Goal: Task Accomplishment & Management: Manage account settings

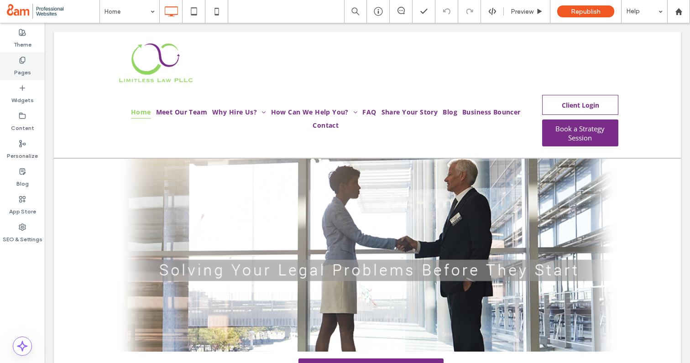
click at [22, 65] on label "Pages" at bounding box center [22, 70] width 17 height 13
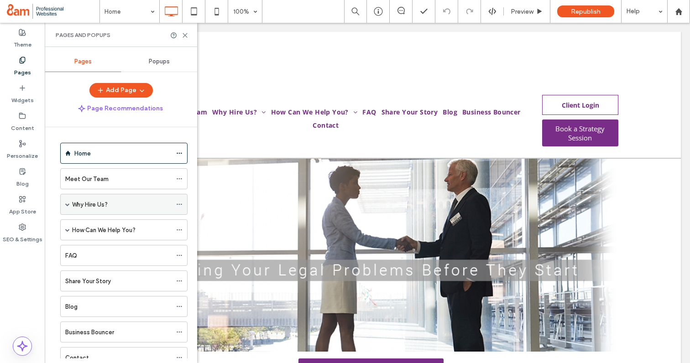
click at [82, 201] on label "Why Hire Us?" at bounding box center [90, 205] width 36 height 16
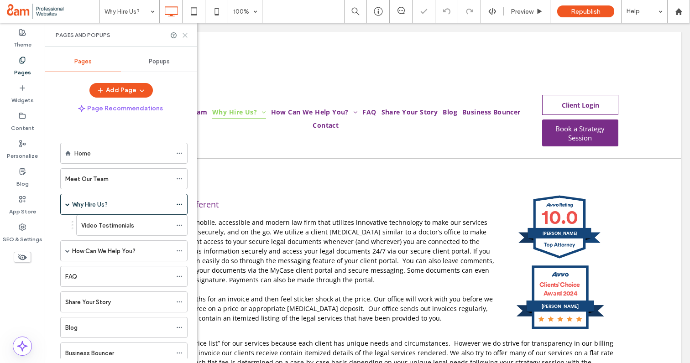
click at [187, 34] on icon at bounding box center [185, 35] width 7 height 7
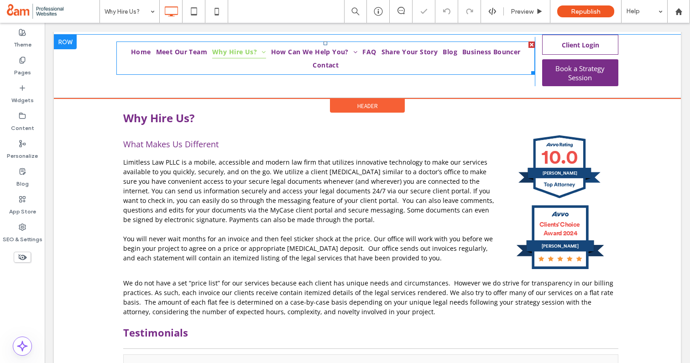
scroll to position [64, 0]
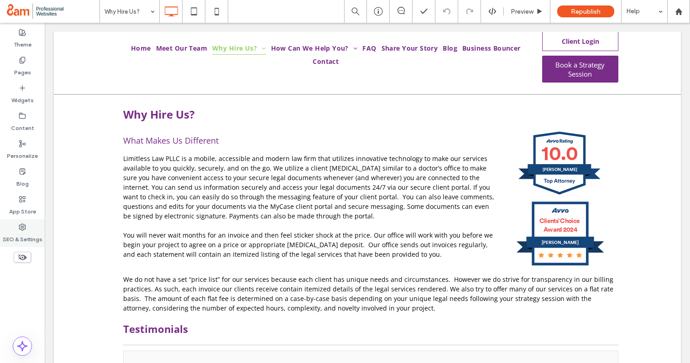
click at [28, 234] on label "SEO & Settings" at bounding box center [23, 237] width 40 height 13
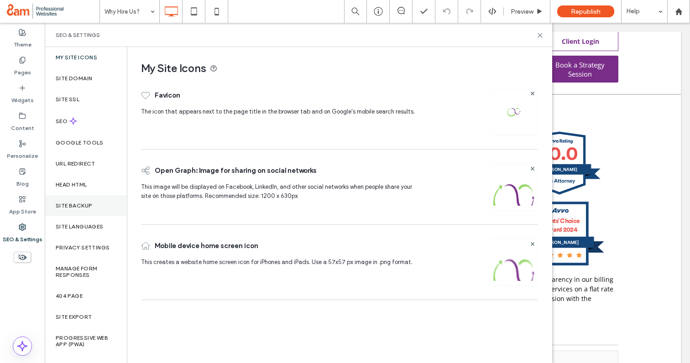
click at [75, 213] on div "Site Backup" at bounding box center [86, 205] width 82 height 21
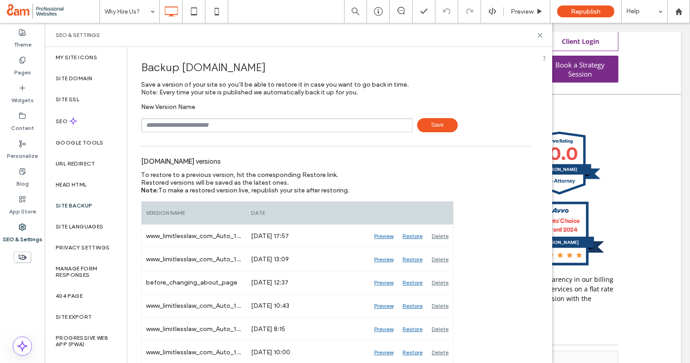
click at [187, 122] on input "text" at bounding box center [276, 125] width 271 height 14
paste input "********"
type input "**********"
click at [425, 123] on span "Save" at bounding box center [437, 125] width 41 height 14
click at [542, 33] on icon at bounding box center [539, 35] width 7 height 7
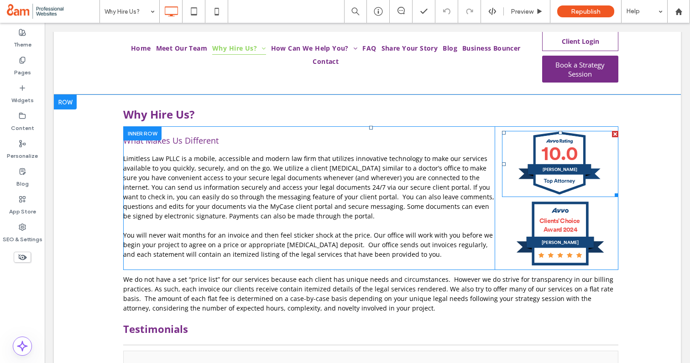
click at [614, 133] on div at bounding box center [615, 134] width 6 height 6
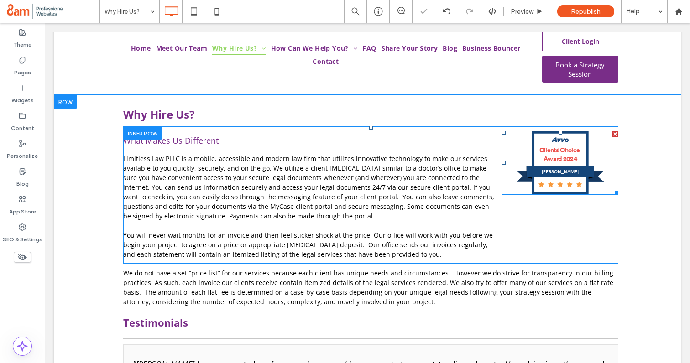
click at [614, 133] on div at bounding box center [615, 134] width 6 height 6
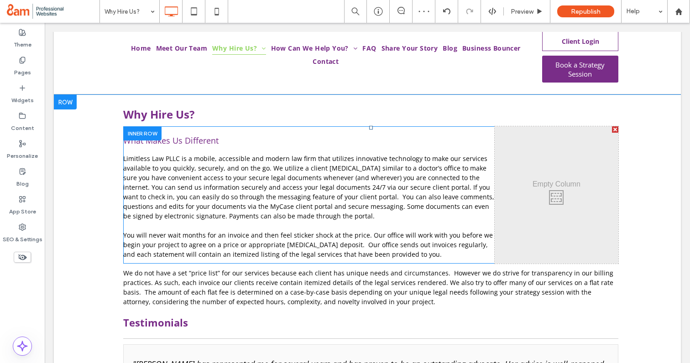
click at [615, 131] on div at bounding box center [615, 129] width 6 height 6
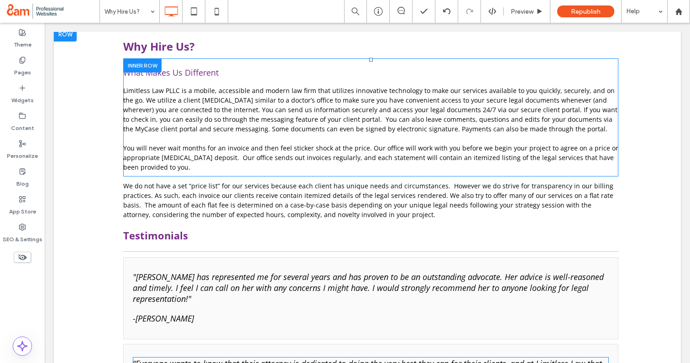
scroll to position [71, 0]
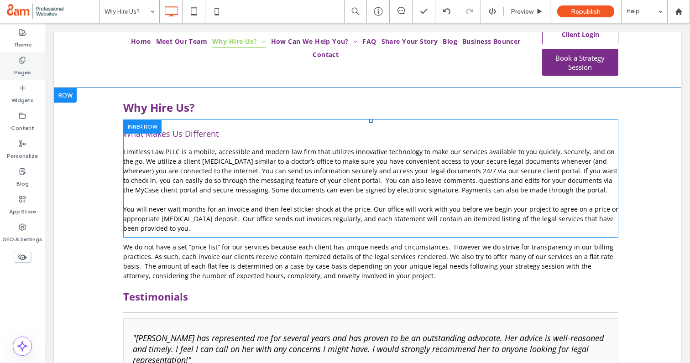
click at [13, 72] on div "Pages" at bounding box center [22, 66] width 45 height 28
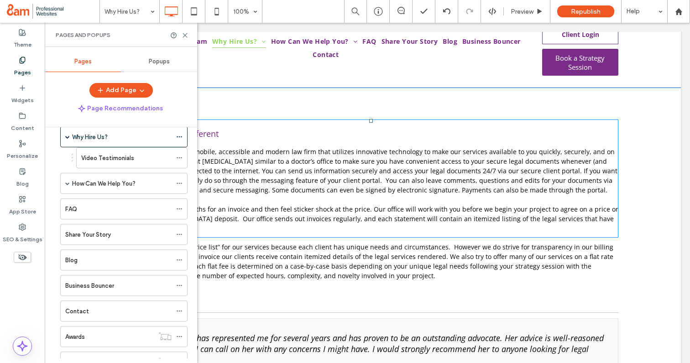
scroll to position [62, 0]
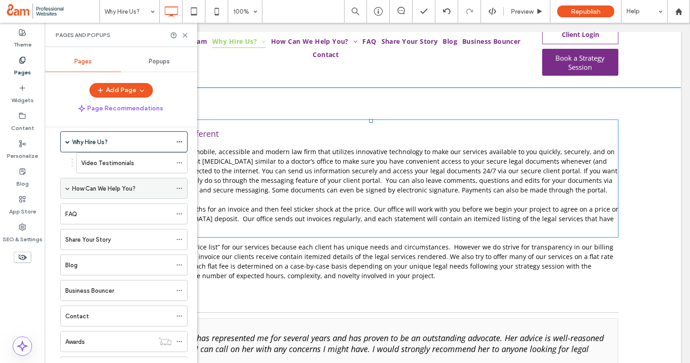
click at [67, 187] on span at bounding box center [67, 188] width 5 height 5
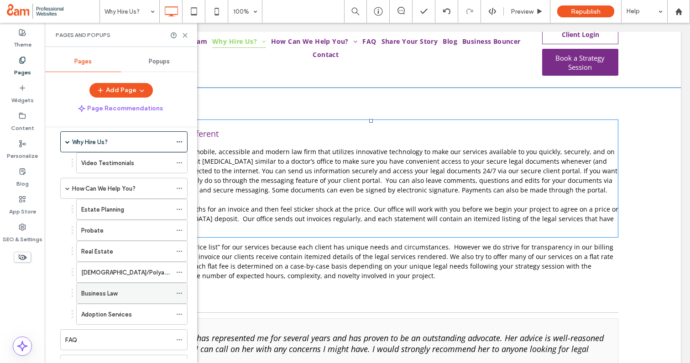
click at [112, 296] on label "Business Law" at bounding box center [99, 294] width 36 height 16
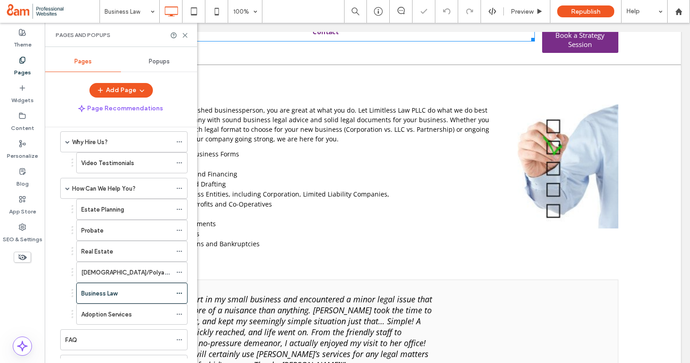
scroll to position [115, 0]
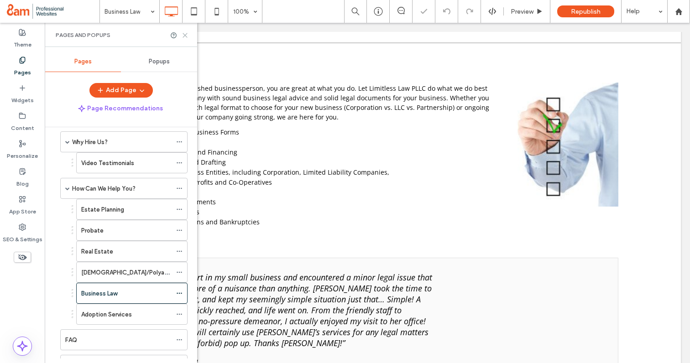
click at [184, 35] on use at bounding box center [185, 35] width 4 height 4
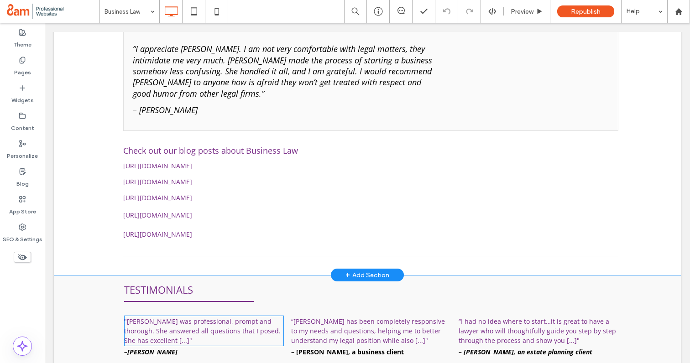
scroll to position [3388, 0]
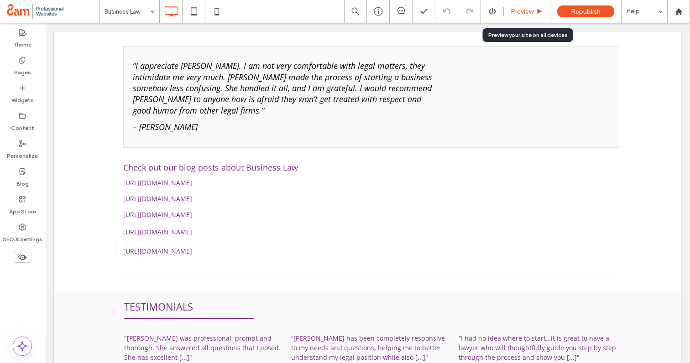
click at [520, 9] on span "Preview" at bounding box center [521, 12] width 23 height 8
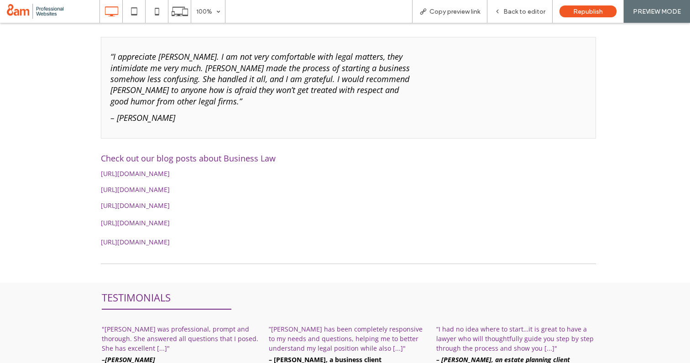
click at [282, 168] on div "https://www.limitlesslaw.com/2016/12/01/now-time-follow-dream-start-new-busines…" at bounding box center [348, 173] width 495 height 10
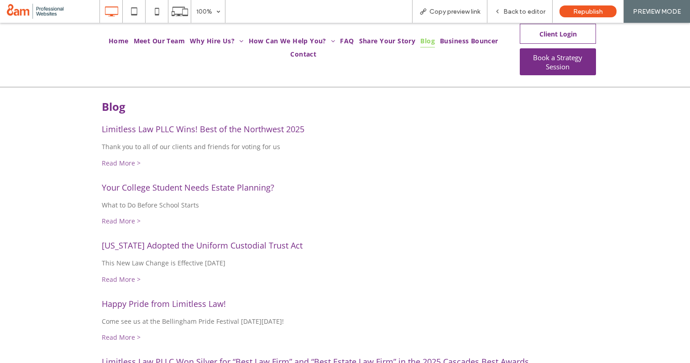
scroll to position [78, 0]
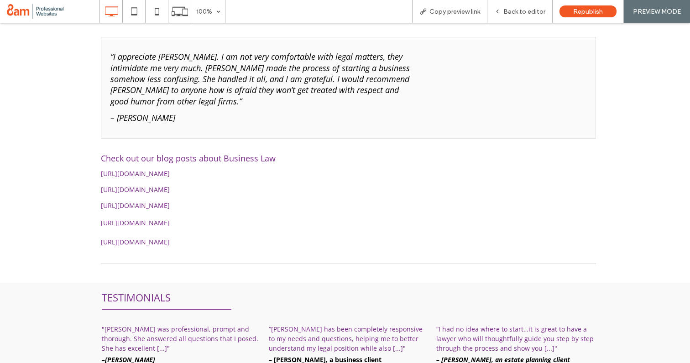
scroll to position [3393, 0]
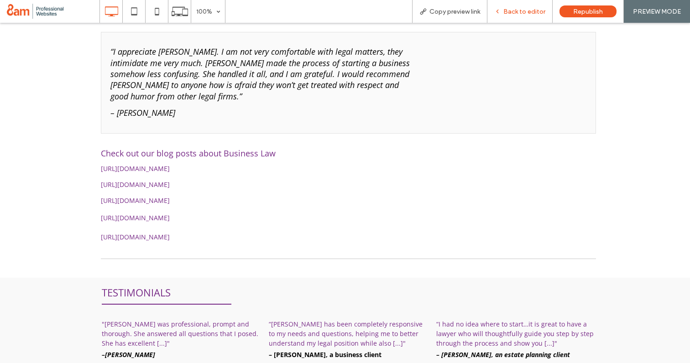
click at [521, 14] on span "Back to editor" at bounding box center [524, 12] width 42 height 8
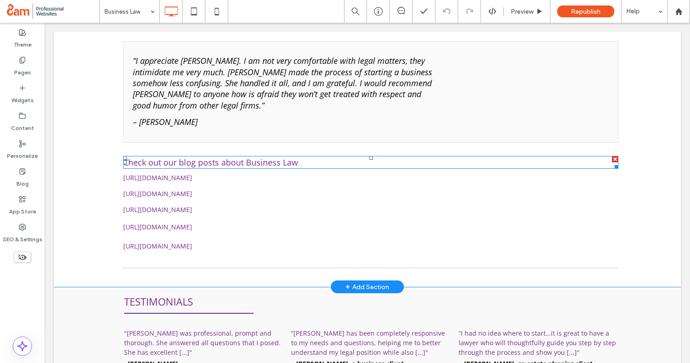
click at [614, 156] on div at bounding box center [615, 159] width 6 height 6
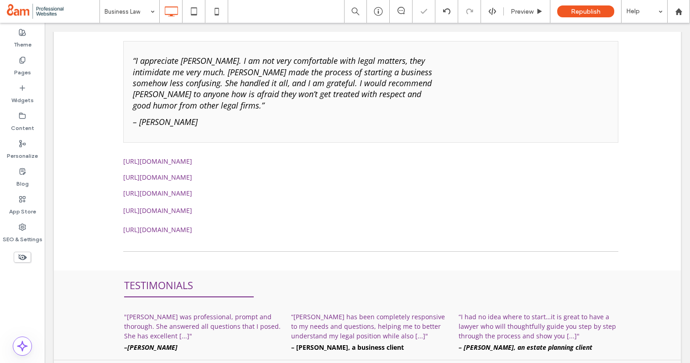
type input "*********"
type input "**"
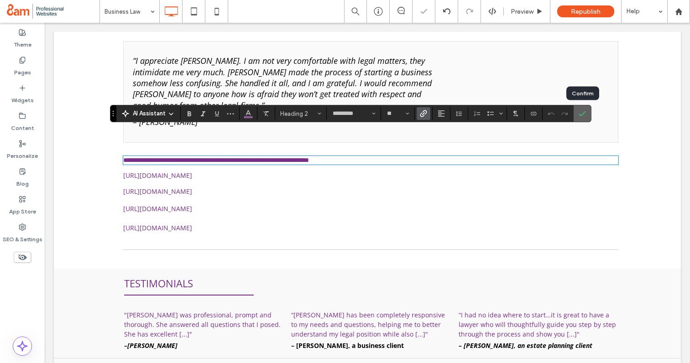
click at [584, 112] on use "Confirm" at bounding box center [581, 113] width 7 height 5
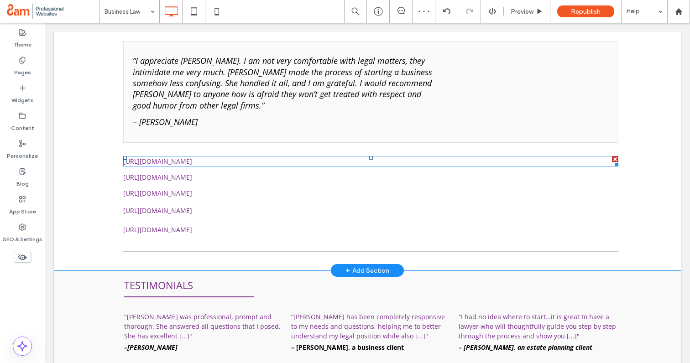
click at [613, 156] on div at bounding box center [615, 159] width 6 height 6
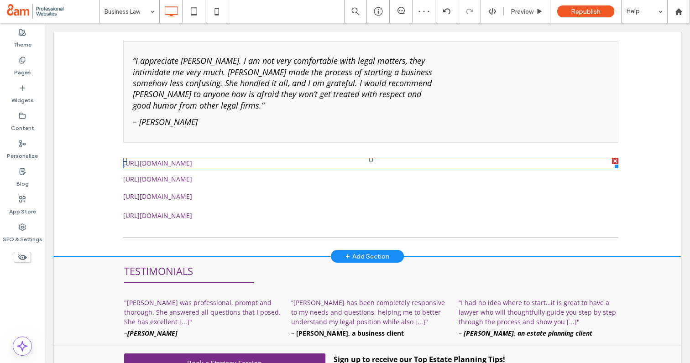
click at [613, 158] on div at bounding box center [615, 161] width 6 height 6
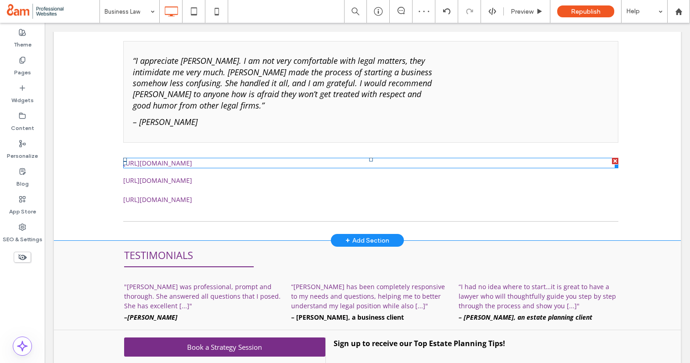
click at [613, 158] on div at bounding box center [615, 161] width 6 height 6
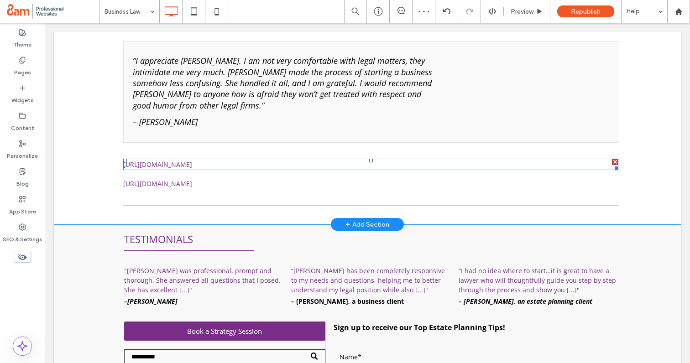
click at [613, 159] on div at bounding box center [615, 162] width 6 height 6
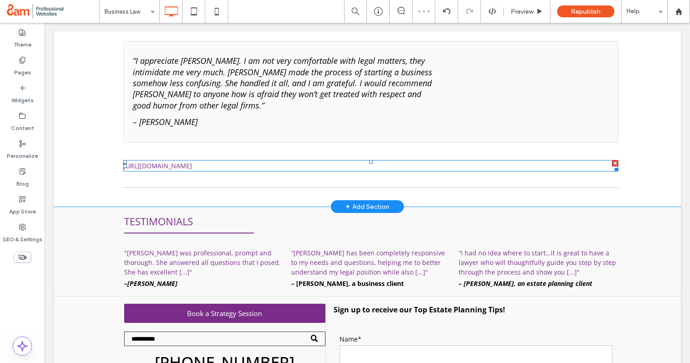
click at [613, 160] on div at bounding box center [615, 163] width 6 height 6
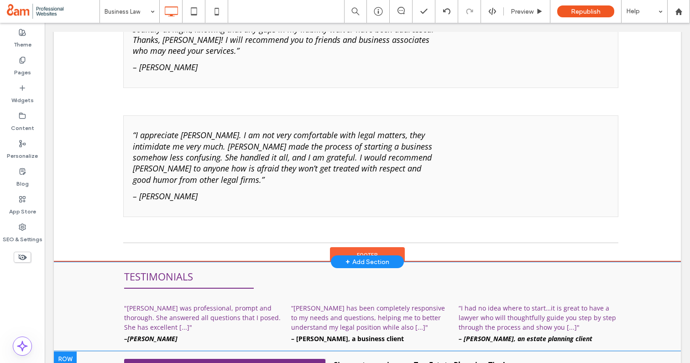
scroll to position [3174, 0]
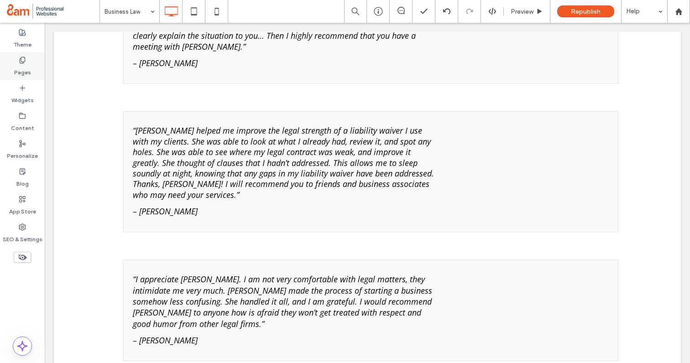
click at [23, 68] on label "Pages" at bounding box center [22, 70] width 17 height 13
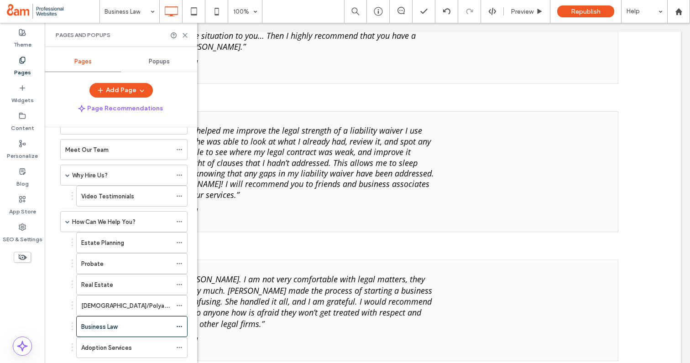
scroll to position [85, 0]
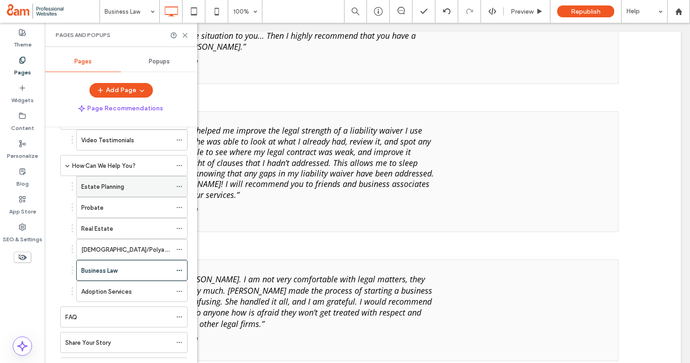
click at [111, 182] on label "Estate Planning" at bounding box center [102, 187] width 43 height 16
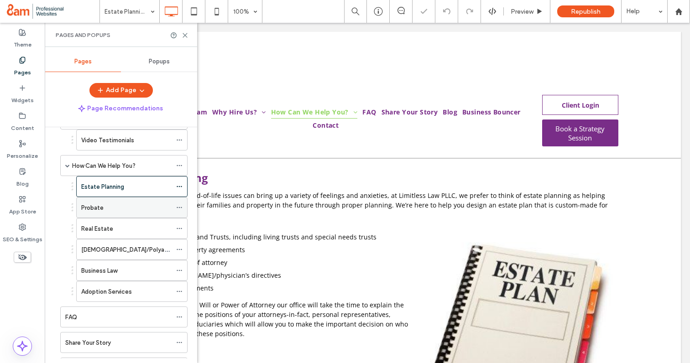
click at [101, 204] on label "Probate" at bounding box center [92, 208] width 22 height 16
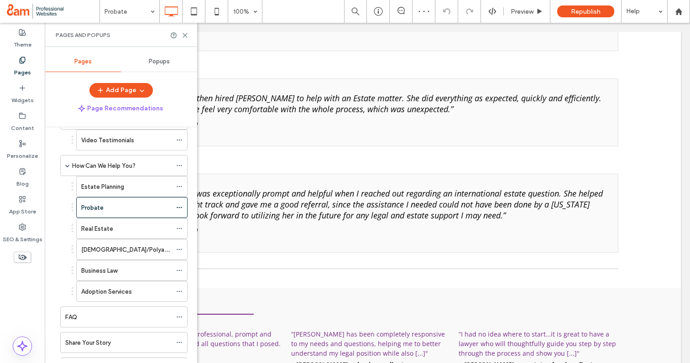
scroll to position [942, 0]
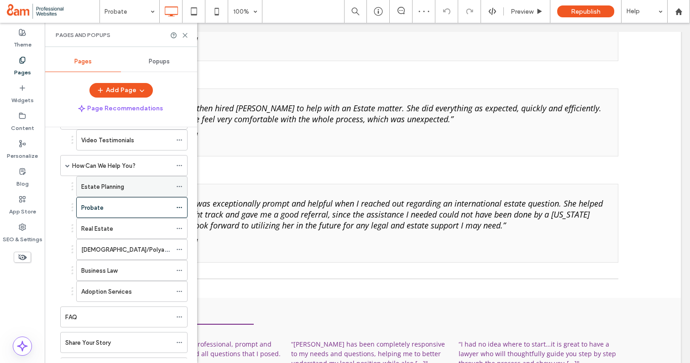
click at [127, 191] on div "Estate Planning" at bounding box center [126, 187] width 90 height 10
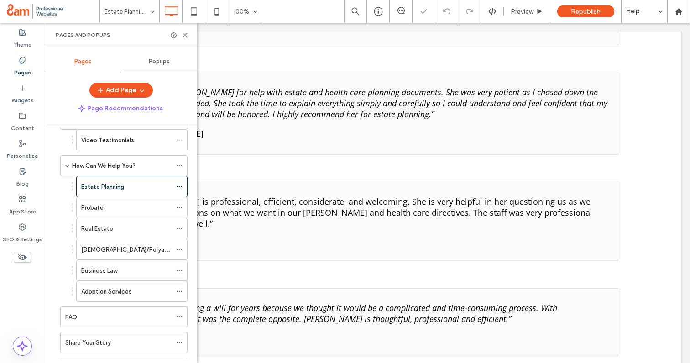
scroll to position [864, 0]
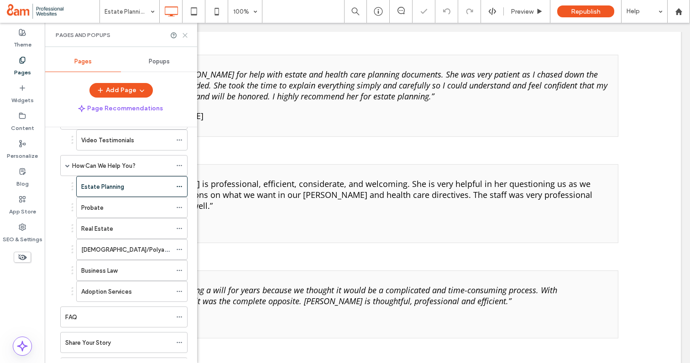
click at [184, 35] on use at bounding box center [185, 35] width 4 height 4
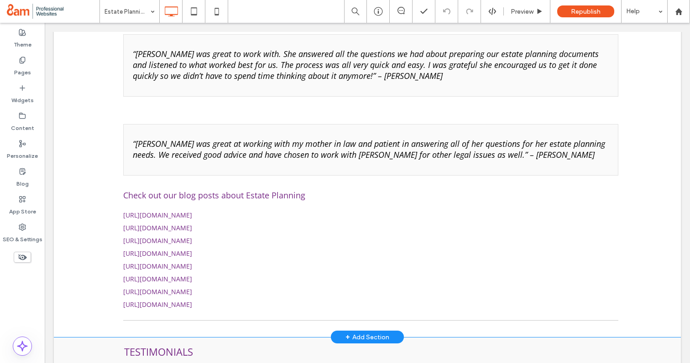
scroll to position [2334, 0]
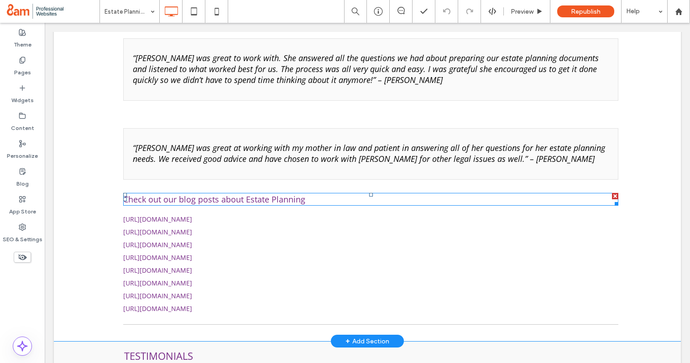
click at [614, 193] on div at bounding box center [615, 196] width 6 height 6
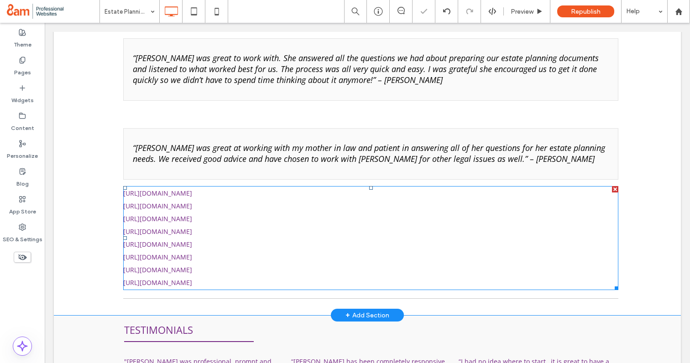
click at [614, 186] on div at bounding box center [615, 189] width 6 height 6
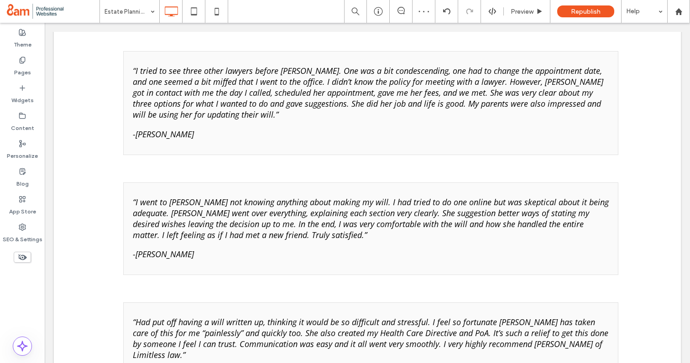
scroll to position [0, 0]
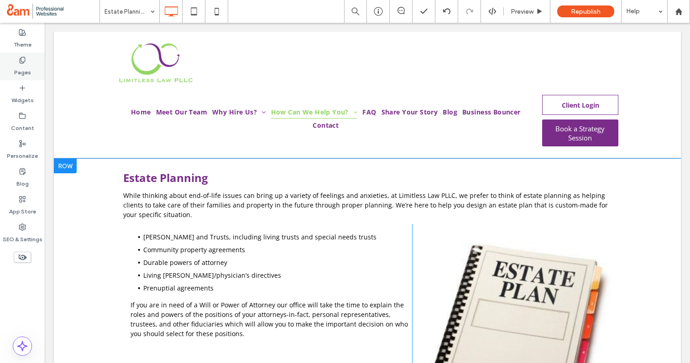
click at [20, 68] on label "Pages" at bounding box center [22, 70] width 17 height 13
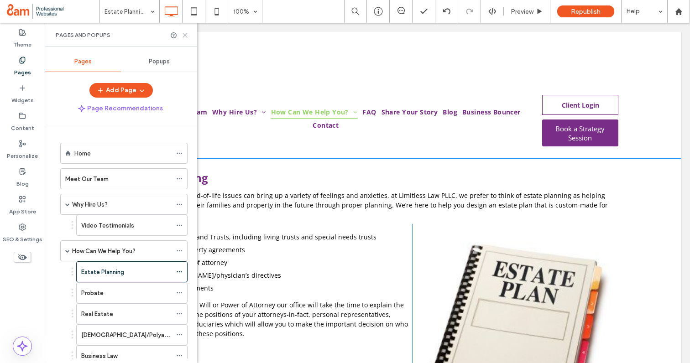
click at [185, 35] on icon at bounding box center [185, 35] width 7 height 7
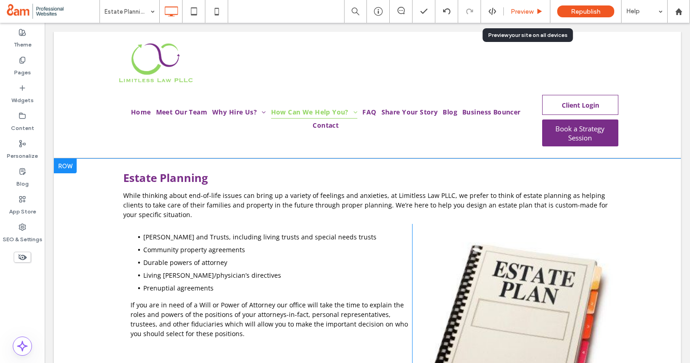
click at [529, 10] on span "Preview" at bounding box center [521, 12] width 23 height 8
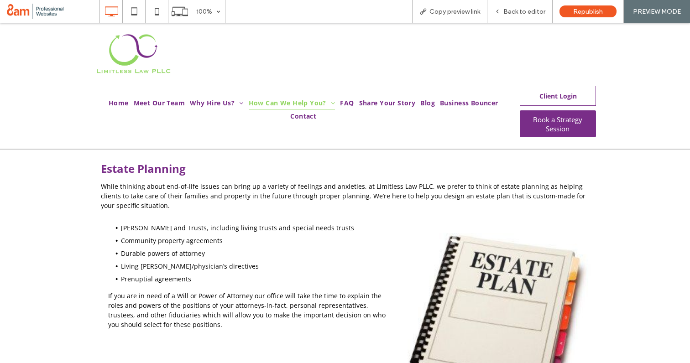
click at [538, 95] on div "Client Login" at bounding box center [558, 96] width 76 height 20
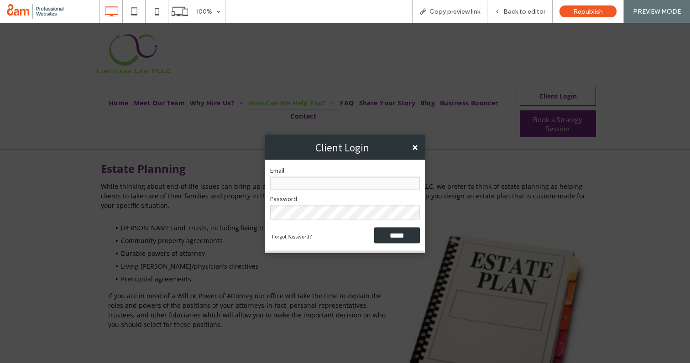
click at [414, 148] on link "×" at bounding box center [415, 147] width 6 height 11
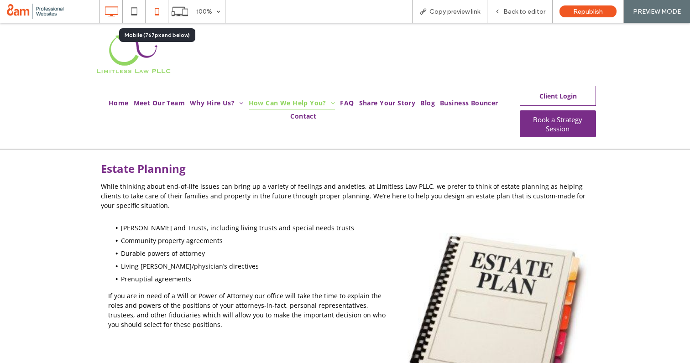
click at [165, 8] on icon at bounding box center [157, 11] width 18 height 18
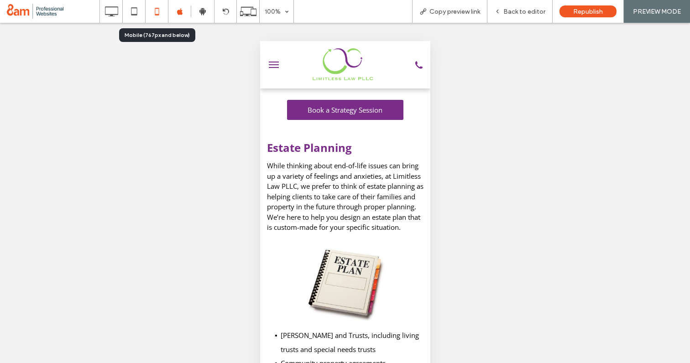
click at [158, 15] on use at bounding box center [157, 11] width 4 height 7
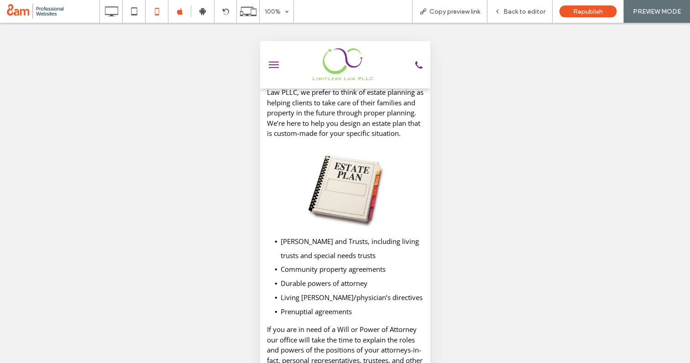
scroll to position [137, 0]
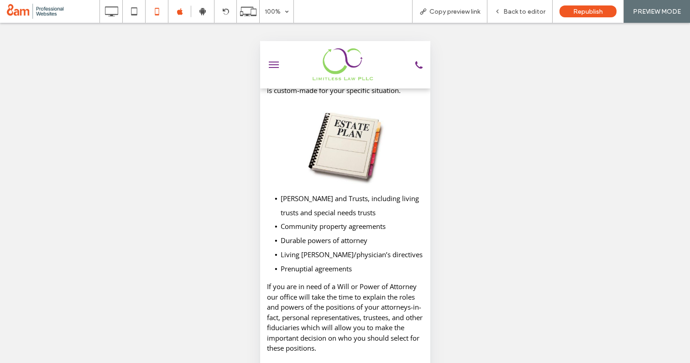
click at [272, 64] on span "menu" at bounding box center [273, 64] width 10 height 1
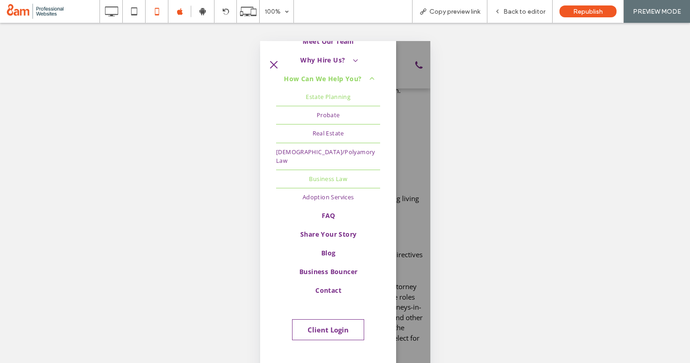
scroll to position [117, 0]
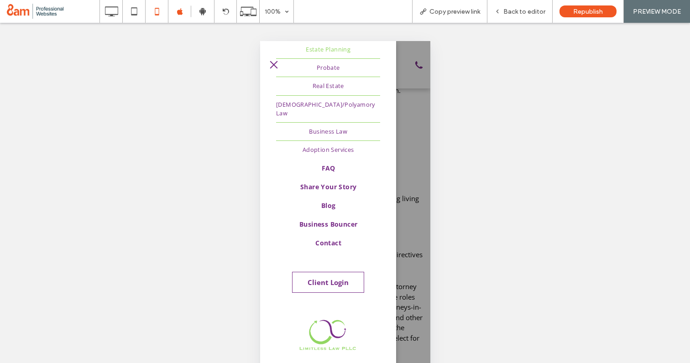
click at [325, 273] on span "Client Login" at bounding box center [327, 282] width 41 height 18
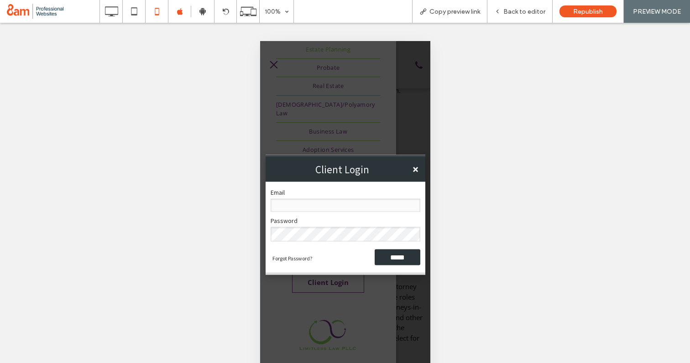
click at [415, 169] on link "×" at bounding box center [415, 169] width 6 height 11
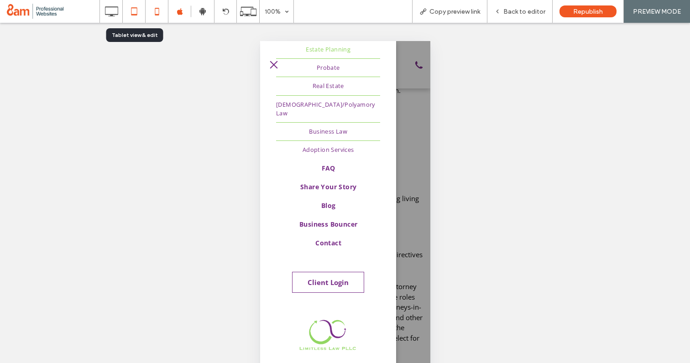
click at [139, 15] on icon at bounding box center [134, 11] width 18 height 18
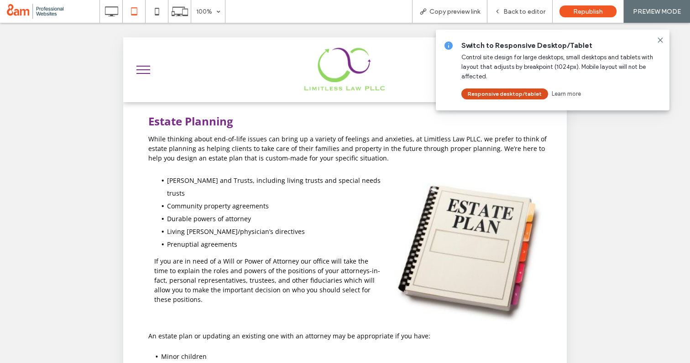
scroll to position [0, 0]
click at [661, 37] on icon at bounding box center [659, 39] width 7 height 7
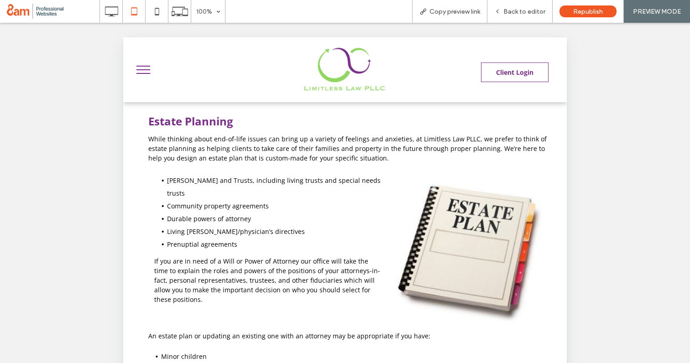
click at [507, 71] on span "Client Login" at bounding box center [514, 72] width 37 height 18
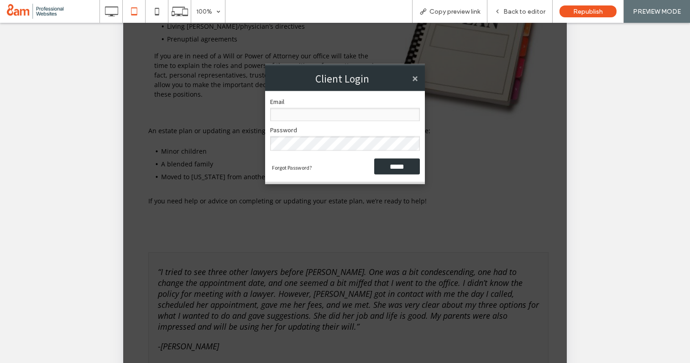
scroll to position [229, 0]
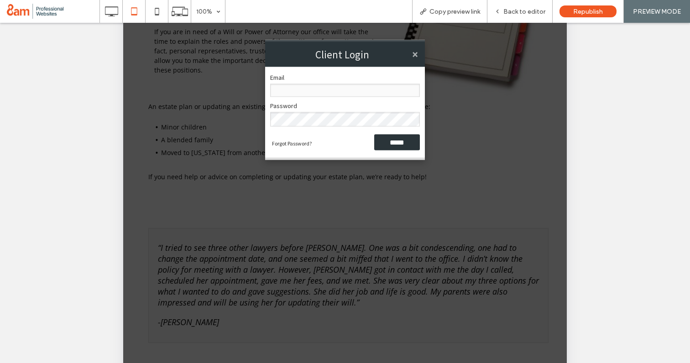
click at [320, 91] on input "Email" at bounding box center [345, 90] width 150 height 13
click at [294, 146] on link "Forgot Password?" at bounding box center [292, 143] width 40 height 5
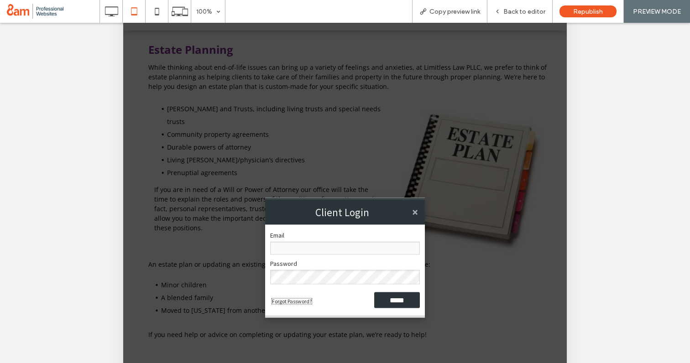
scroll to position [0, 0]
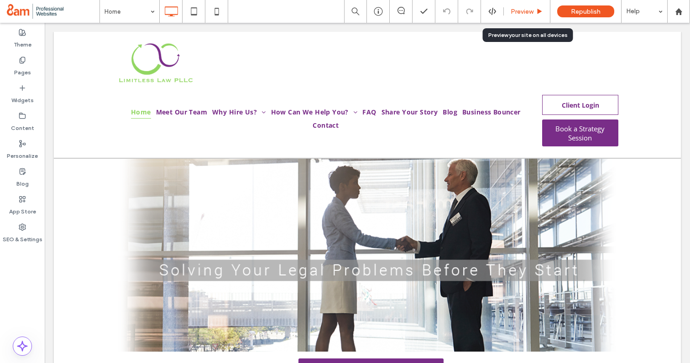
click at [518, 16] on div "Preview" at bounding box center [527, 11] width 47 height 23
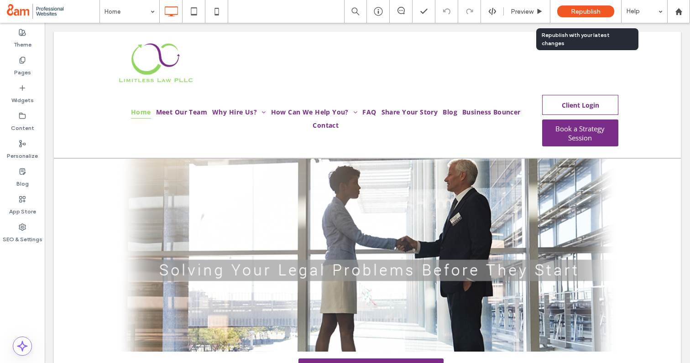
click at [590, 8] on span "Republish" at bounding box center [586, 12] width 30 height 8
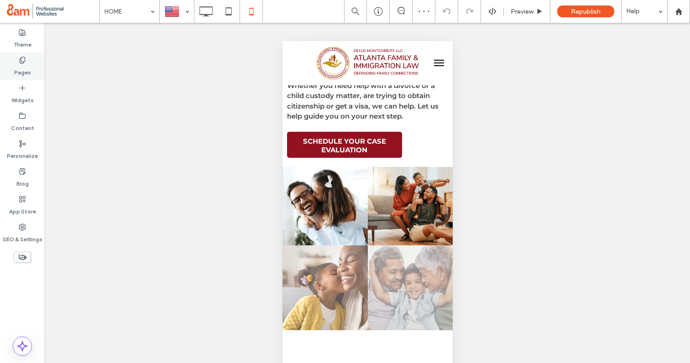
click at [25, 61] on icon at bounding box center [22, 60] width 7 height 7
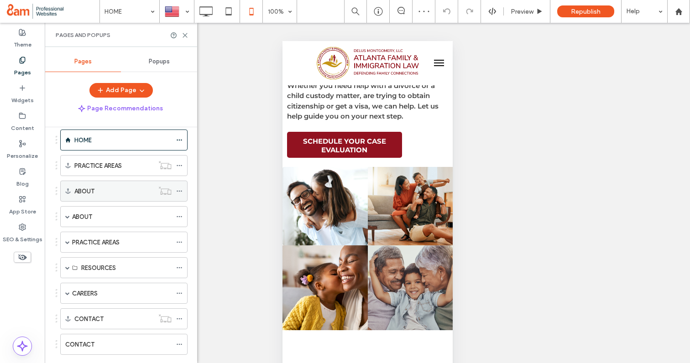
scroll to position [113, 0]
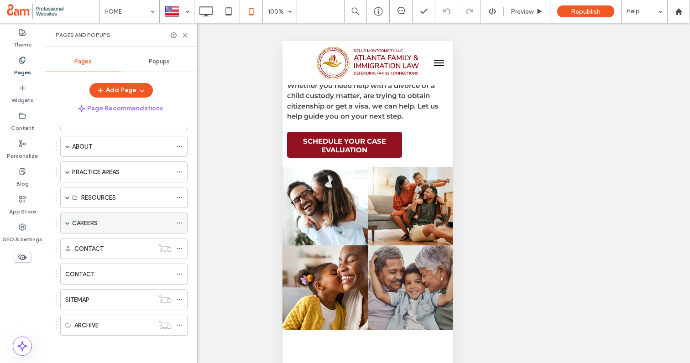
click at [106, 226] on div "CAREERS" at bounding box center [121, 224] width 99 height 10
click at [106, 240] on div at bounding box center [345, 181] width 690 height 363
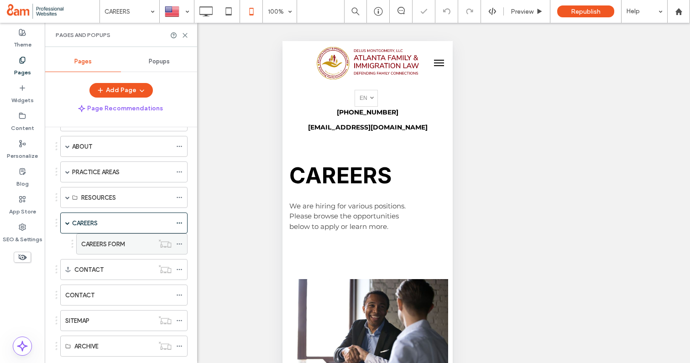
click at [106, 240] on label "CAREERS FORM" at bounding box center [103, 244] width 44 height 16
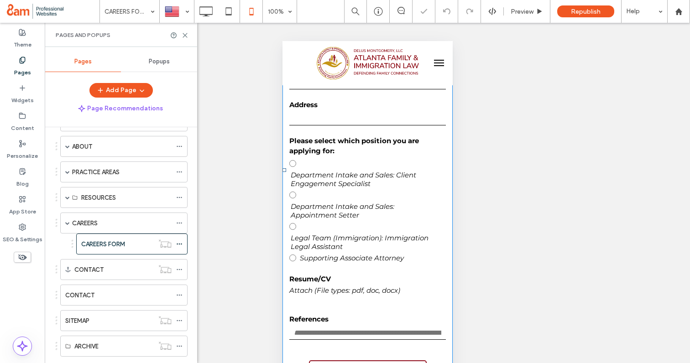
scroll to position [308, 0]
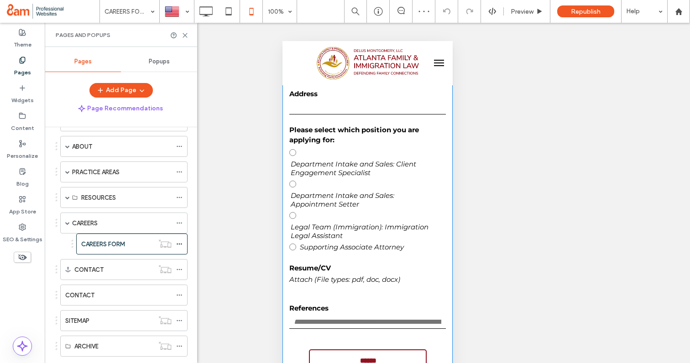
click at [356, 209] on label "Legal Team (Immigration): Immigration Legal Assistant" at bounding box center [367, 223] width 156 height 31
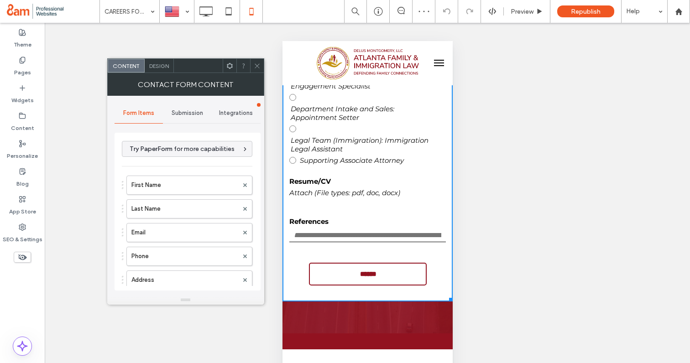
scroll to position [398, 0]
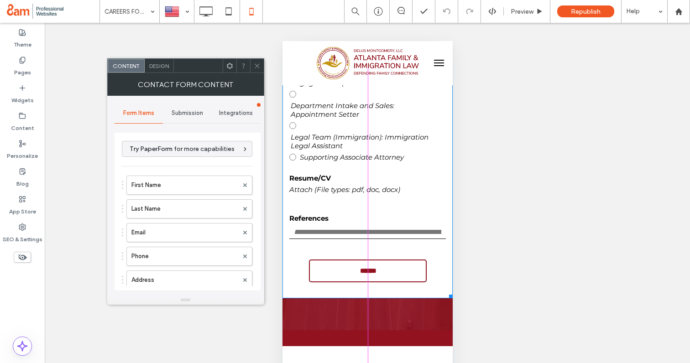
drag, startPoint x: 448, startPoint y: 294, endPoint x: 461, endPoint y: 296, distance: 13.8
click at [452, 296] on html "Click To Paste HOME ABOUT JUDITH DELUS MONTGOMERY MEET THE TEAM PRACTICE AREAS …" at bounding box center [367, 273] width 170 height 1260
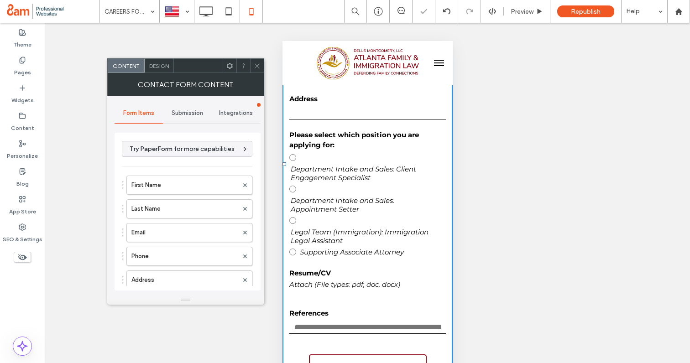
scroll to position [300, 0]
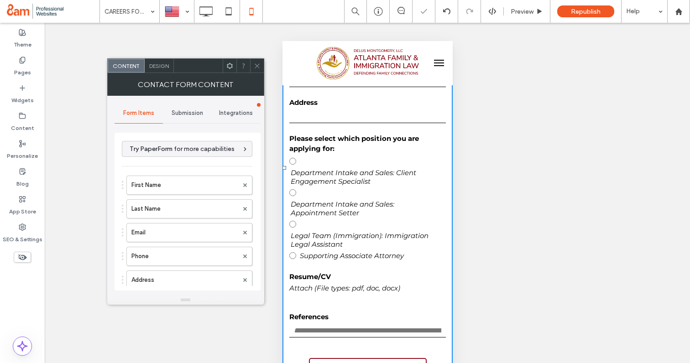
click at [364, 217] on label "Legal Team (Immigration): Immigration Legal Assistant" at bounding box center [367, 232] width 156 height 31
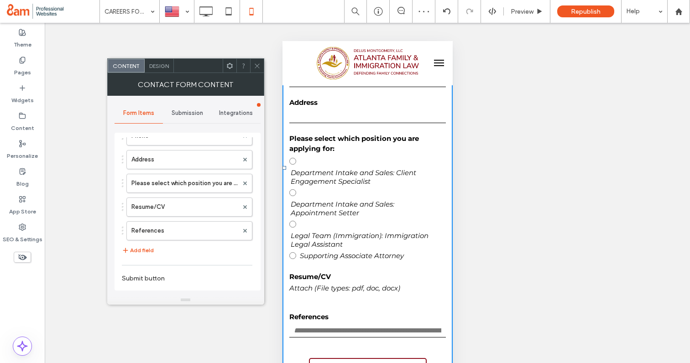
scroll to position [130, 0]
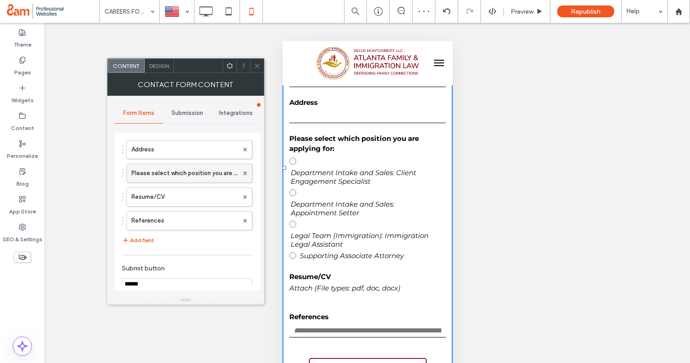
click at [189, 176] on label "Please select which position you are applying for:" at bounding box center [184, 173] width 107 height 18
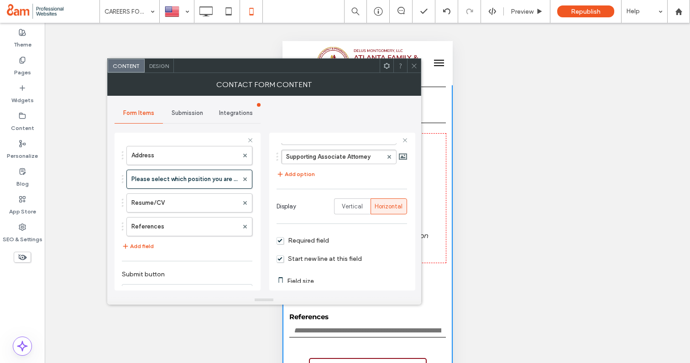
scroll to position [160, 0]
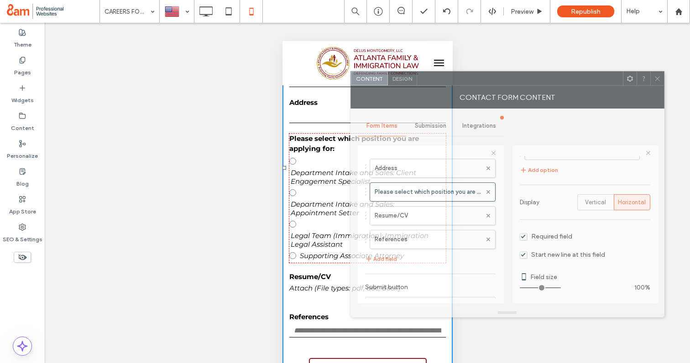
drag, startPoint x: 310, startPoint y: 73, endPoint x: 562, endPoint y: 82, distance: 252.4
click at [562, 86] on div "Contact Form Content" at bounding box center [507, 97] width 314 height 23
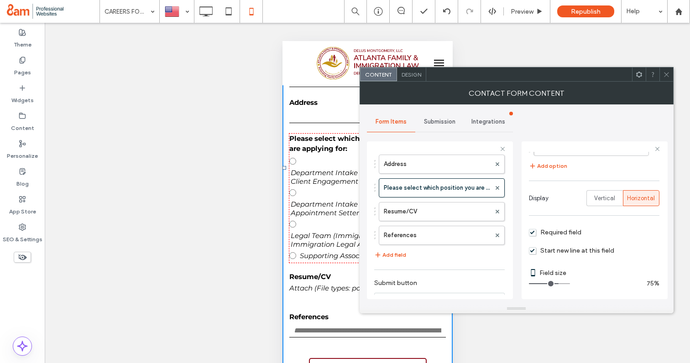
type input "**"
drag, startPoint x: 565, startPoint y: 283, endPoint x: 644, endPoint y: 285, distance: 79.4
click at [570, 284] on input "range" at bounding box center [549, 283] width 41 height 1
click at [604, 199] on span "Vertical" at bounding box center [604, 198] width 21 height 9
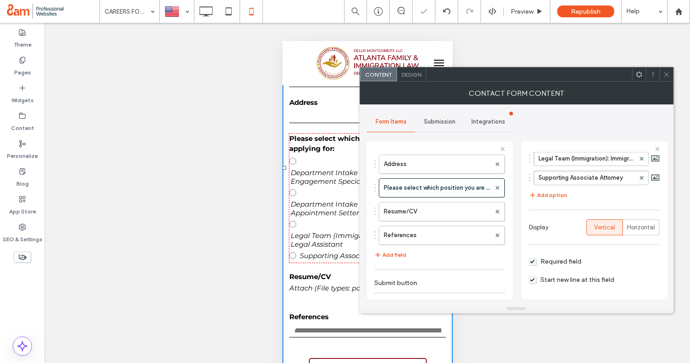
scroll to position [131, 0]
click at [627, 226] on span "Horizontal" at bounding box center [641, 227] width 28 height 9
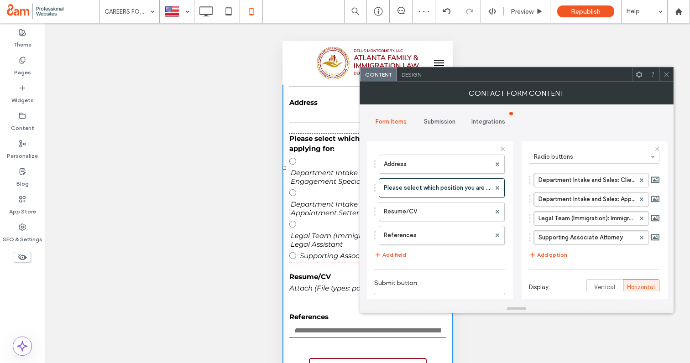
scroll to position [72, 0]
click at [316, 219] on div at bounding box center [367, 198] width 156 height 129
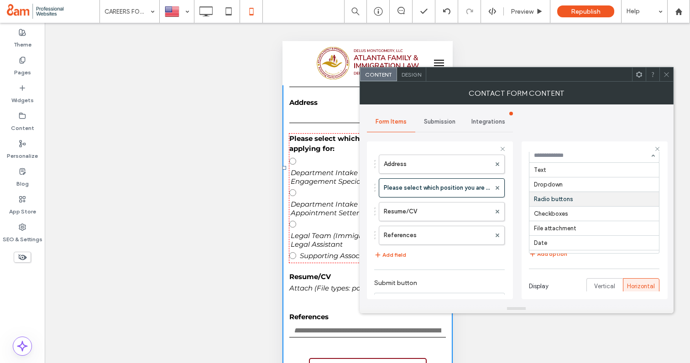
scroll to position [30, 0]
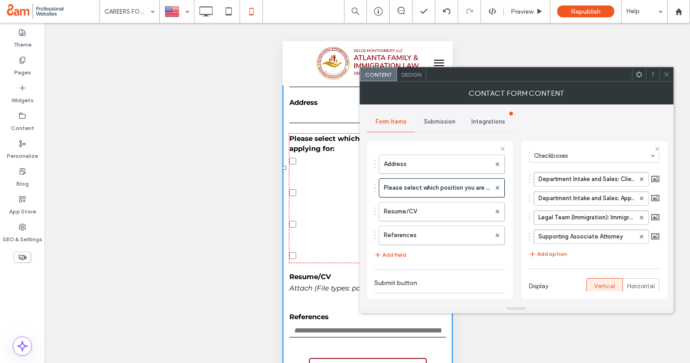
click at [324, 214] on div at bounding box center [367, 198] width 156 height 129
click at [667, 76] on icon at bounding box center [666, 74] width 7 height 7
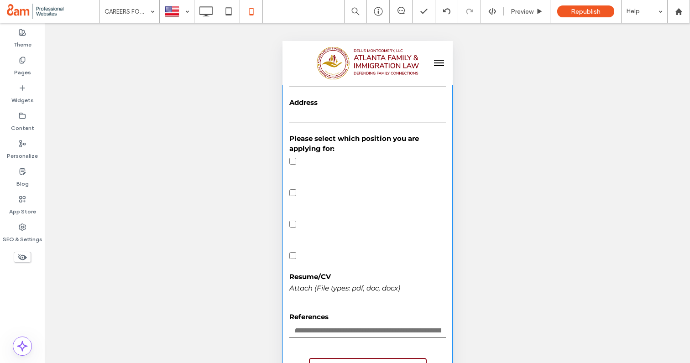
click at [339, 200] on span "Department Intake and Sales: Appointment Setter" at bounding box center [367, 208] width 156 height 17
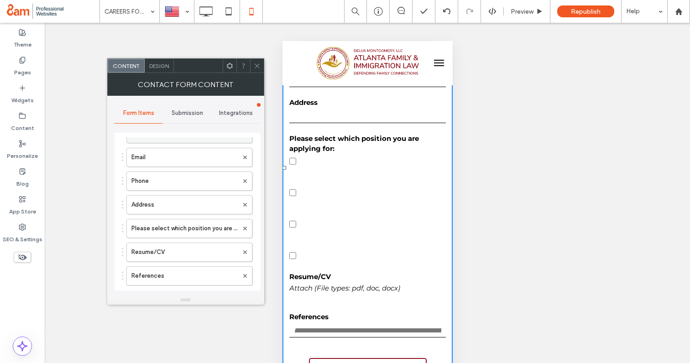
scroll to position [95, 0]
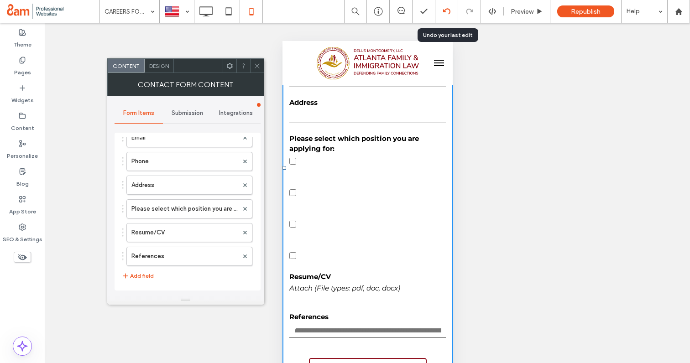
click at [439, 14] on div at bounding box center [446, 11] width 22 height 7
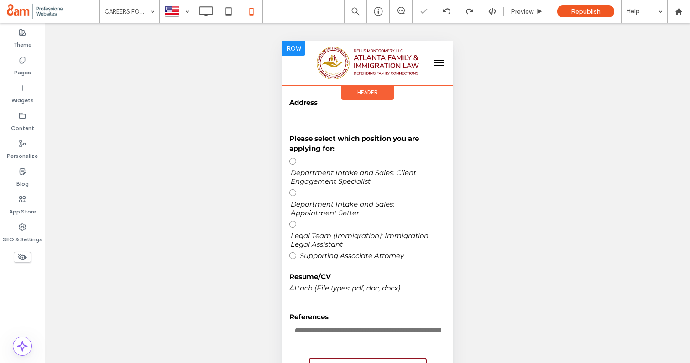
scroll to position [312, 0]
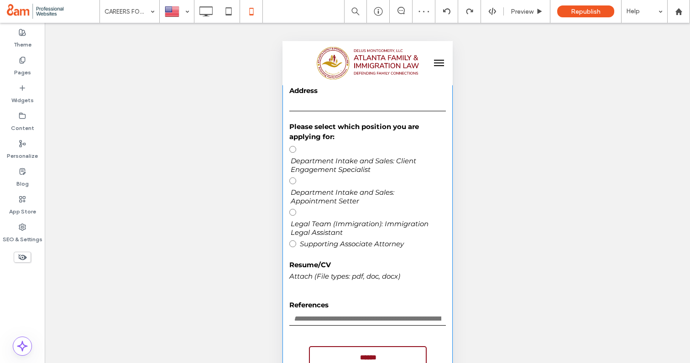
click at [362, 186] on label "Department Intake and Sales: Appointment Setter" at bounding box center [367, 189] width 156 height 31
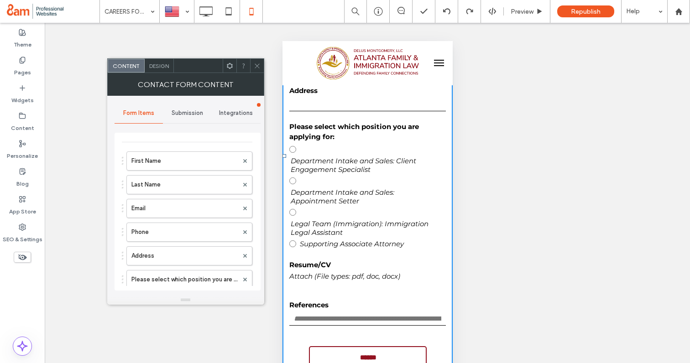
scroll to position [31, 0]
click at [161, 67] on span "Design" at bounding box center [159, 65] width 20 height 7
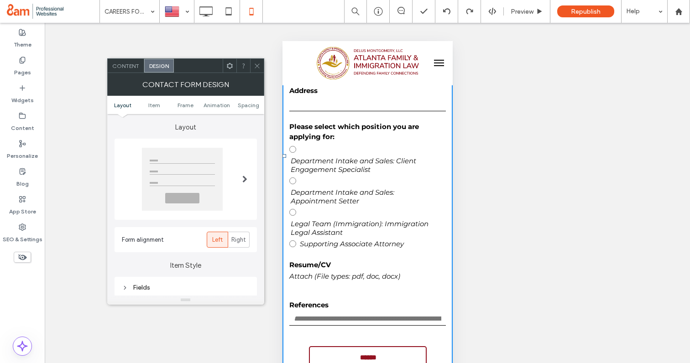
click at [137, 68] on span "Content" at bounding box center [125, 65] width 27 height 7
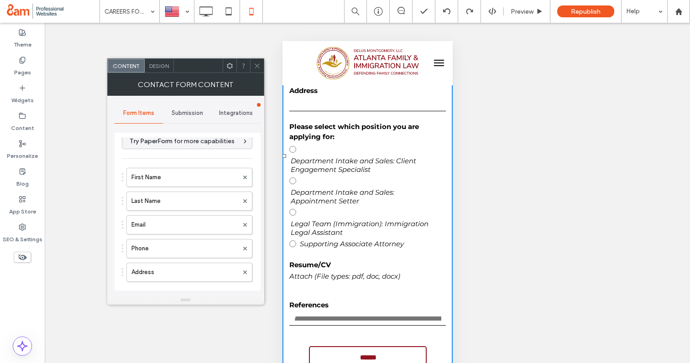
scroll to position [0, 0]
click at [229, 67] on icon at bounding box center [229, 65] width 7 height 7
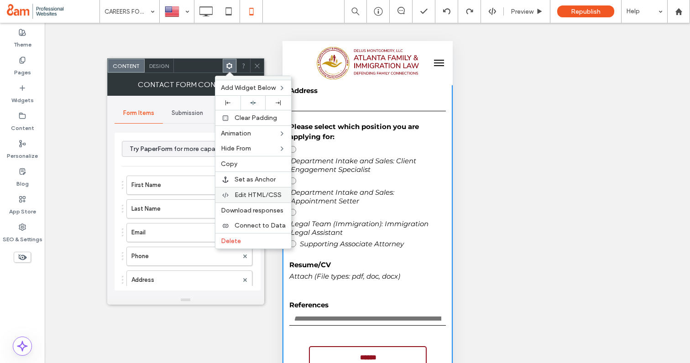
click at [240, 192] on span "Edit HTML/CSS" at bounding box center [257, 195] width 47 height 8
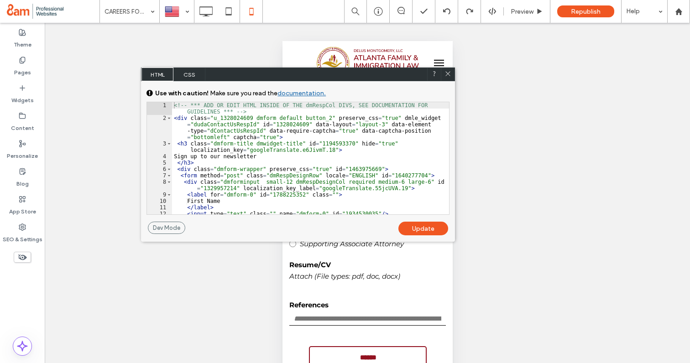
click at [186, 72] on span "CSS" at bounding box center [189, 75] width 32 height 14
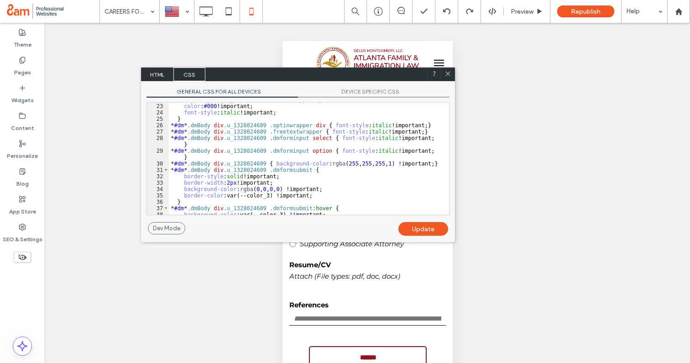
scroll to position [148, 0]
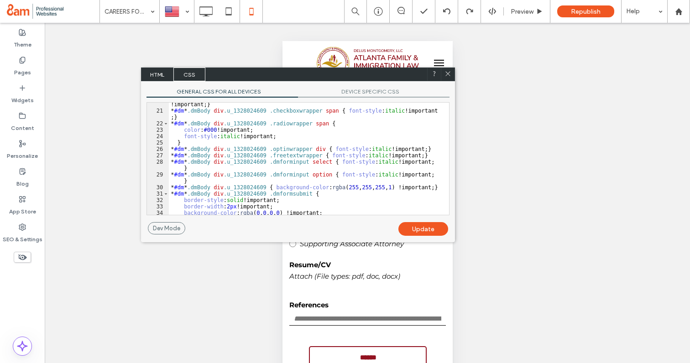
click at [352, 92] on span "DEVICE SPECIFIC CSS" at bounding box center [373, 93] width 151 height 10
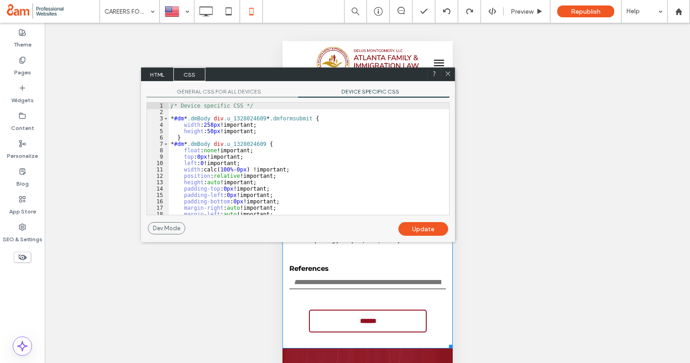
scroll to position [362, 0]
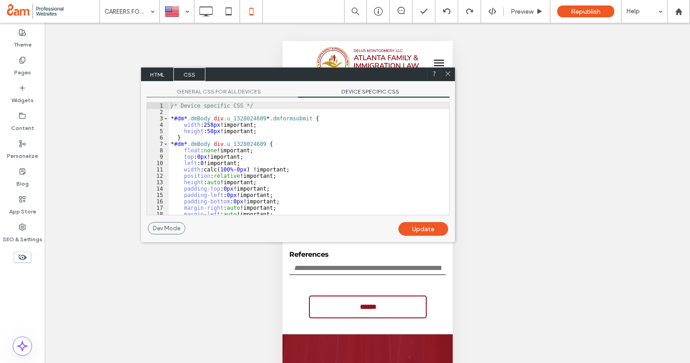
click at [448, 73] on icon at bounding box center [447, 73] width 7 height 7
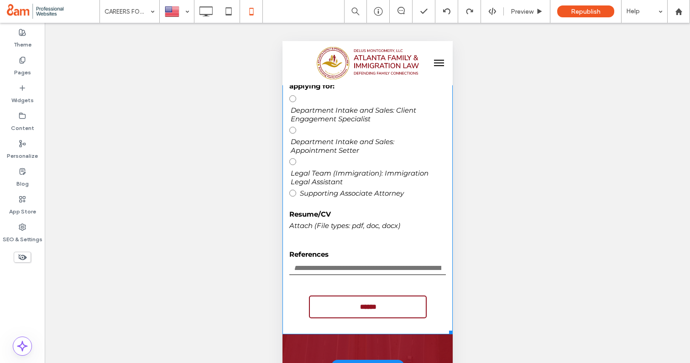
scroll to position [372, 0]
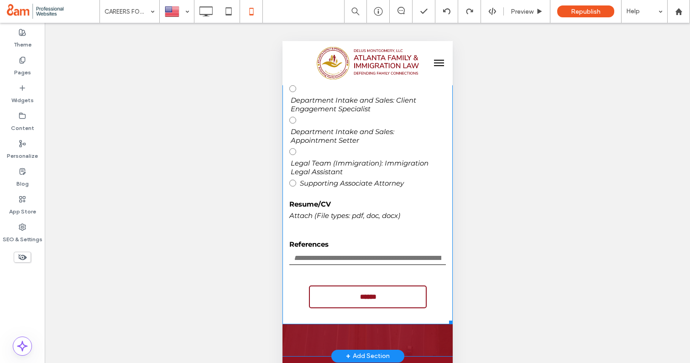
click at [364, 230] on form "First Name Last Name Email Phone Address Please select which position you are a…" at bounding box center [367, 95] width 170 height 458
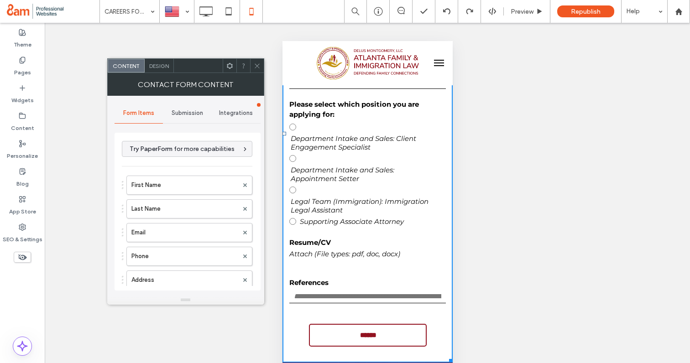
scroll to position [345, 0]
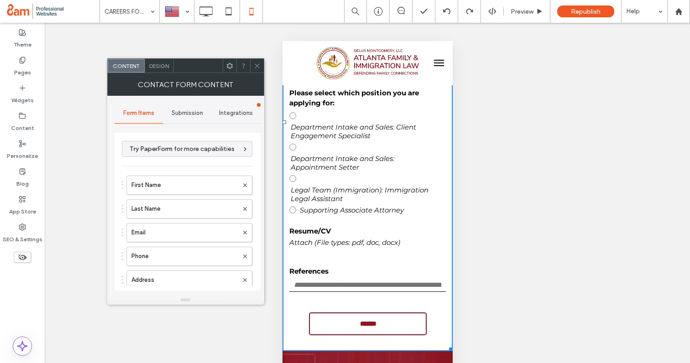
click at [348, 281] on input "text" at bounding box center [367, 285] width 156 height 14
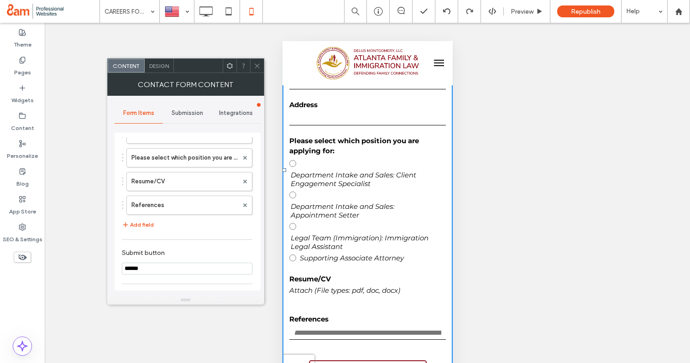
scroll to position [311, 0]
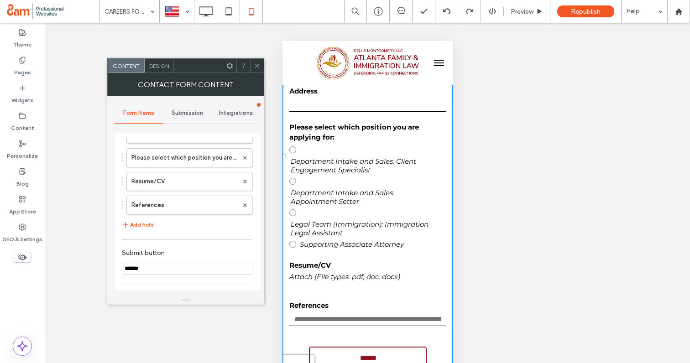
click at [350, 178] on label "Department Intake and Sales: Appointment Setter" at bounding box center [367, 189] width 156 height 31
click at [191, 162] on label "Please select which position you are applying for:" at bounding box center [184, 158] width 107 height 18
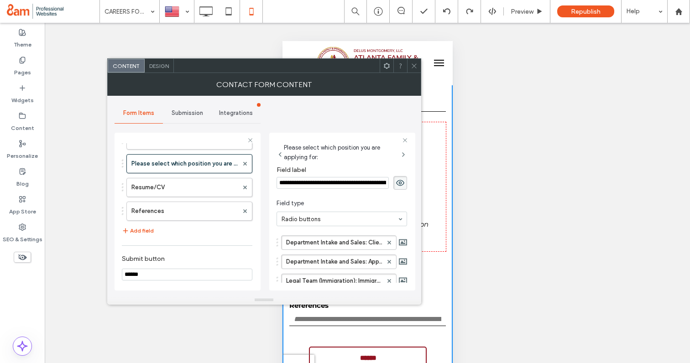
click at [413, 68] on icon at bounding box center [414, 65] width 7 height 7
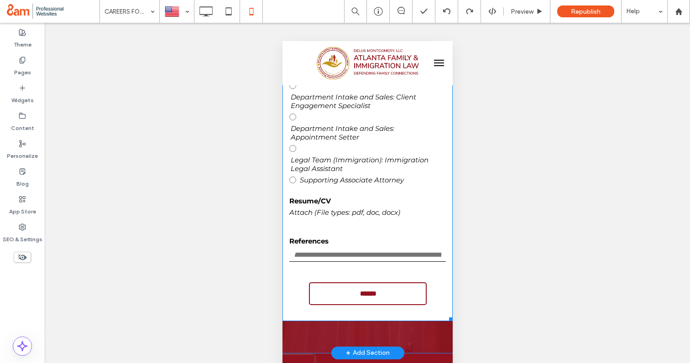
scroll to position [339, 0]
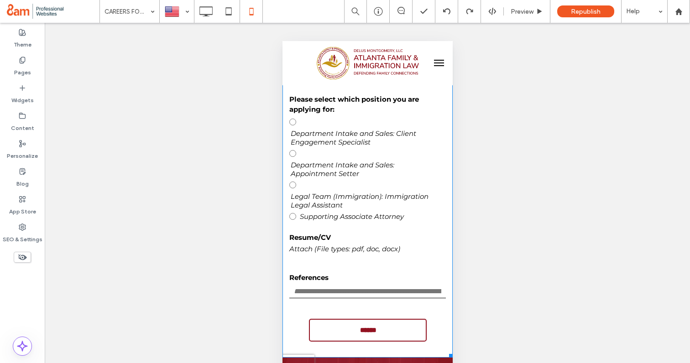
click at [353, 183] on label "Legal Team (Immigration): Immigration Legal Assistant" at bounding box center [367, 193] width 156 height 31
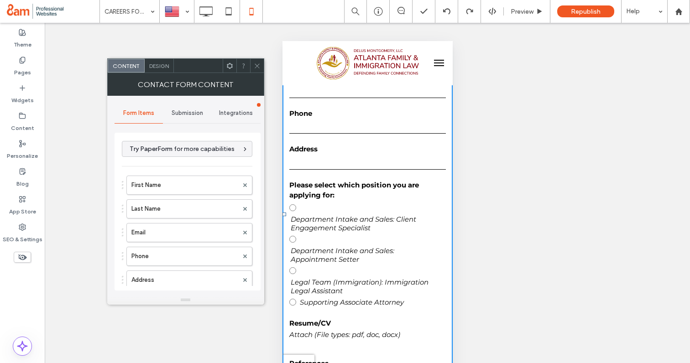
scroll to position [263, 0]
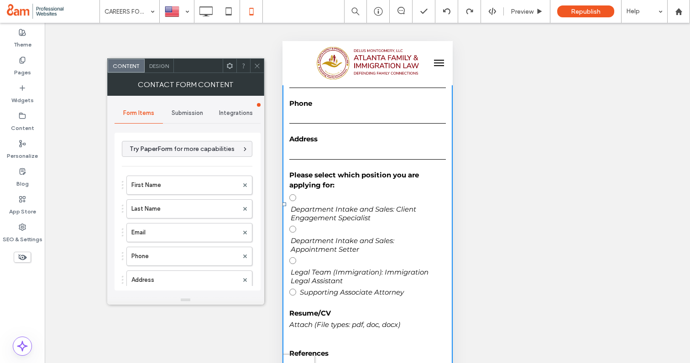
click at [164, 69] on div "Design" at bounding box center [159, 66] width 29 height 14
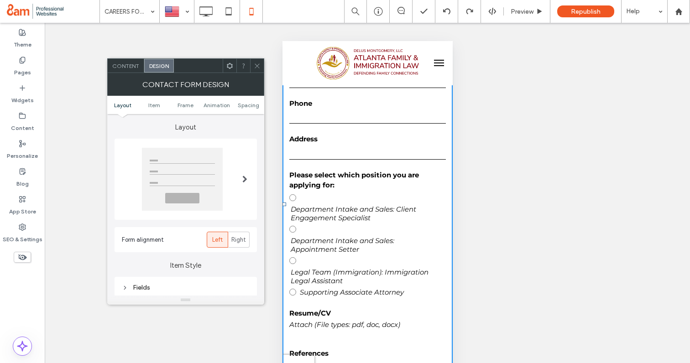
click at [231, 63] on icon at bounding box center [229, 65] width 7 height 7
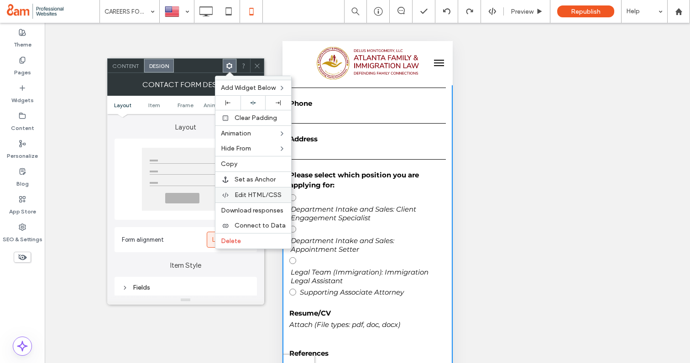
click at [247, 190] on div "Edit HTML/CSS" at bounding box center [253, 195] width 76 height 16
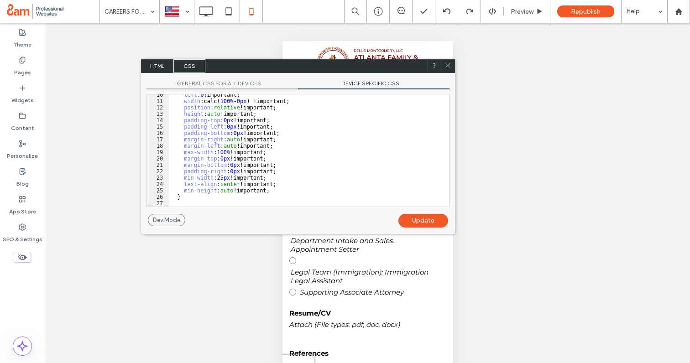
scroll to position [60, 0]
click at [233, 83] on span "GENERAL CSS FOR ALL DEVICES" at bounding box center [221, 85] width 151 height 10
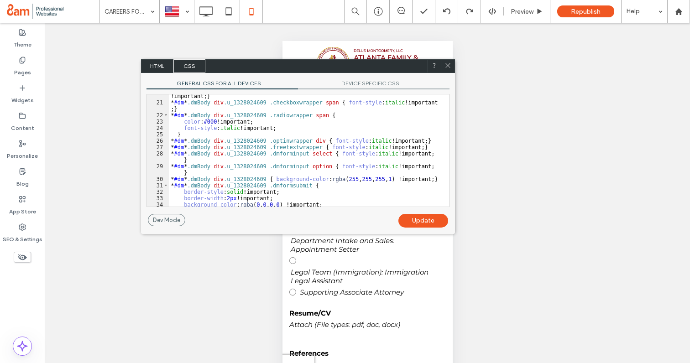
click at [160, 65] on span "HTML" at bounding box center [157, 66] width 32 height 14
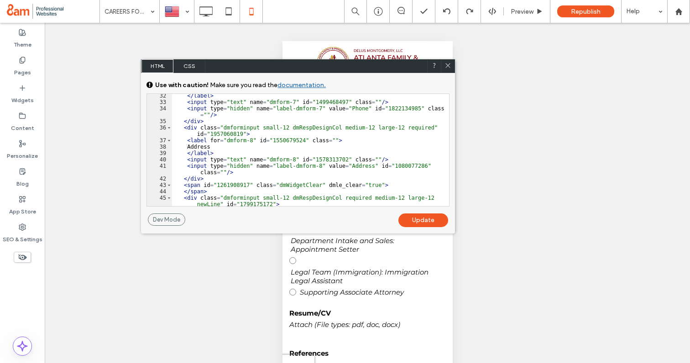
scroll to position [281, 0]
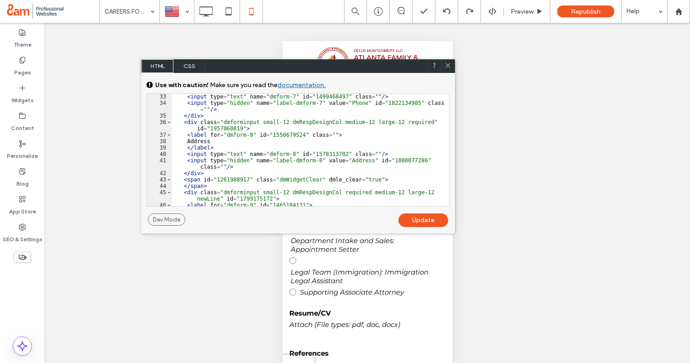
click at [186, 67] on span "CSS" at bounding box center [189, 66] width 32 height 14
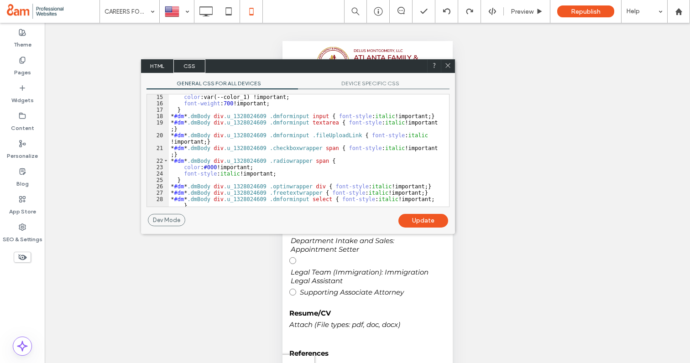
scroll to position [103, 0]
click at [356, 82] on span "DEVICE SPECIFIC CSS" at bounding box center [373, 85] width 151 height 10
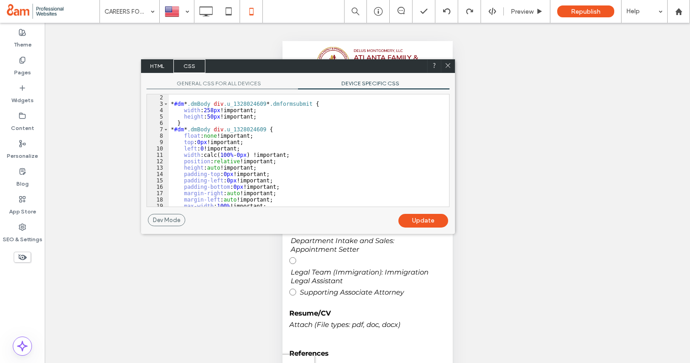
scroll to position [0, 0]
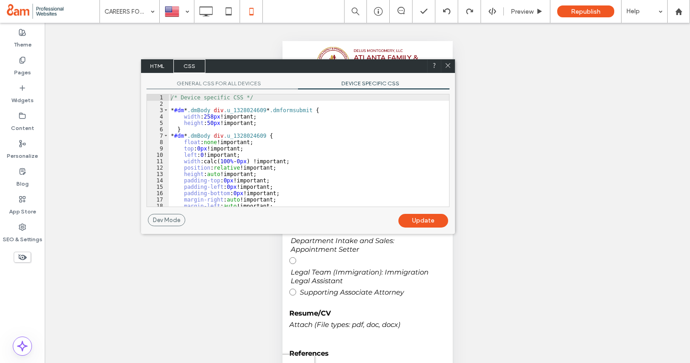
click at [230, 83] on span "GENERAL CSS FOR ALL DEVICES" at bounding box center [221, 85] width 151 height 10
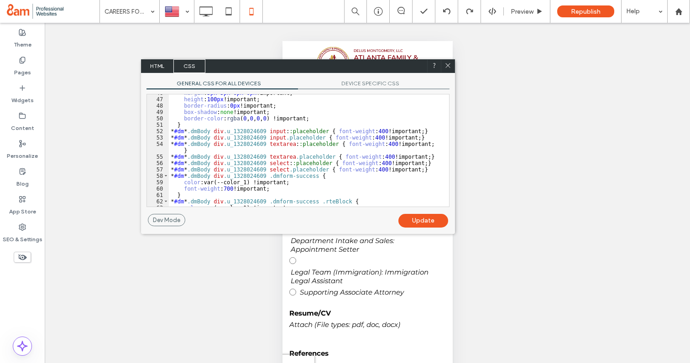
scroll to position [337, 0]
click at [448, 67] on icon at bounding box center [447, 65] width 7 height 7
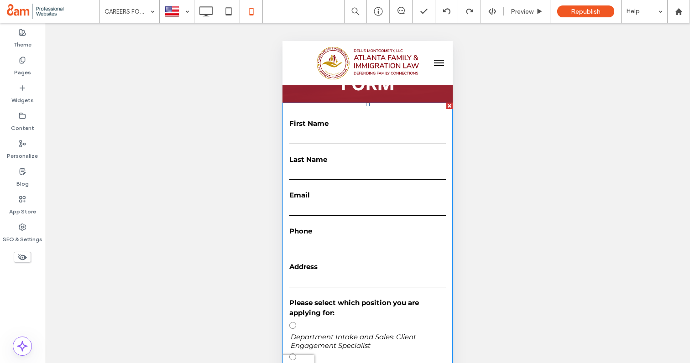
scroll to position [100, 0]
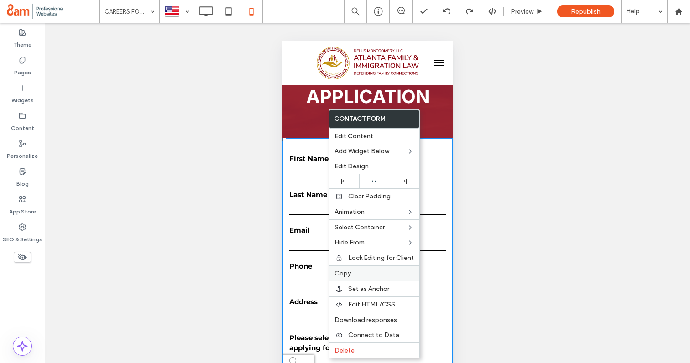
click at [349, 274] on span "Copy" at bounding box center [342, 274] width 16 height 8
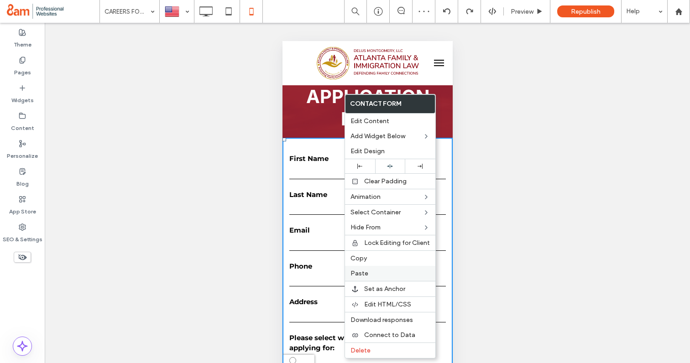
click at [374, 271] on label "Paste" at bounding box center [389, 274] width 79 height 8
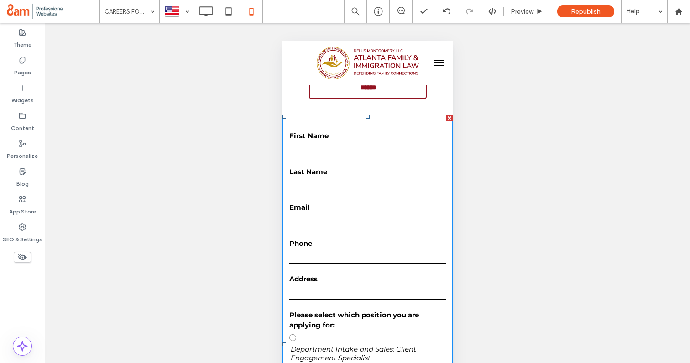
scroll to position [584, 0]
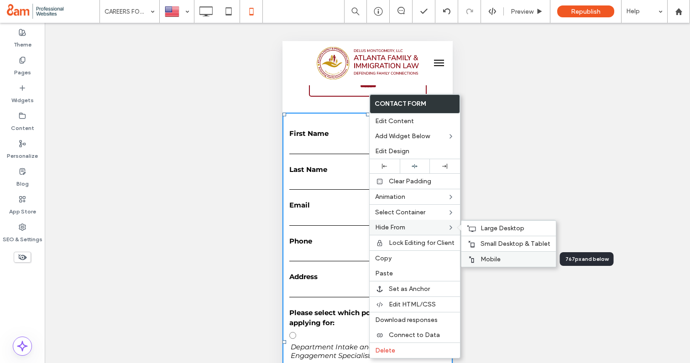
click at [484, 259] on span "Mobile" at bounding box center [490, 259] width 20 height 8
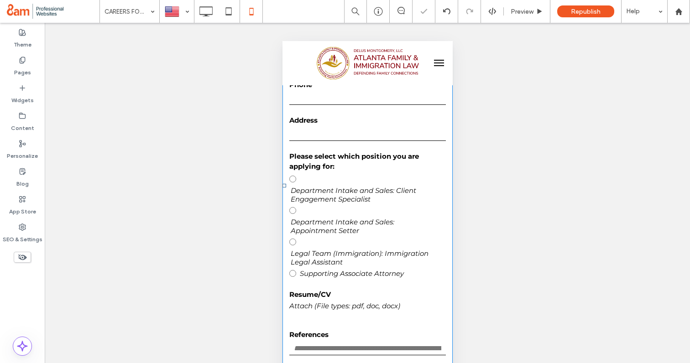
scroll to position [278, 0]
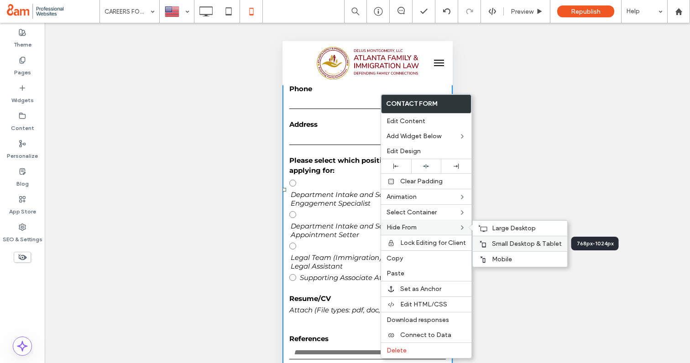
click at [495, 241] on span "Small Desktop & Tablet" at bounding box center [527, 244] width 70 height 8
click at [492, 228] on span "Large Desktop" at bounding box center [514, 228] width 44 height 8
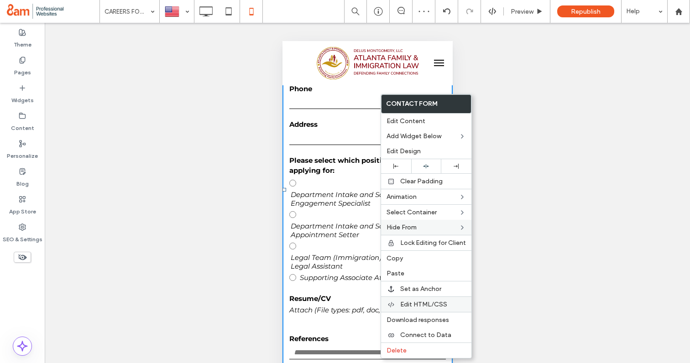
click at [413, 307] on span "Edit HTML/CSS" at bounding box center [423, 305] width 47 height 8
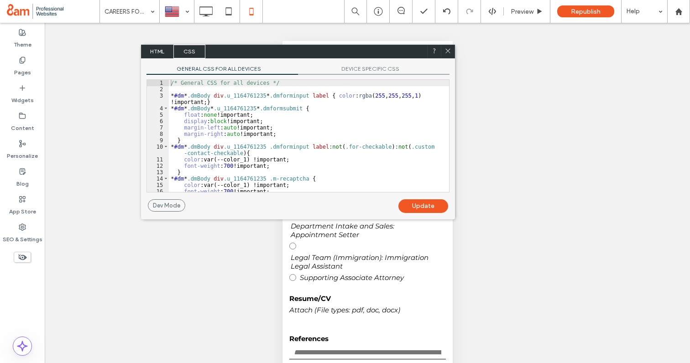
click at [353, 66] on span "DEVICE SPECIFIC CSS" at bounding box center [373, 70] width 151 height 10
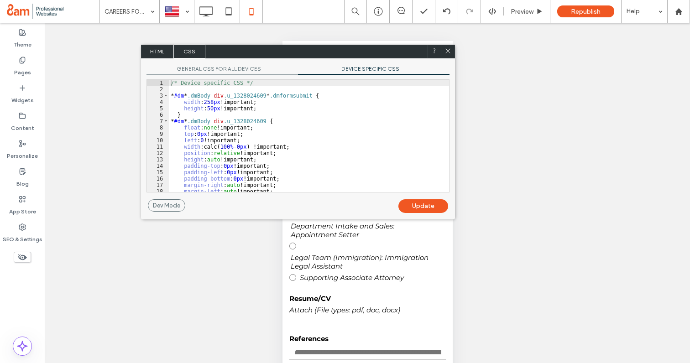
click at [234, 68] on span "GENERAL CSS FOR ALL DEVICES" at bounding box center [221, 70] width 151 height 10
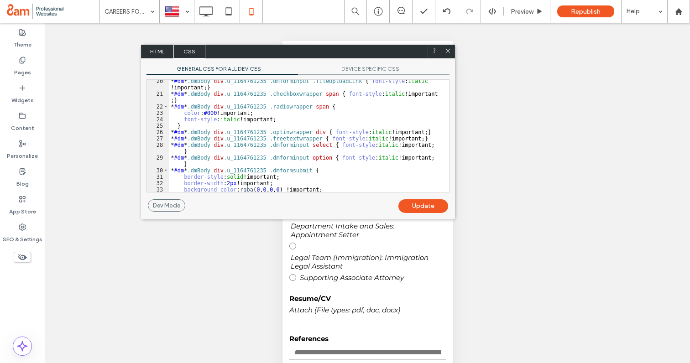
scroll to position [142, 0]
click at [269, 115] on div "* #dm * .dmBody div .u_1164761235 .dmforminput .fileUploadLink { font-style : i…" at bounding box center [309, 143] width 280 height 131
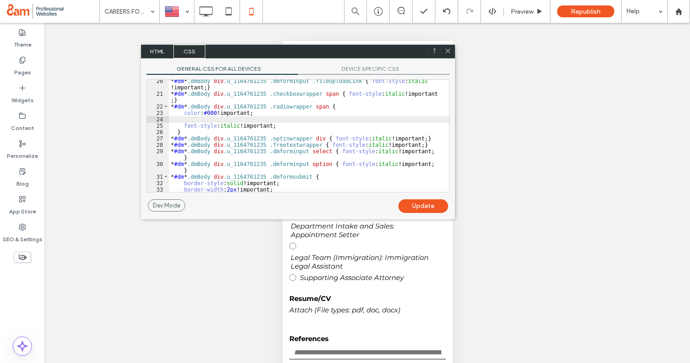
paste textarea
click at [228, 120] on div "* #dm * .dmBody div .u_1164761235 .dmforminput .fileUploadLink { font-style : i…" at bounding box center [309, 143] width 280 height 131
click at [262, 126] on div "* #dm * .dmBody div .u_1164761235 .dmforminput .fileUploadLink { font-style : i…" at bounding box center [309, 143] width 280 height 131
click at [413, 203] on div "Update" at bounding box center [423, 206] width 50 height 14
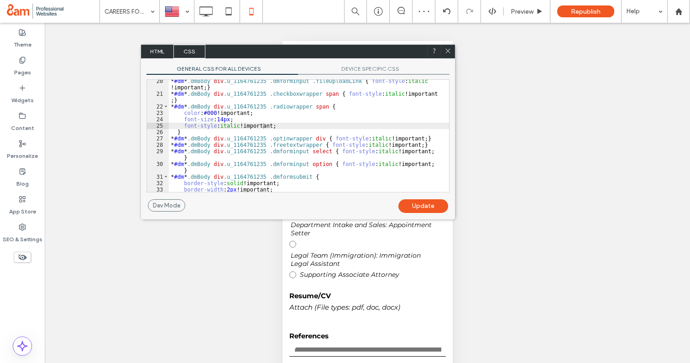
click at [228, 120] on div "* #dm * .dmBody div .u_1164761235 .dmforminput .fileUploadLink { font-style : i…" at bounding box center [309, 143] width 280 height 131
click at [413, 213] on div "Dev Mode Undo Update" at bounding box center [298, 209] width 314 height 20
click at [420, 209] on div "Update" at bounding box center [423, 206] width 50 height 14
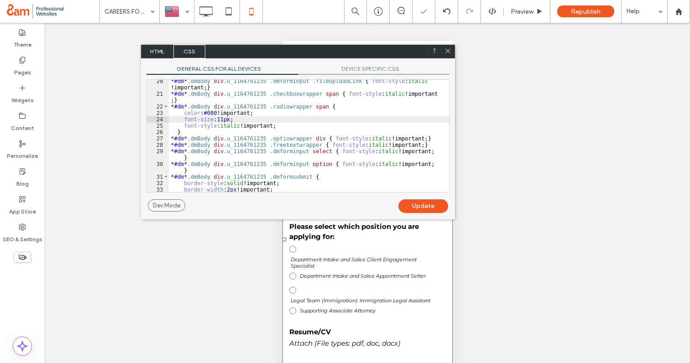
scroll to position [203, 0]
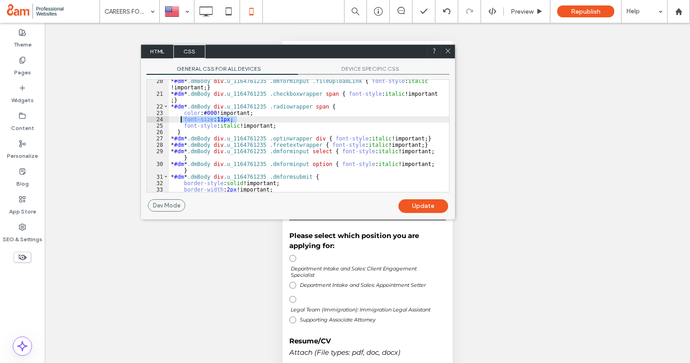
drag, startPoint x: 242, startPoint y: 119, endPoint x: 181, endPoint y: 120, distance: 61.6
click at [181, 120] on div "* #dm * .dmBody div .u_1164761235 .dmforminput .fileUploadLink { font-style : i…" at bounding box center [309, 143] width 280 height 131
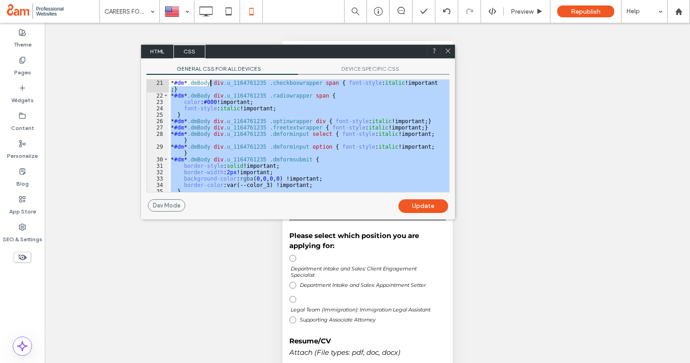
scroll to position [0, 0]
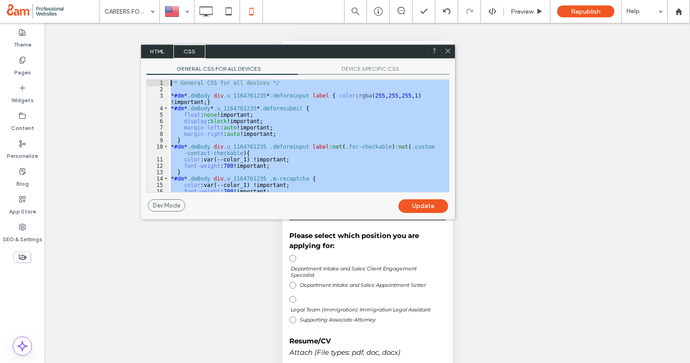
drag, startPoint x: 447, startPoint y: 183, endPoint x: 200, endPoint y: 53, distance: 278.9
click at [200, 53] on div "HTML CSS GENERAL CSS FOR ALL DEVICES DEVICE SPECIFIC CSS Use with caution! Make…" at bounding box center [298, 132] width 314 height 175
click at [448, 48] on icon at bounding box center [447, 50] width 7 height 7
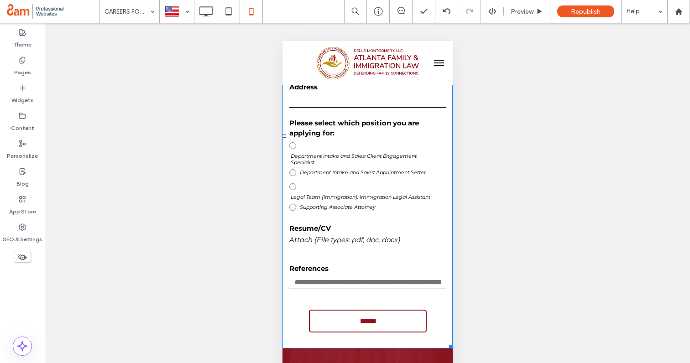
scroll to position [321, 0]
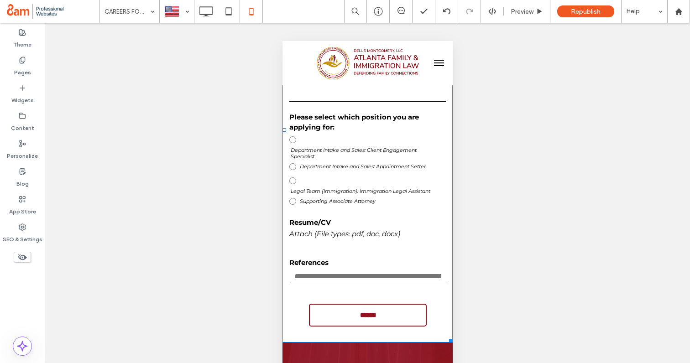
click at [312, 180] on label "Legal Team (Immigration): Immigration Legal Assistant" at bounding box center [367, 184] width 156 height 21
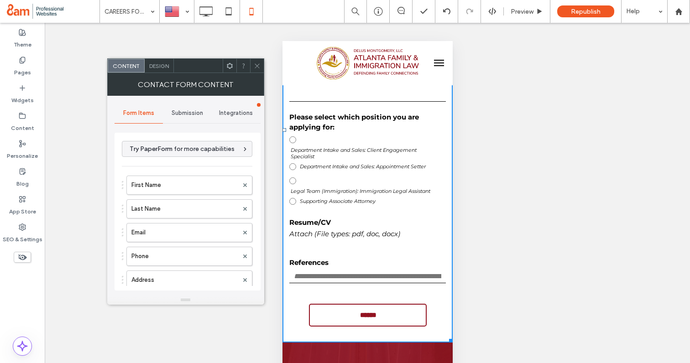
click at [161, 65] on span "Design" at bounding box center [159, 65] width 20 height 7
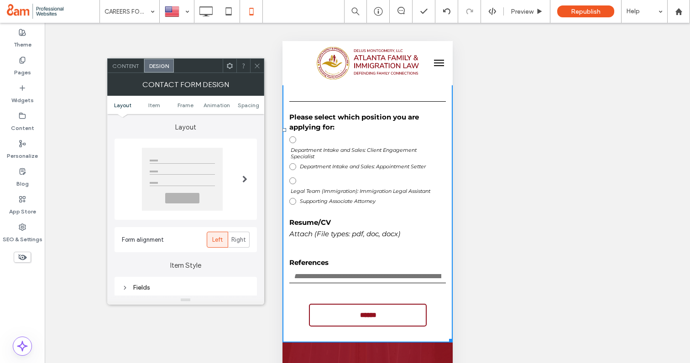
click at [225, 67] on div at bounding box center [230, 66] width 14 height 14
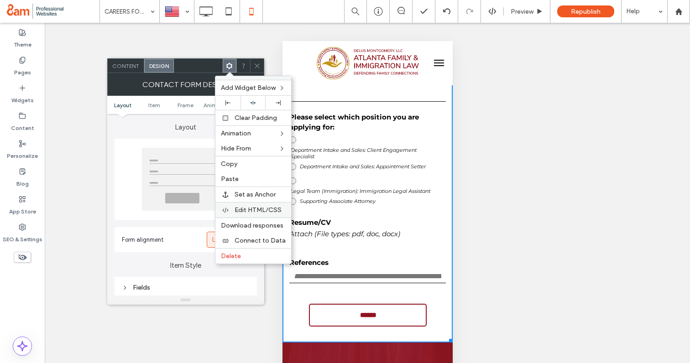
click at [248, 211] on span "Edit HTML/CSS" at bounding box center [257, 210] width 47 height 8
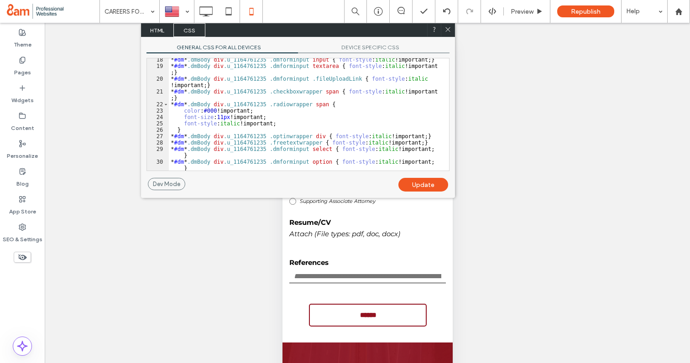
scroll to position [123, 0]
drag, startPoint x: 273, startPoint y: 117, endPoint x: 185, endPoint y: 119, distance: 88.1
click at [185, 119] on div "* #dm * .dmBody div .u_1164761235 .dmforminput input { font-style : italic !imp…" at bounding box center [309, 119] width 280 height 125
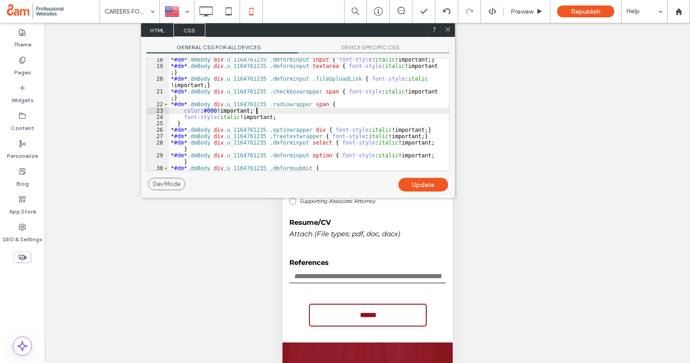
click at [425, 185] on div "Update" at bounding box center [423, 185] width 50 height 14
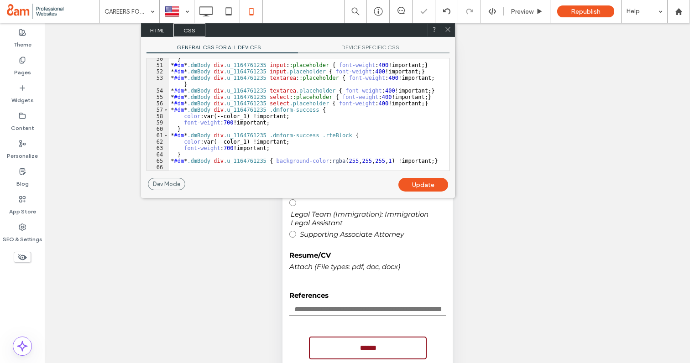
scroll to position [360, 0]
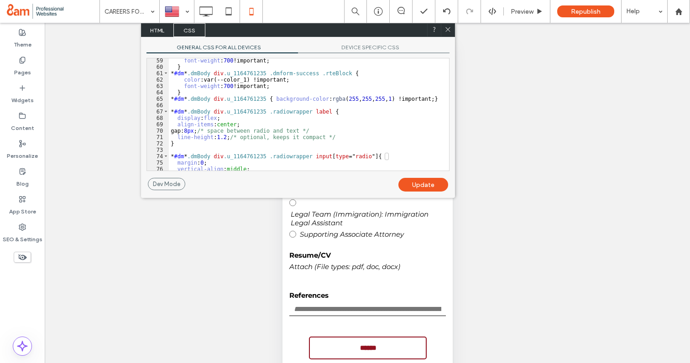
scroll to position [422, 0]
click at [201, 104] on div "font-weight : 700 !important; } * #dm * .dmBody div .u_1164761235 .dmform-succe…" at bounding box center [309, 119] width 280 height 125
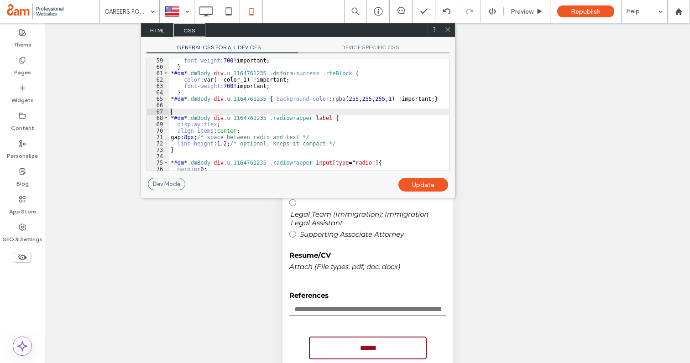
paste textarea
type textarea "**"
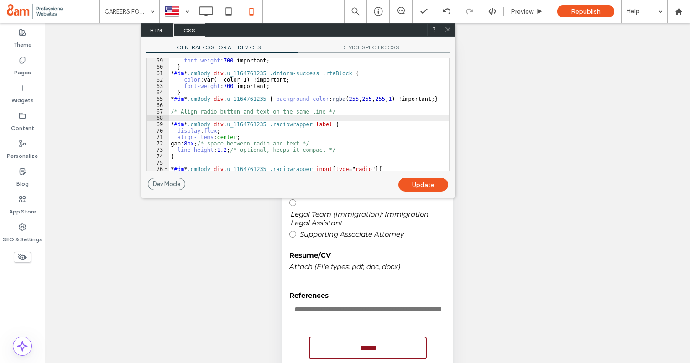
scroll to position [450, 0]
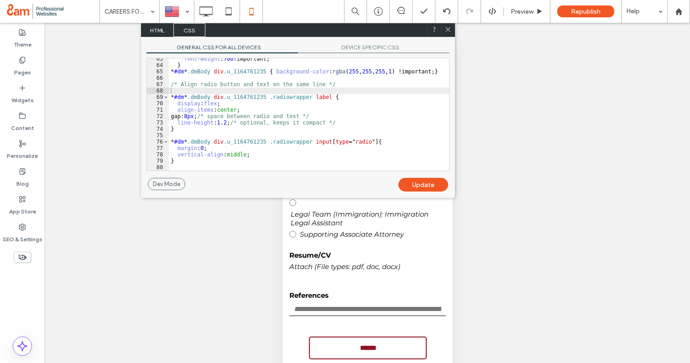
click at [410, 182] on div "Update" at bounding box center [423, 185] width 50 height 14
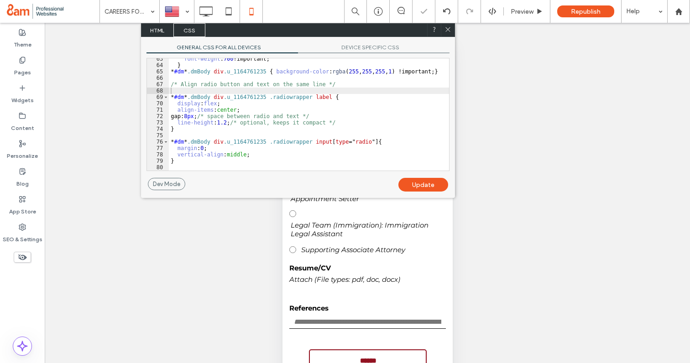
click at [447, 30] on use at bounding box center [448, 29] width 5 height 5
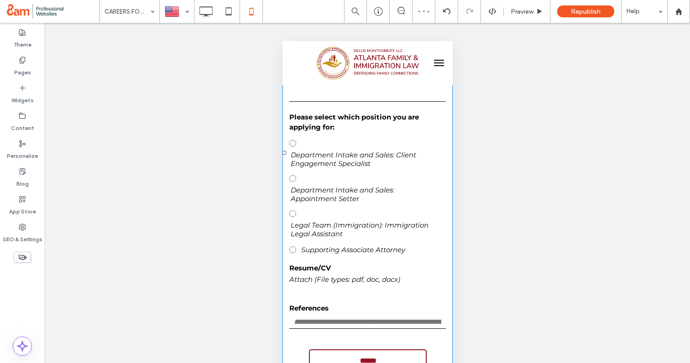
scroll to position [342, 0]
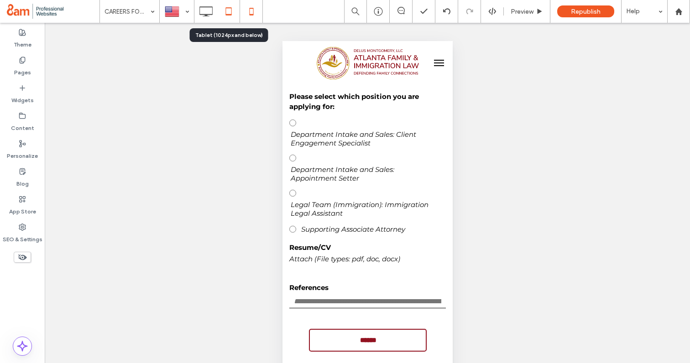
click at [228, 9] on icon at bounding box center [228, 11] width 18 height 18
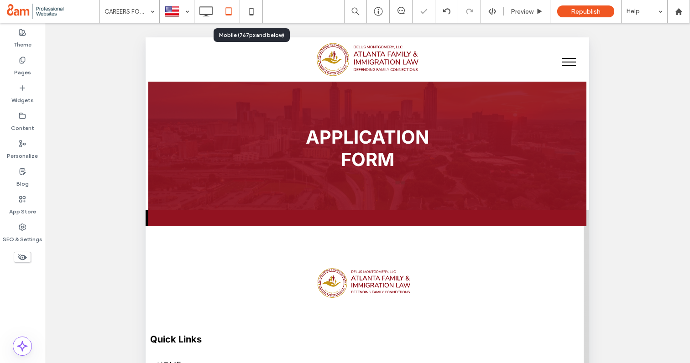
click at [249, 10] on use at bounding box center [251, 11] width 4 height 7
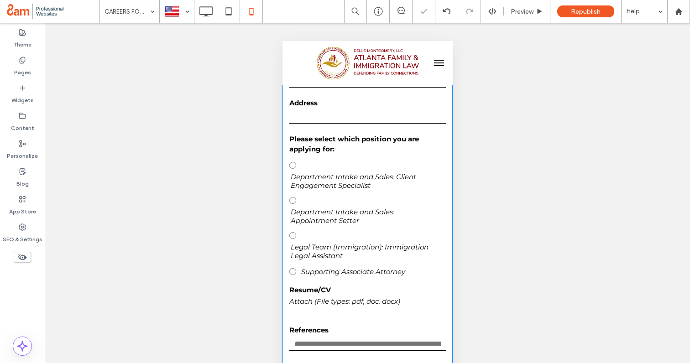
scroll to position [307, 0]
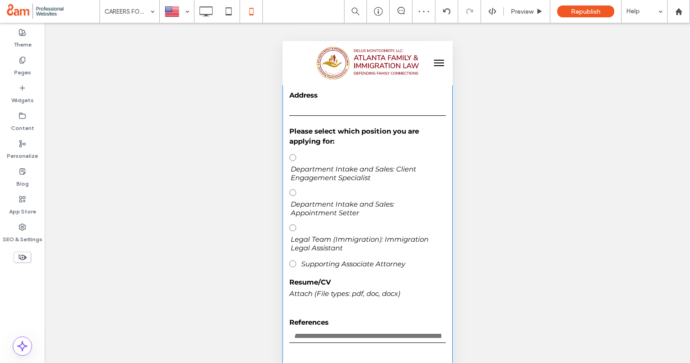
click at [336, 211] on span "Department Intake and Sales: Appointment Setter" at bounding box center [364, 208] width 148 height 17
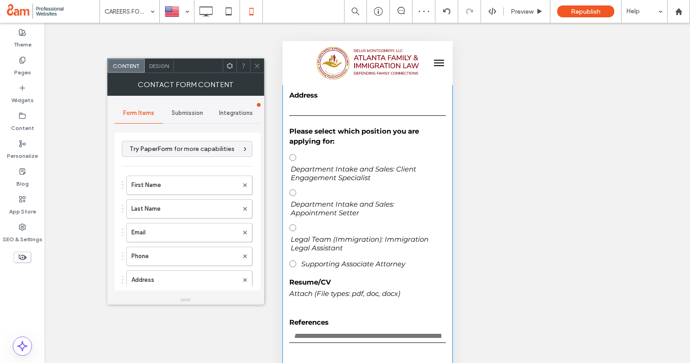
type input "******"
type input "**********"
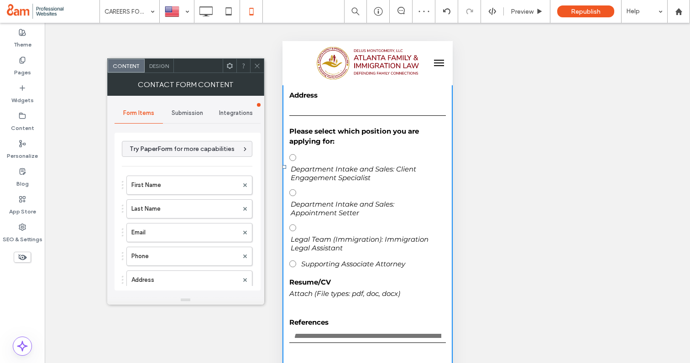
click at [164, 65] on span "Design" at bounding box center [159, 65] width 20 height 7
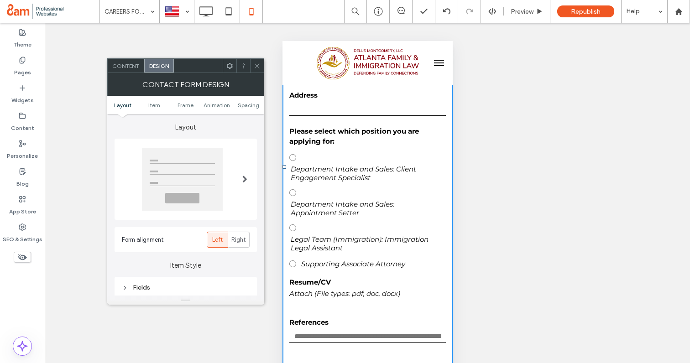
click at [229, 67] on icon at bounding box center [229, 65] width 7 height 7
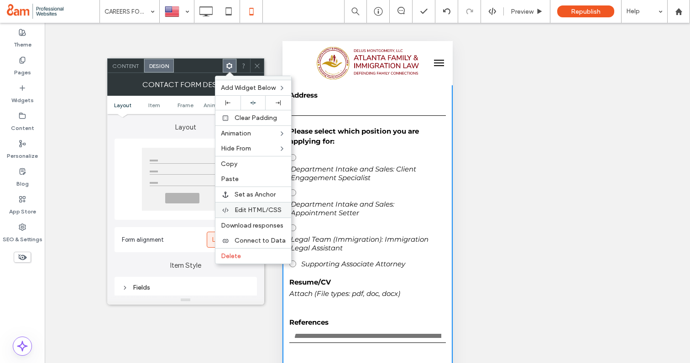
click at [249, 210] on span "Edit HTML/CSS" at bounding box center [257, 210] width 47 height 8
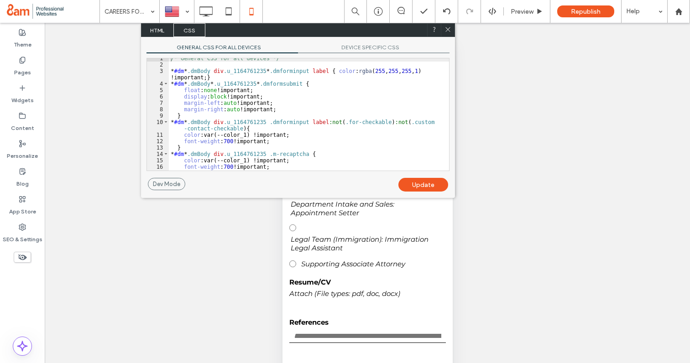
scroll to position [424, 0]
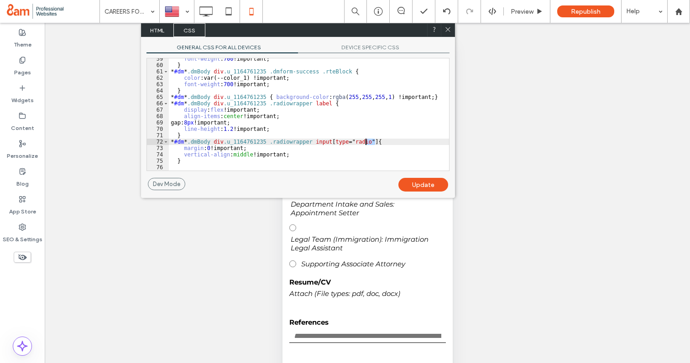
drag, startPoint x: 375, startPoint y: 143, endPoint x: 366, endPoint y: 143, distance: 9.1
click at [366, 143] on div "font-weight : 700 !important; } * #dm * .dmBody div .u_1164761235 .dmform-succe…" at bounding box center [309, 118] width 280 height 125
click at [359, 141] on div "font-weight : 700 !important; } * #dm * .dmBody div .u_1164761235 .dmform-succe…" at bounding box center [309, 118] width 280 height 125
click at [189, 31] on span "CSS" at bounding box center [189, 30] width 32 height 14
click at [285, 166] on div "font-weight : 700 !important; } * #dm * .dmBody div .u_1164761235 .dmform-succe…" at bounding box center [309, 118] width 280 height 125
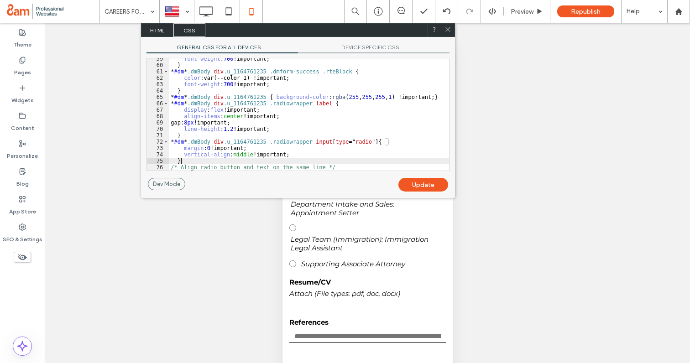
click at [282, 158] on div "font-weight : 700 !important; } * #dm * .dmBody div .u_1164761235 .dmform-succe…" at bounding box center [309, 118] width 280 height 125
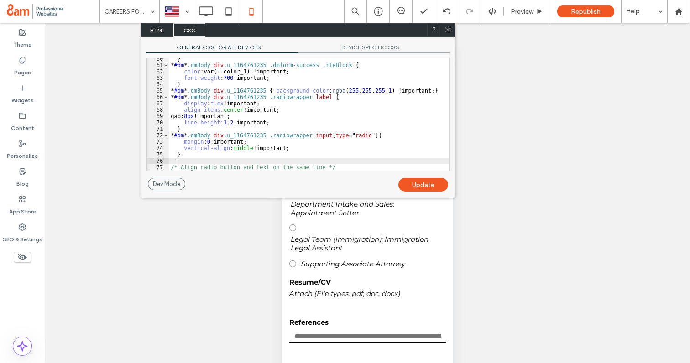
scroll to position [431, 0]
drag, startPoint x: 344, startPoint y: 168, endPoint x: 150, endPoint y: 167, distance: 193.9
click at [150, 167] on div "** 60 61 62 63 64 65 66 67 68 69 70 71 72 73 74 75 76 77 } * #dm * .dmBody div …" at bounding box center [297, 114] width 303 height 113
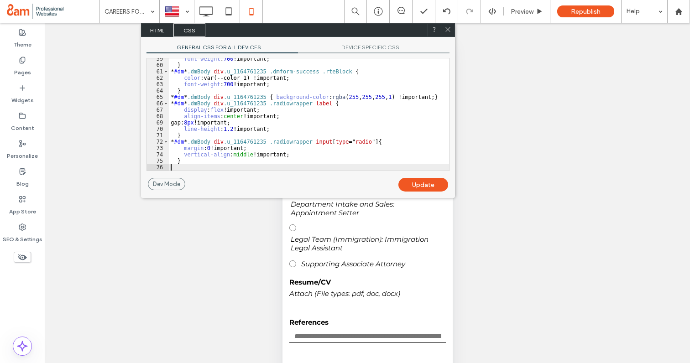
scroll to position [418, 0]
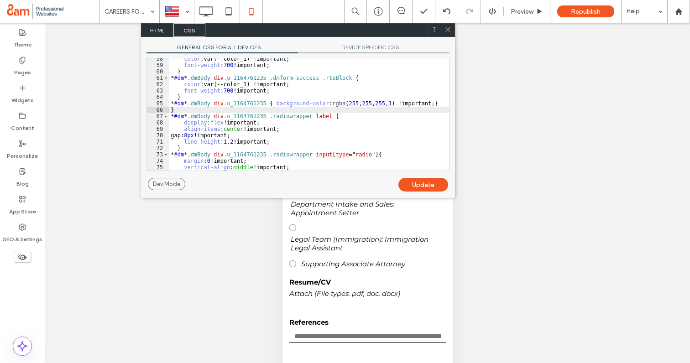
click at [172, 111] on div "color :var(--color_1) !important; font-weight : 700 !important; } * #dm * .dmBo…" at bounding box center [309, 118] width 280 height 125
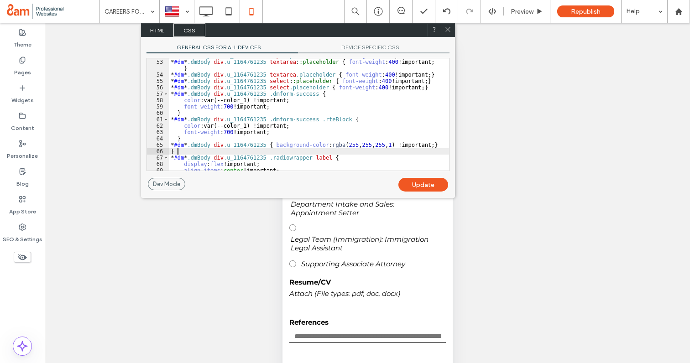
scroll to position [424, 0]
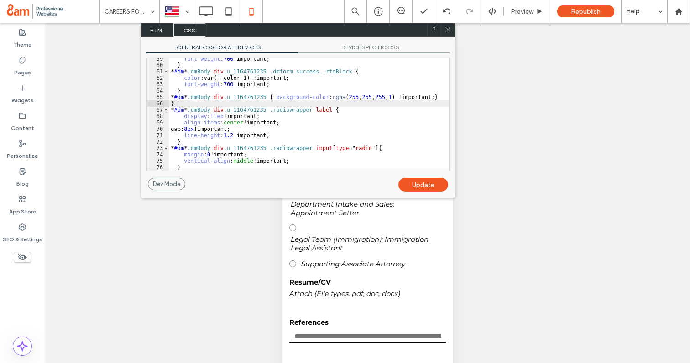
click at [404, 180] on div "Update" at bounding box center [423, 185] width 50 height 14
click at [413, 181] on div "Update" at bounding box center [423, 185] width 50 height 14
click at [314, 122] on div "font-weight : 700 !important; } * #dm * .dmBody div .u_1164761235 .dmform-succe…" at bounding box center [309, 118] width 280 height 125
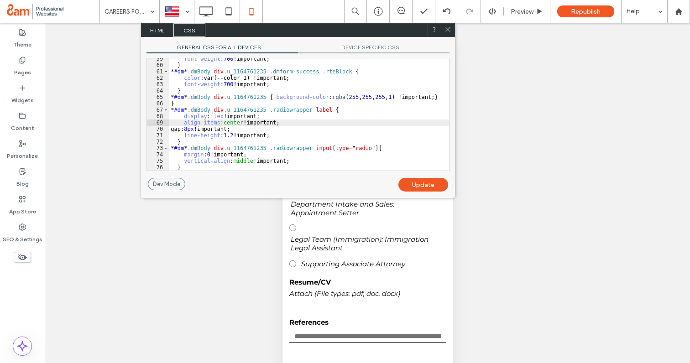
click at [422, 185] on div "Update" at bounding box center [423, 185] width 50 height 14
click at [316, 136] on div "font-weight : 700 !important; } * #dm * .dmBody div .u_1164761235 .dmform-succe…" at bounding box center [309, 118] width 280 height 125
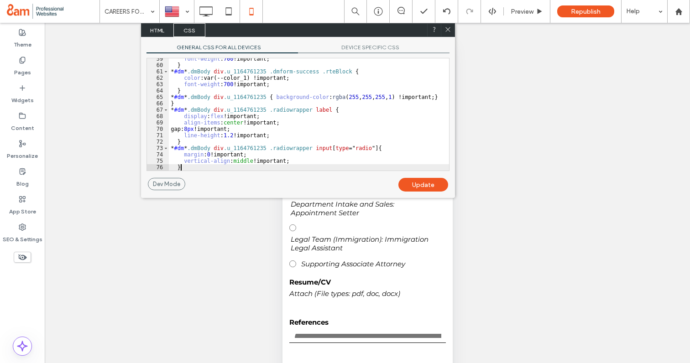
click at [289, 168] on div "font-weight : 700 !important; } * #dm * .dmBody div .u_1164761235 .dmform-succe…" at bounding box center [309, 118] width 280 height 125
click at [445, 27] on icon at bounding box center [447, 29] width 7 height 7
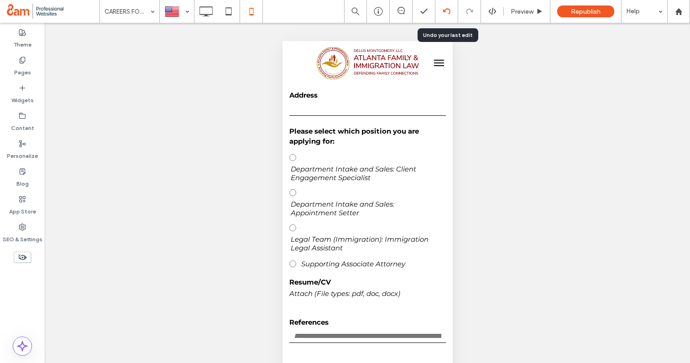
click at [443, 9] on icon at bounding box center [446, 11] width 7 height 7
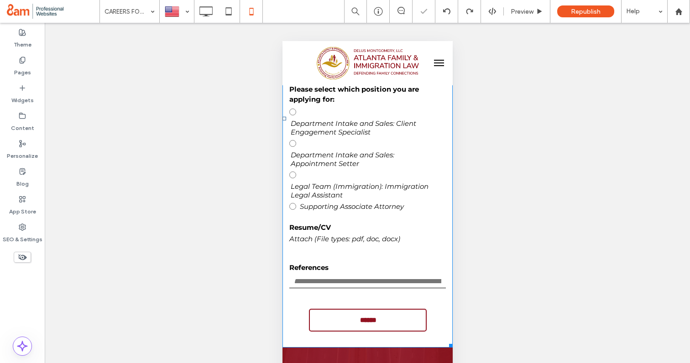
scroll to position [347, 0]
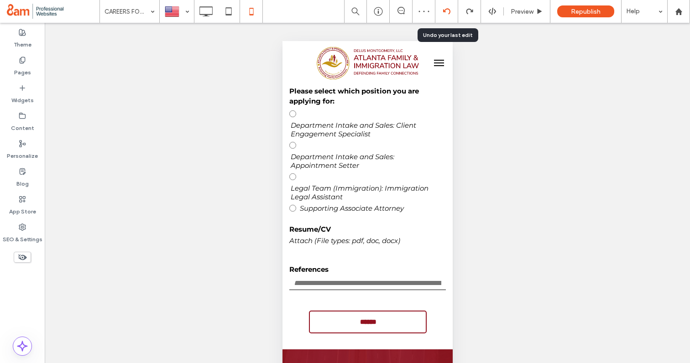
click at [446, 13] on icon at bounding box center [446, 11] width 7 height 7
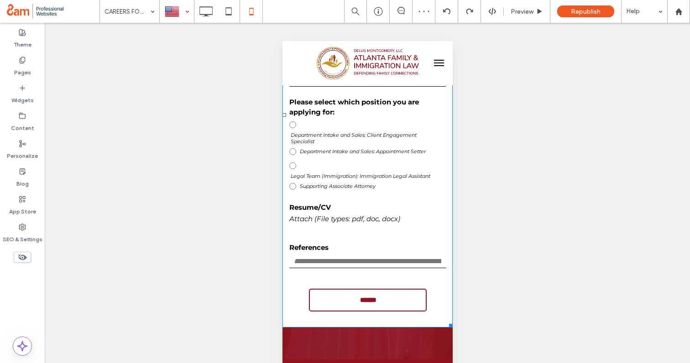
scroll to position [327, 0]
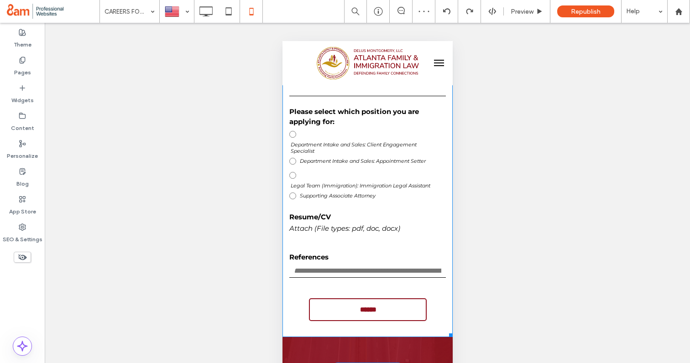
click at [340, 168] on label "Legal Team (Immigration): Immigration Legal Assistant" at bounding box center [367, 178] width 156 height 21
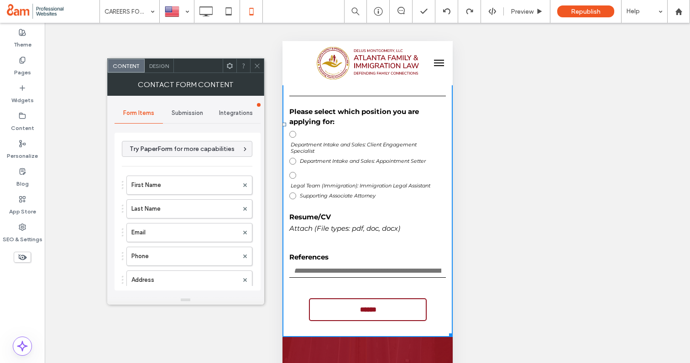
click at [157, 66] on span "Design" at bounding box center [159, 65] width 20 height 7
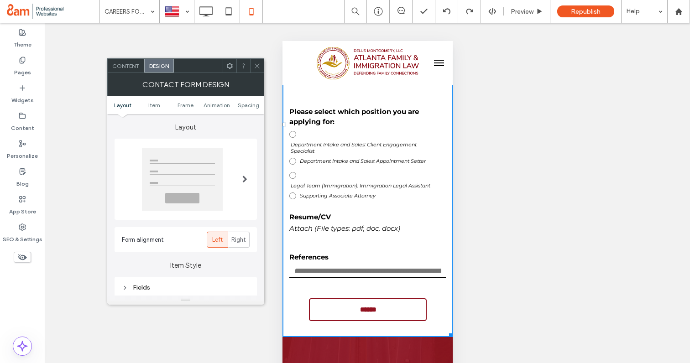
click at [233, 68] on div at bounding box center [230, 66] width 14 height 14
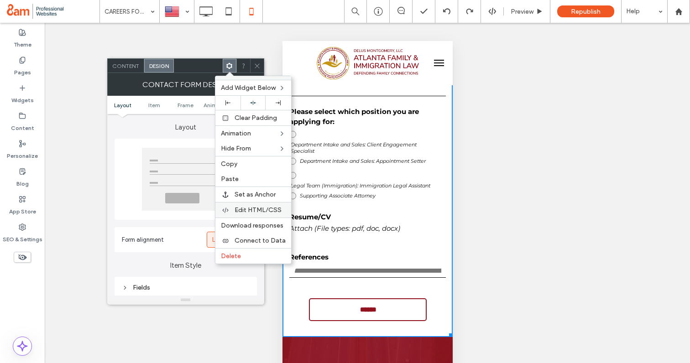
click at [251, 208] on span "Edit HTML/CSS" at bounding box center [257, 210] width 47 height 8
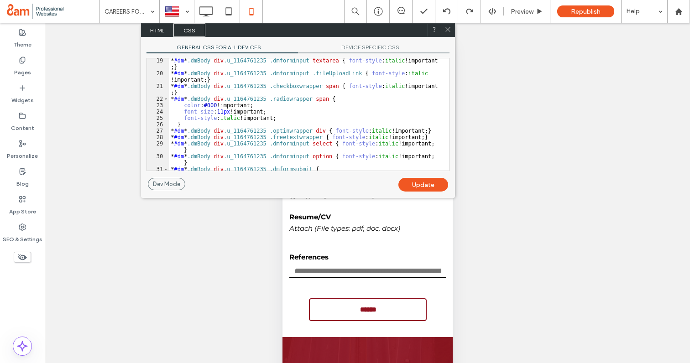
scroll to position [129, 0]
click at [341, 98] on div "* #dm * .dmBody div .u_1164761235 .dmforminput textarea { font-style : italic !…" at bounding box center [309, 122] width 280 height 131
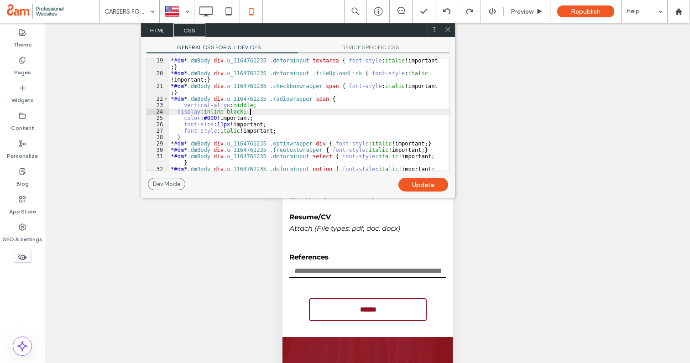
click at [176, 112] on div "* #dm * .dmBody div .u_1164761235 .dmforminput textarea { font-style : italic !…" at bounding box center [309, 126] width 280 height 138
click at [414, 186] on div "Update" at bounding box center [423, 185] width 50 height 14
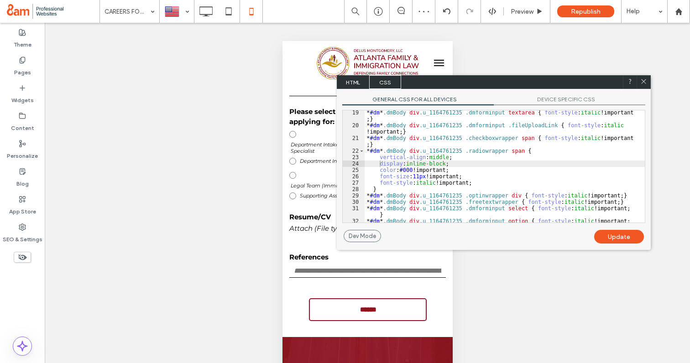
drag, startPoint x: 315, startPoint y: 35, endPoint x: 511, endPoint y: 87, distance: 202.5
click at [511, 87] on div "HTML CSS" at bounding box center [494, 82] width 314 height 14
click at [609, 236] on div "Update" at bounding box center [619, 237] width 50 height 14
drag, startPoint x: 467, startPoint y: 175, endPoint x: 378, endPoint y: 176, distance: 89.4
click at [378, 176] on div "* #dm * .dmBody div .u_1164761235 .dmforminput textarea { font-style : italic !…" at bounding box center [504, 178] width 280 height 138
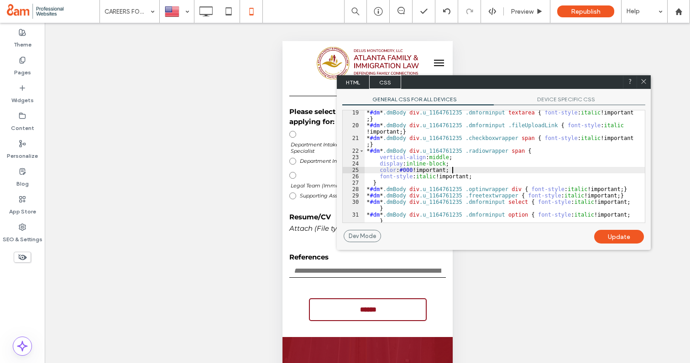
click at [612, 233] on div "Update" at bounding box center [619, 237] width 50 height 14
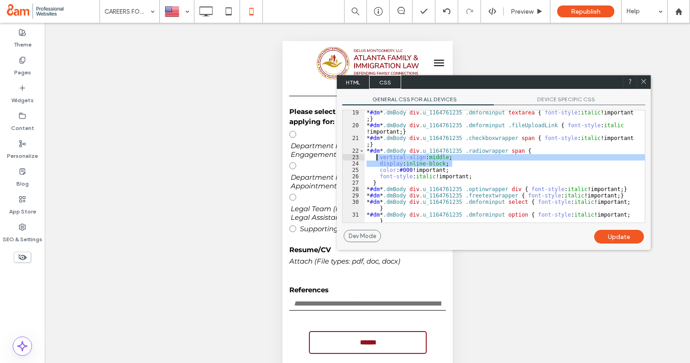
drag, startPoint x: 460, startPoint y: 165, endPoint x: 376, endPoint y: 160, distance: 84.1
click at [376, 160] on div "* #dm * .dmBody div .u_1164761235 .dmforminput textarea { font-style : italic !…" at bounding box center [504, 174] width 280 height 131
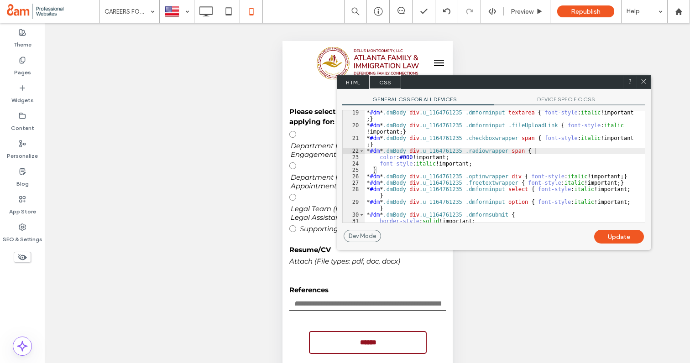
click at [621, 240] on div "Update" at bounding box center [619, 237] width 50 height 14
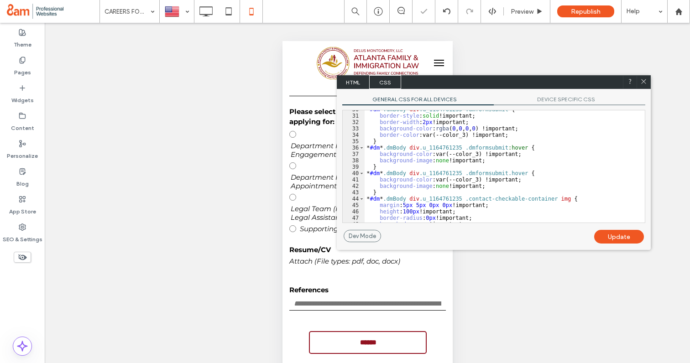
scroll to position [360, 0]
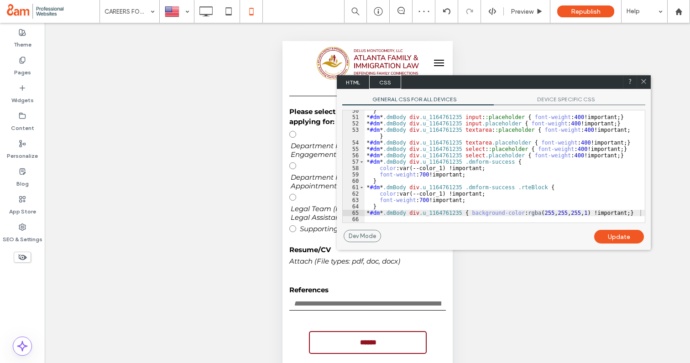
click at [645, 213] on div "GENERAL CSS FOR ALL DEVICES DEVICE SPECIFIC CSS Use with caution! Make sure you…" at bounding box center [494, 159] width 314 height 141
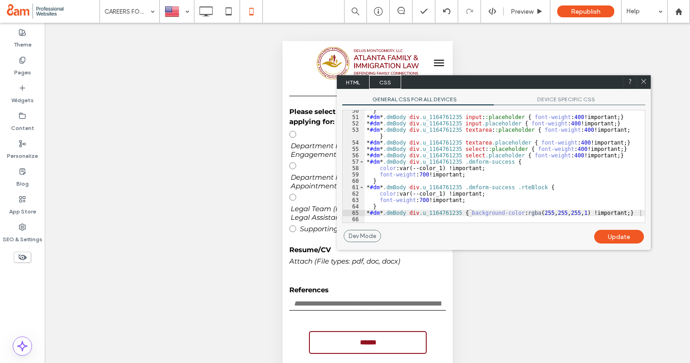
click at [456, 228] on div "GENERAL CSS FOR ALL DEVICES DEVICE SPECIFIC CSS Use with caution! Make sure you…" at bounding box center [494, 159] width 314 height 141
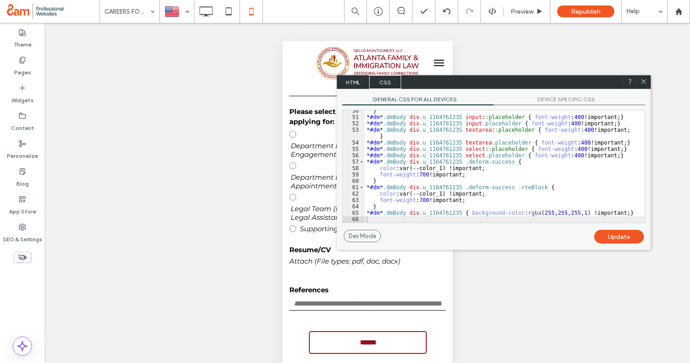
click at [451, 221] on div "} * #dm * .dmBody div .u_1164761235 input : :placeholder { font-weight : 400 !i…" at bounding box center [504, 170] width 280 height 125
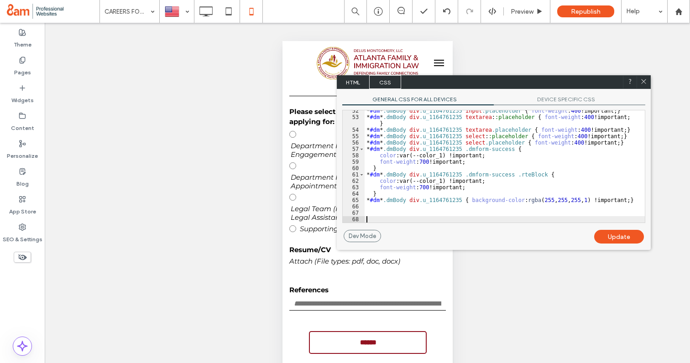
scroll to position [373, 0]
click at [372, 213] on div "* #dm * .dmBody div .u_1164761235 input .placeholder { font-weight : 400 !impor…" at bounding box center [504, 170] width 280 height 125
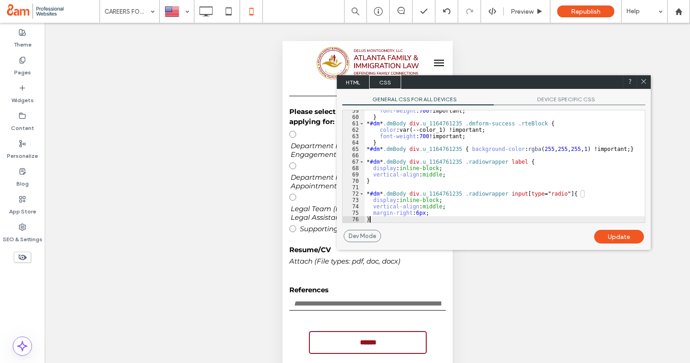
click at [607, 235] on div "Update" at bounding box center [619, 237] width 50 height 14
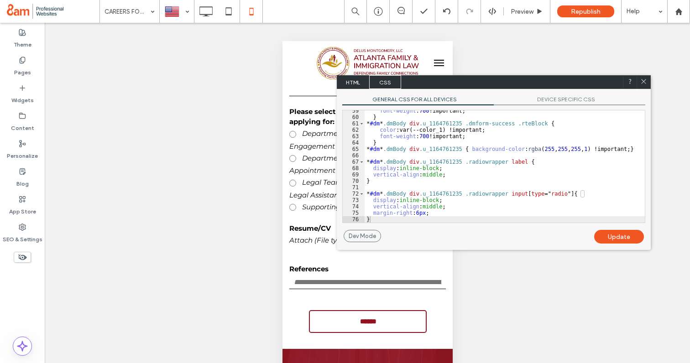
click at [491, 130] on div "font-weight : 700 !important; } * #dm * .dmBody div .u_1164761235 .dmform-succe…" at bounding box center [504, 170] width 280 height 125
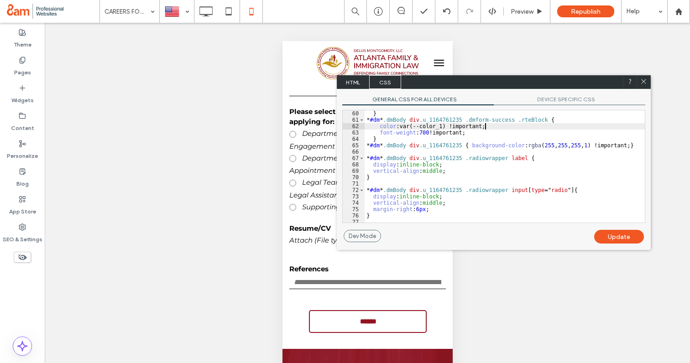
scroll to position [431, 0]
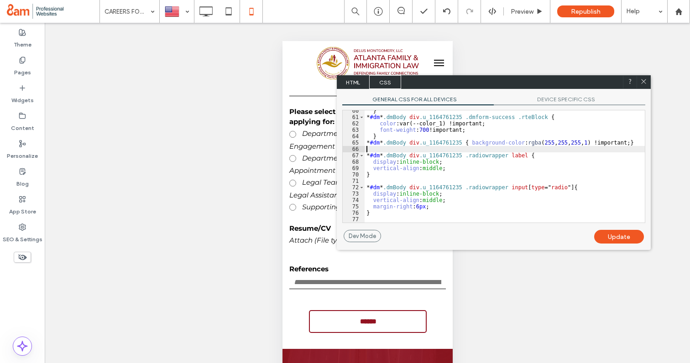
click at [488, 151] on div "} * #dm * .dmBody div .u_1164761235 .dmform-success .rteBlock { color :var(--co…" at bounding box center [504, 170] width 280 height 125
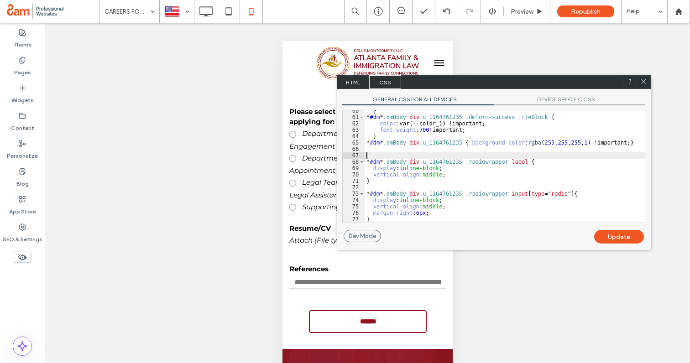
paste textarea
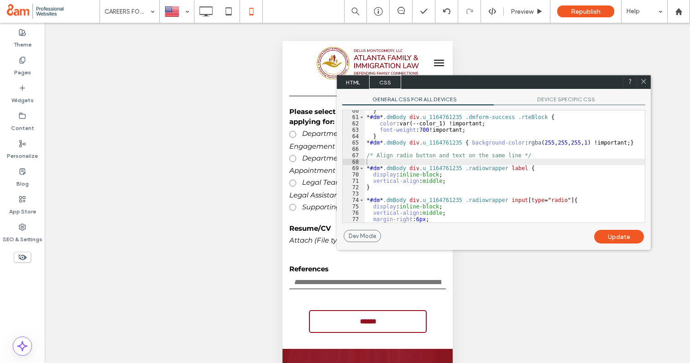
click at [620, 235] on div "Update" at bounding box center [619, 237] width 50 height 14
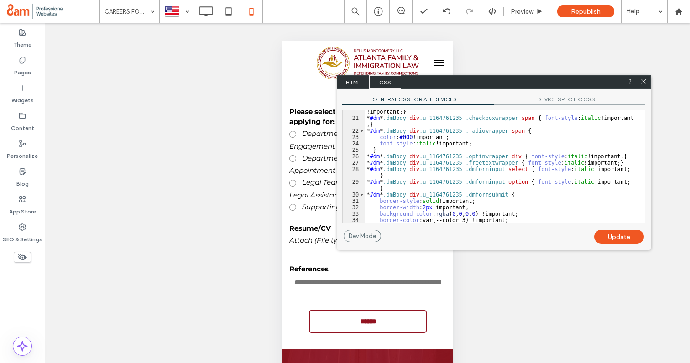
scroll to position [146, 0]
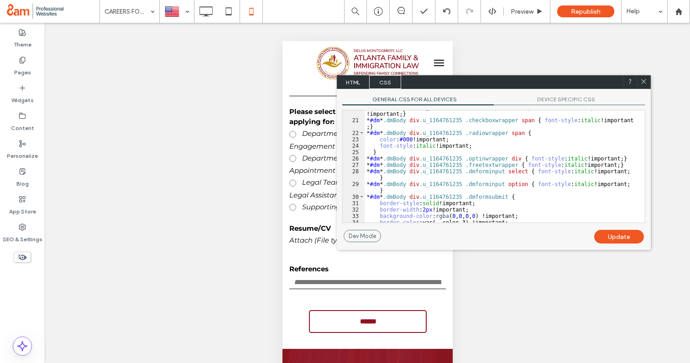
click at [473, 139] on div "* #dm * .dmBody div .u_1164761235 .dmforminput .fileUploadLink { font-style : i…" at bounding box center [504, 169] width 280 height 131
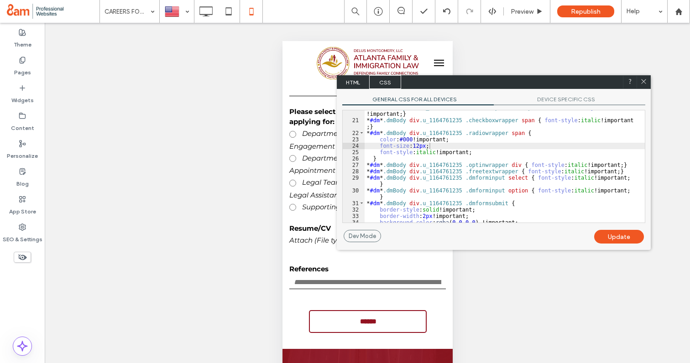
click at [605, 236] on div "Update" at bounding box center [619, 237] width 50 height 14
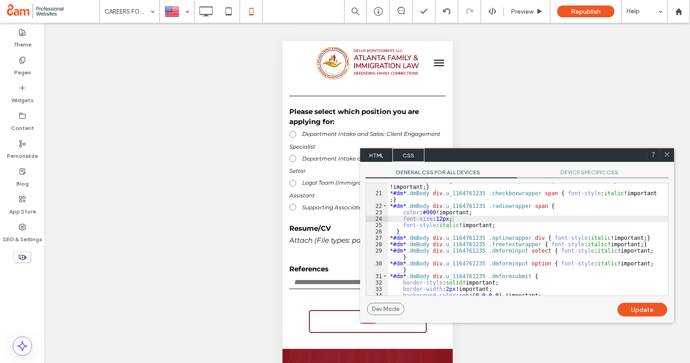
drag, startPoint x: 458, startPoint y: 83, endPoint x: 479, endPoint y: 154, distance: 74.0
click at [480, 155] on div "HTML CSS" at bounding box center [517, 155] width 314 height 14
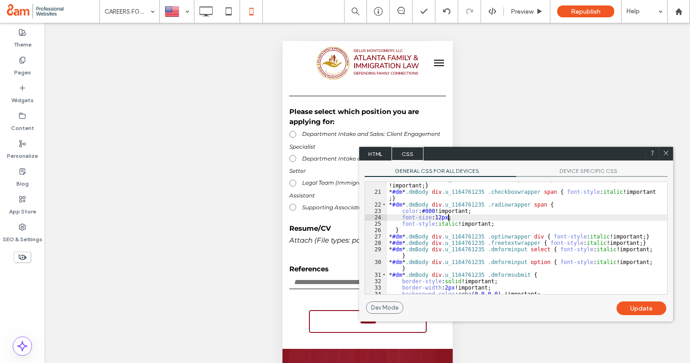
click at [447, 219] on div "* #dm * .dmBody div .u_1164761235 .dmforminput .fileUploadLink { font-style : i…" at bounding box center [527, 241] width 280 height 131
click at [445, 219] on div "* #dm * .dmBody div .u_1164761235 .dmforminput .fileUploadLink { font-style : i…" at bounding box center [527, 241] width 280 height 131
type textarea "**"
click at [624, 308] on div "Update" at bounding box center [641, 309] width 50 height 14
drag, startPoint x: 456, startPoint y: 216, endPoint x: 398, endPoint y: 219, distance: 58.0
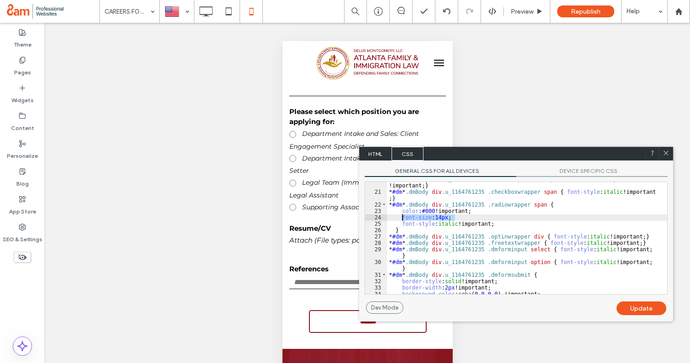
click at [398, 219] on div "* #dm * .dmBody div .u_1164761235 .dmforminput .fileUploadLink { font-style : i…" at bounding box center [527, 241] width 280 height 131
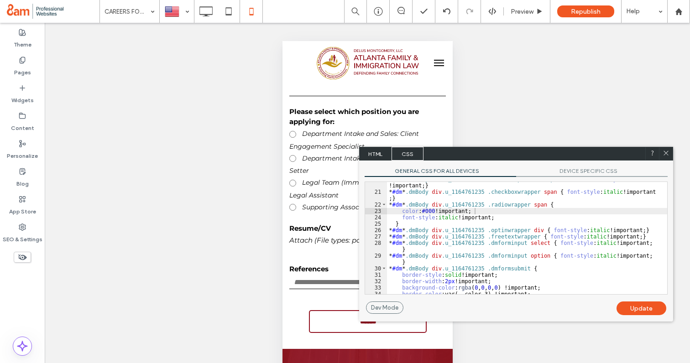
click at [634, 304] on div "Update" at bounding box center [641, 309] width 50 height 14
click at [663, 152] on icon at bounding box center [665, 153] width 7 height 7
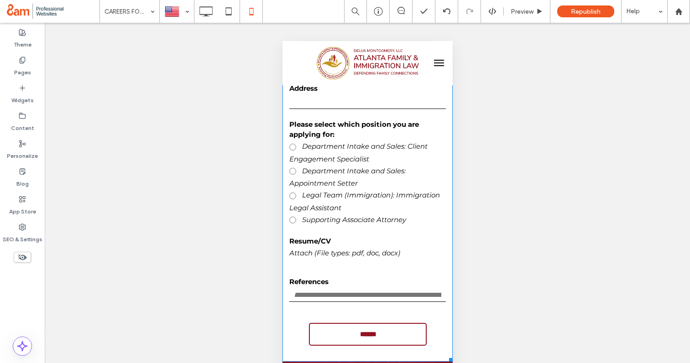
scroll to position [289, 0]
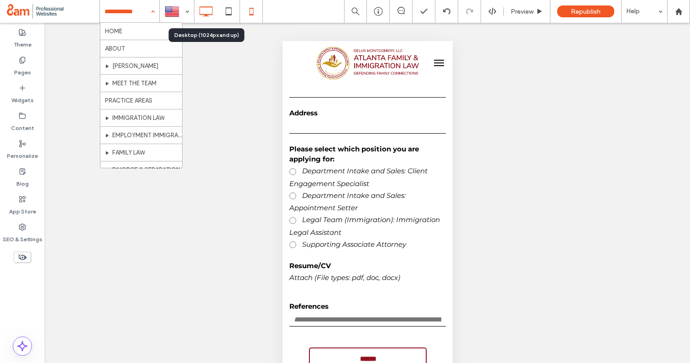
click at [204, 12] on icon at bounding box center [206, 11] width 18 height 18
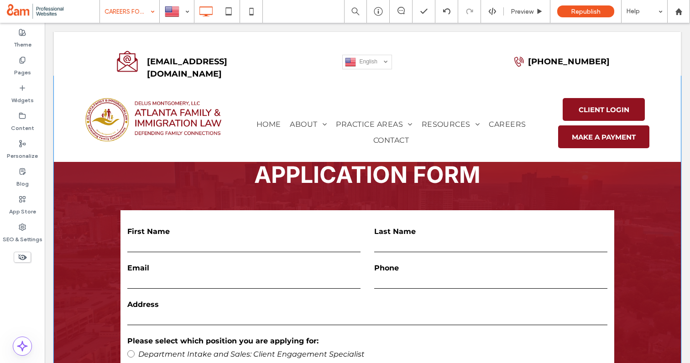
scroll to position [110, 0]
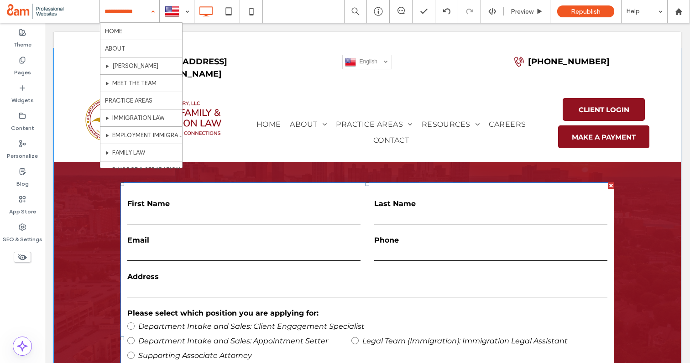
click at [312, 212] on input "text" at bounding box center [243, 218] width 233 height 14
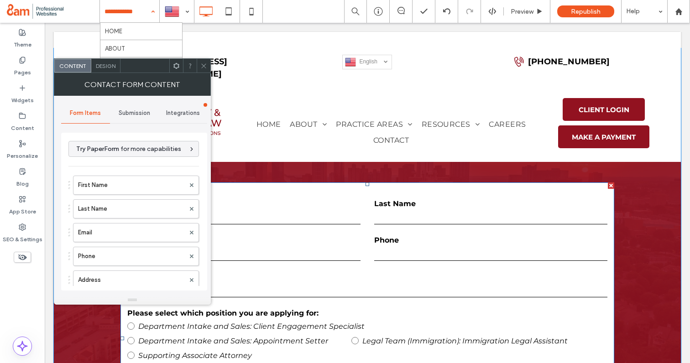
type input "******"
type input "**********"
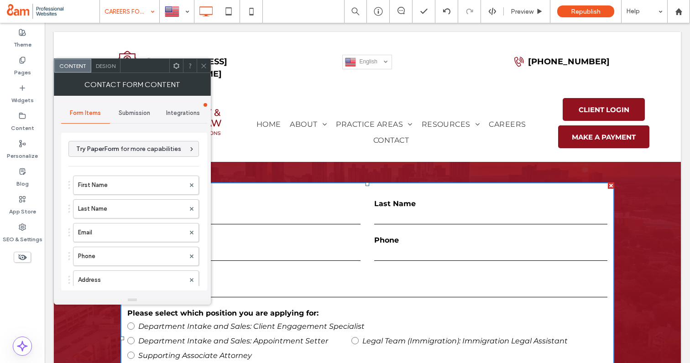
click at [140, 113] on span "Submission" at bounding box center [134, 112] width 31 height 7
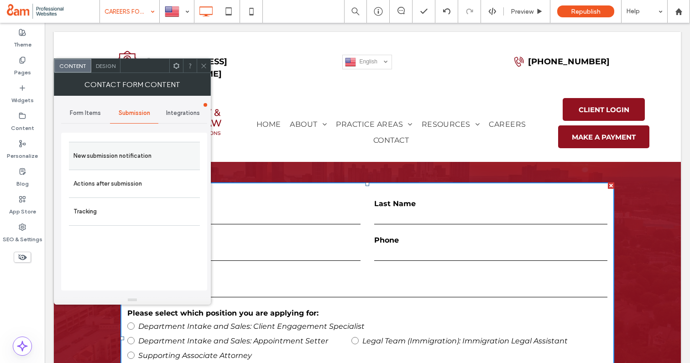
click at [145, 153] on label "New submission notification" at bounding box center [134, 156] width 122 height 18
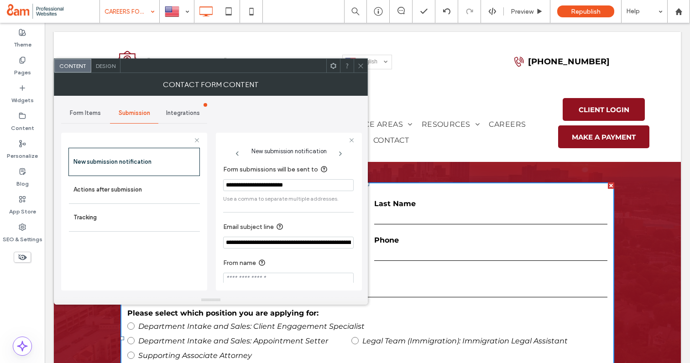
click at [273, 183] on input "**********" at bounding box center [288, 185] width 130 height 12
click at [361, 66] on icon at bounding box center [360, 65] width 7 height 7
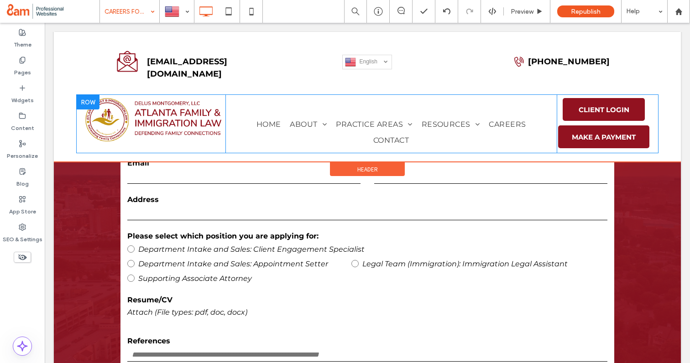
scroll to position [233, 0]
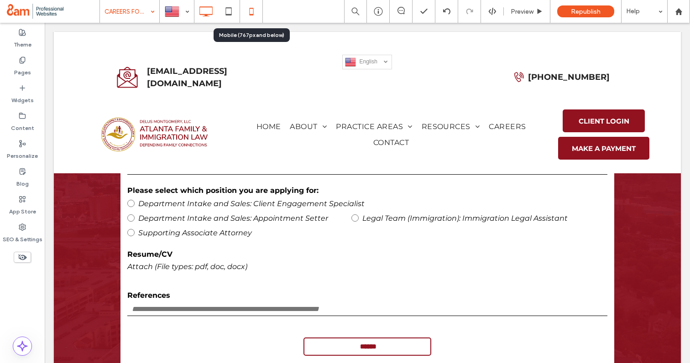
click at [248, 13] on icon at bounding box center [251, 11] width 18 height 18
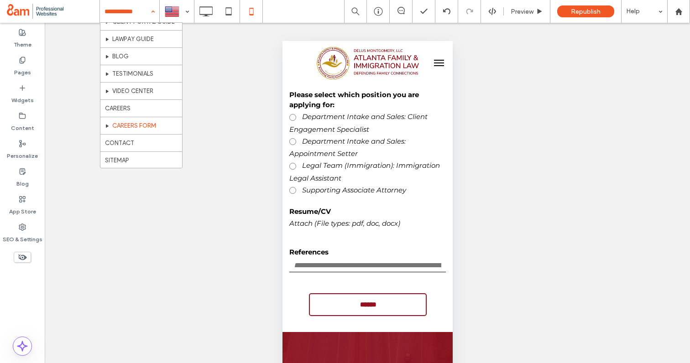
scroll to position [387, 0]
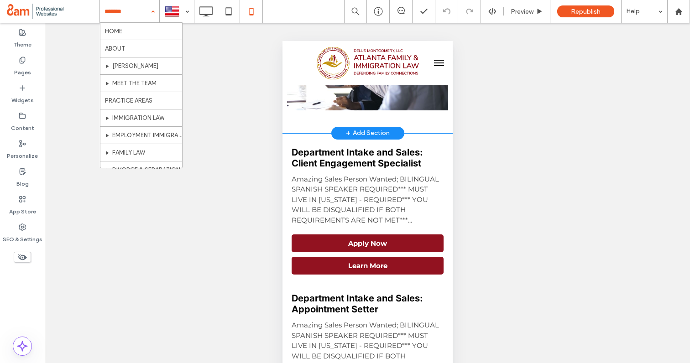
scroll to position [324, 0]
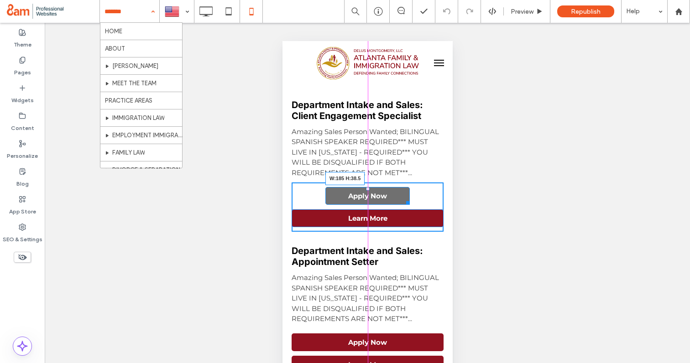
drag, startPoint x: 439, startPoint y: 202, endPoint x: 405, endPoint y: 200, distance: 34.3
click at [405, 200] on div at bounding box center [405, 201] width 7 height 7
click at [406, 202] on div at bounding box center [405, 201] width 7 height 7
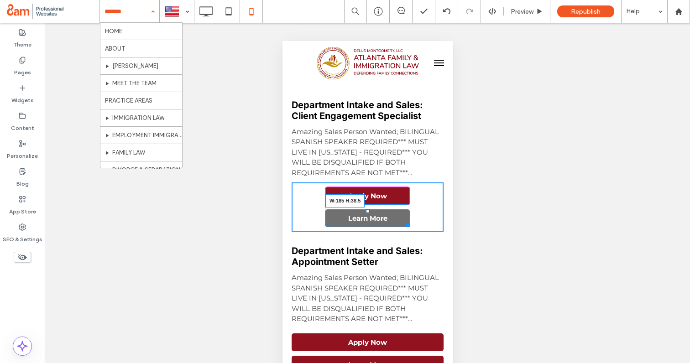
drag, startPoint x: 441, startPoint y: 224, endPoint x: 406, endPoint y: 224, distance: 35.6
click at [406, 224] on div at bounding box center [405, 223] width 7 height 7
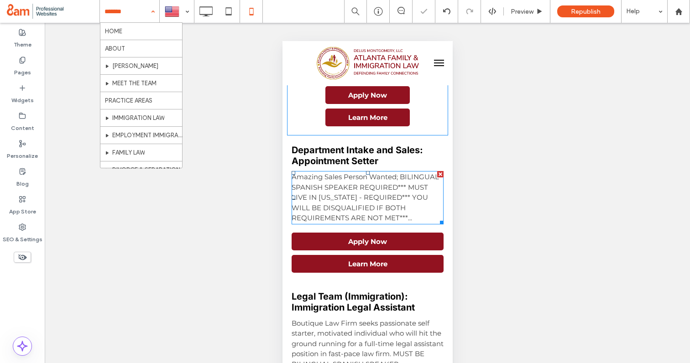
scroll to position [430, 0]
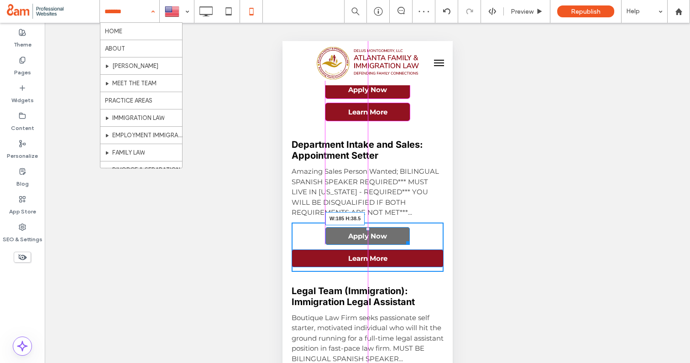
drag, startPoint x: 440, startPoint y: 241, endPoint x: 404, endPoint y: 241, distance: 35.6
click at [404, 241] on div at bounding box center [405, 241] width 7 height 7
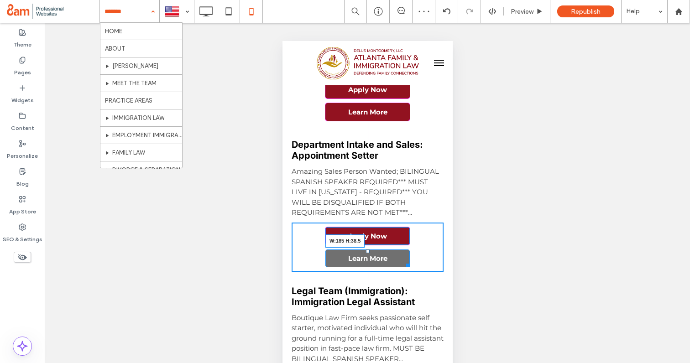
drag, startPoint x: 441, startPoint y: 262, endPoint x: 407, endPoint y: 260, distance: 33.8
click at [407, 260] on div at bounding box center [405, 263] width 7 height 7
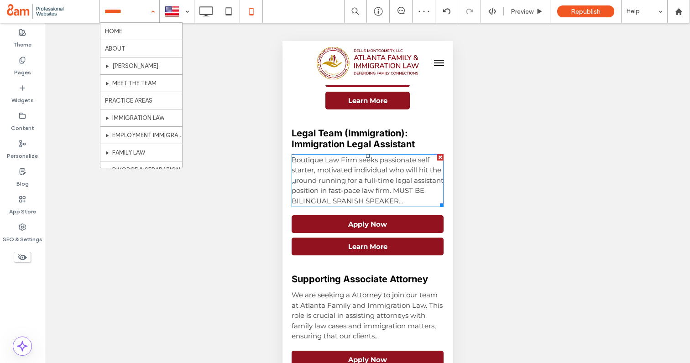
scroll to position [620, 0]
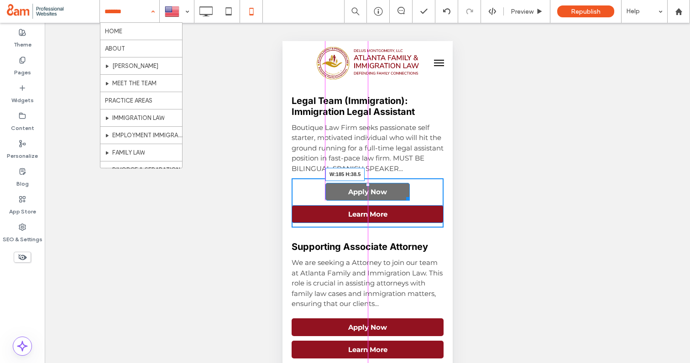
drag, startPoint x: 439, startPoint y: 196, endPoint x: 404, endPoint y: 196, distance: 35.1
click at [404, 196] on div at bounding box center [405, 197] width 7 height 7
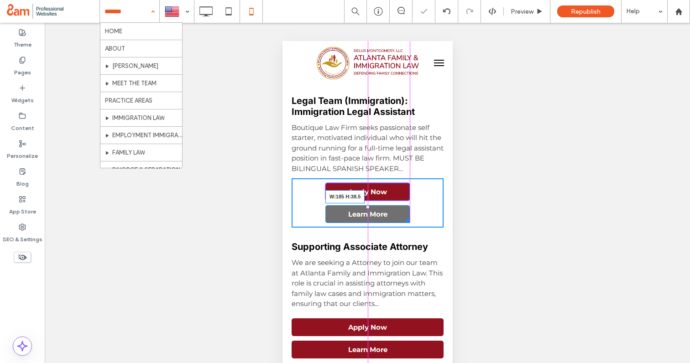
drag, startPoint x: 439, startPoint y: 219, endPoint x: 406, endPoint y: 219, distance: 33.3
click at [406, 219] on div at bounding box center [405, 219] width 7 height 7
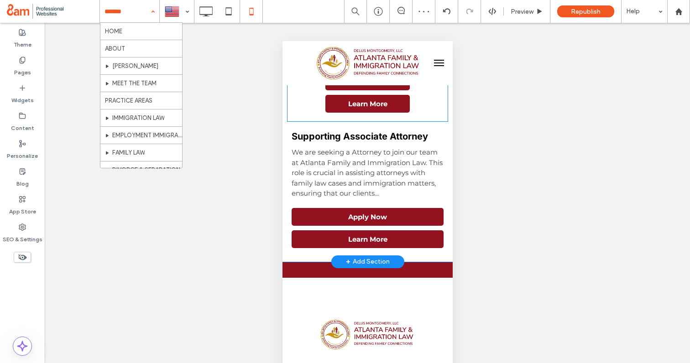
scroll to position [734, 0]
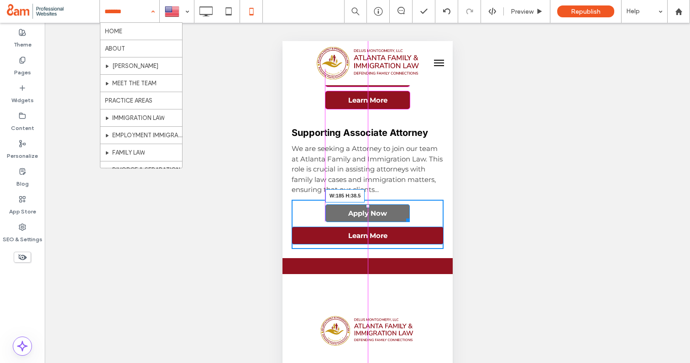
drag, startPoint x: 439, startPoint y: 217, endPoint x: 404, endPoint y: 215, distance: 35.2
click at [404, 215] on div at bounding box center [405, 218] width 7 height 7
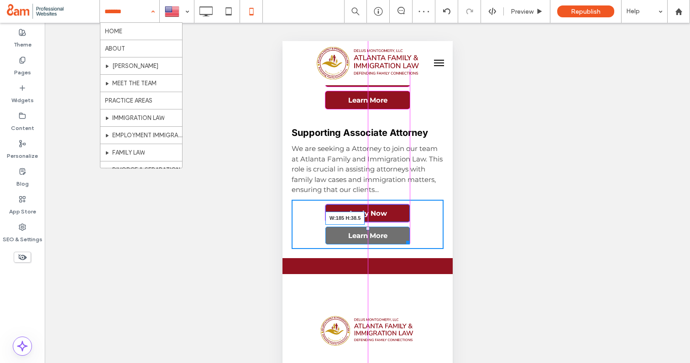
drag, startPoint x: 439, startPoint y: 239, endPoint x: 406, endPoint y: 238, distance: 33.3
click at [406, 238] on div at bounding box center [405, 241] width 7 height 7
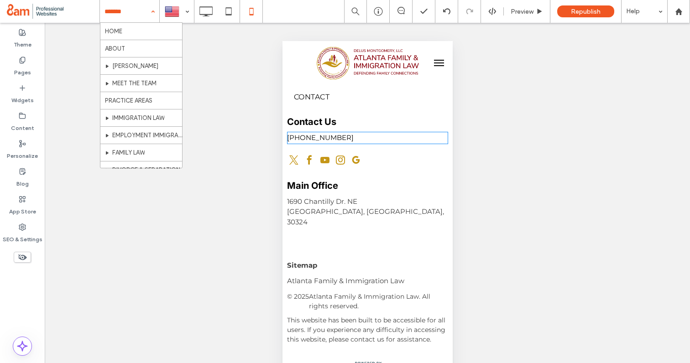
scroll to position [1153, 0]
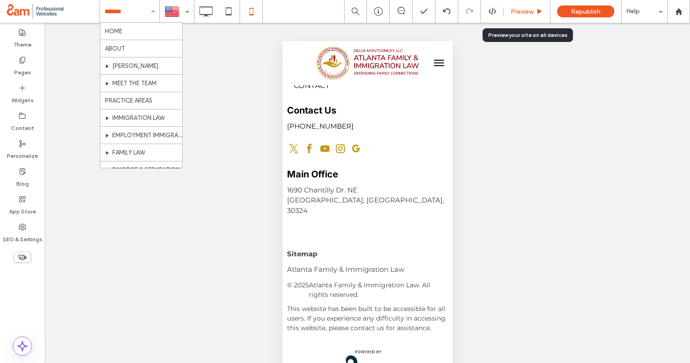
click at [518, 12] on span "Preview" at bounding box center [521, 12] width 23 height 8
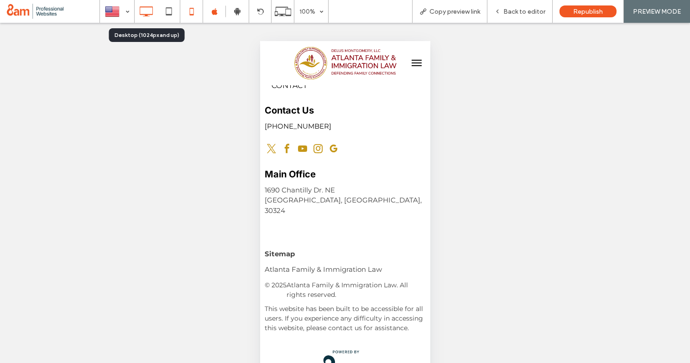
click at [150, 12] on icon at bounding box center [146, 11] width 18 height 18
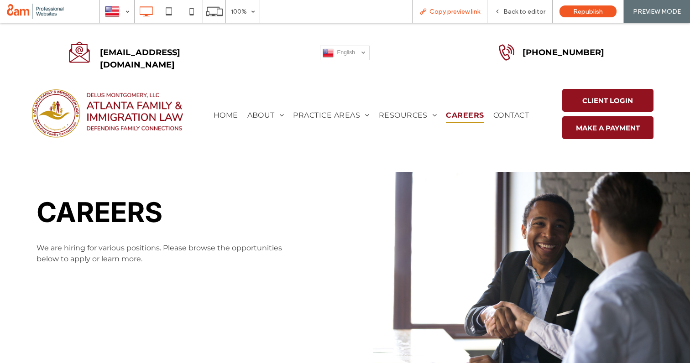
click at [443, 12] on span "Copy preview link" at bounding box center [454, 12] width 51 height 8
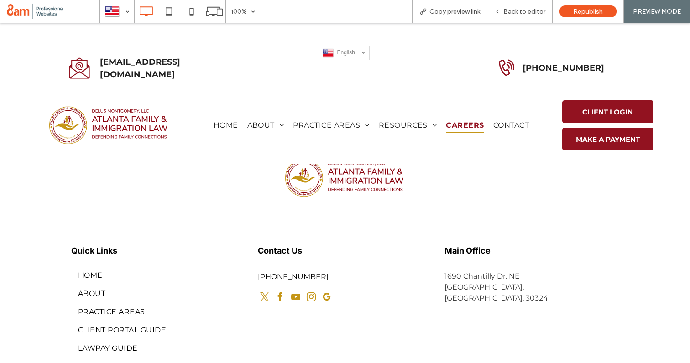
scroll to position [543, 0]
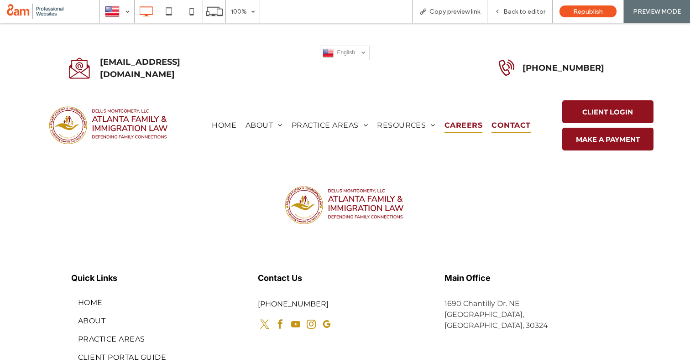
click at [501, 125] on span "CONTACT" at bounding box center [510, 126] width 39 height 16
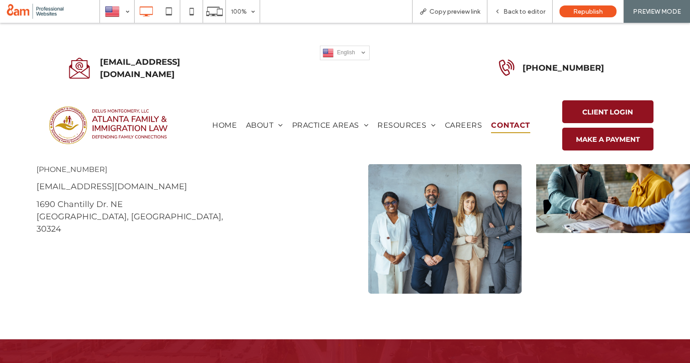
scroll to position [203, 0]
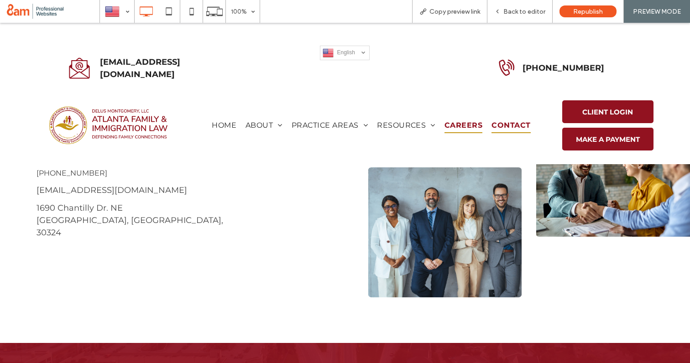
click at [471, 125] on span "CAREERS" at bounding box center [463, 126] width 38 height 16
click at [510, 10] on span "Back to editor" at bounding box center [524, 12] width 42 height 8
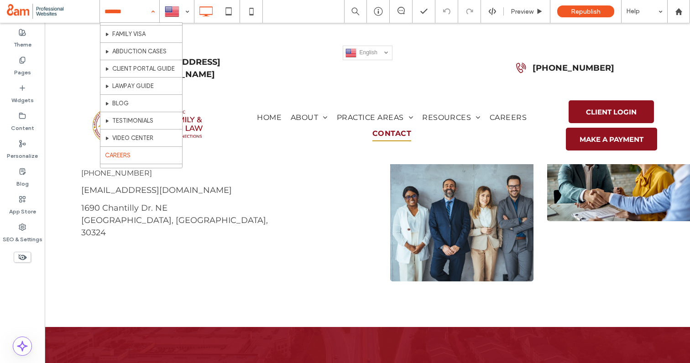
scroll to position [387, 0]
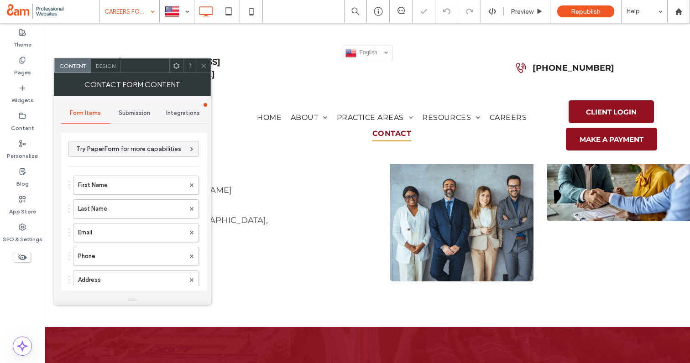
type input "******"
type input "**********"
click at [137, 116] on span "Submission" at bounding box center [134, 112] width 31 height 7
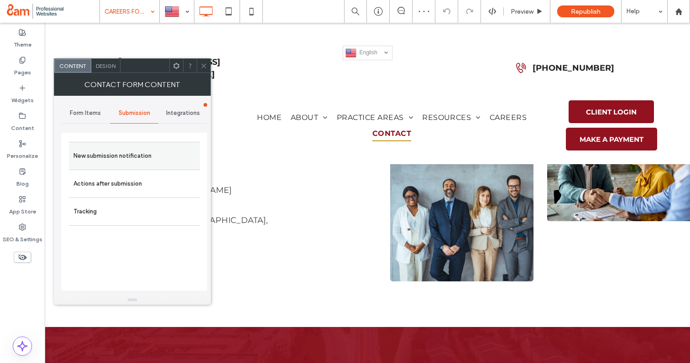
click at [127, 146] on div "New submission notification" at bounding box center [134, 156] width 131 height 28
click at [133, 154] on label "New submission notification" at bounding box center [134, 156] width 122 height 18
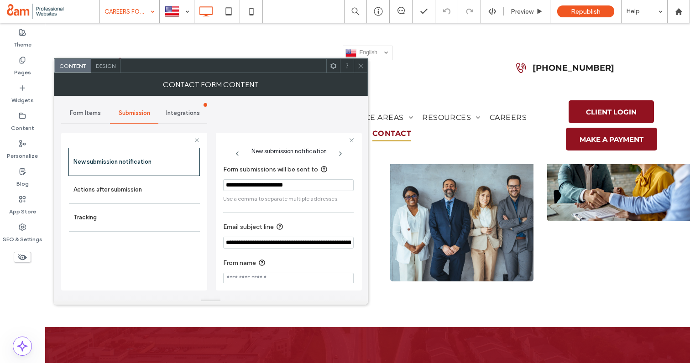
click at [292, 187] on input "**********" at bounding box center [288, 185] width 130 height 12
click at [309, 189] on input "**********" at bounding box center [288, 185] width 130 height 12
click at [298, 187] on input "**********" at bounding box center [288, 185] width 130 height 12
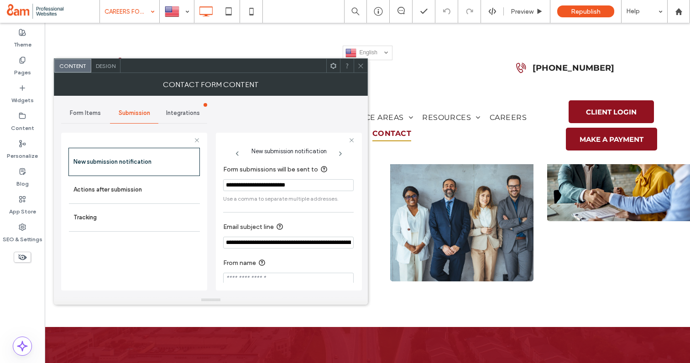
type input "**********"
click at [360, 68] on icon at bounding box center [360, 65] width 7 height 7
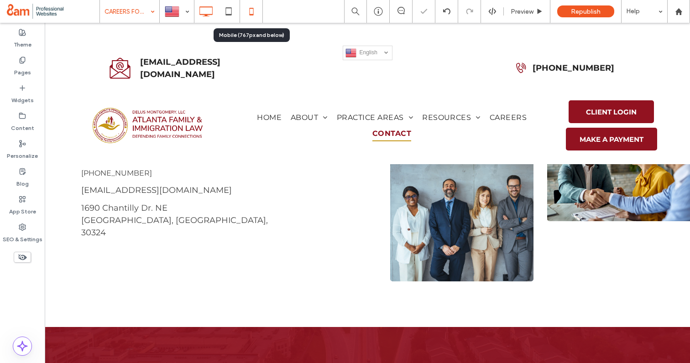
click at [250, 14] on use at bounding box center [251, 11] width 4 height 7
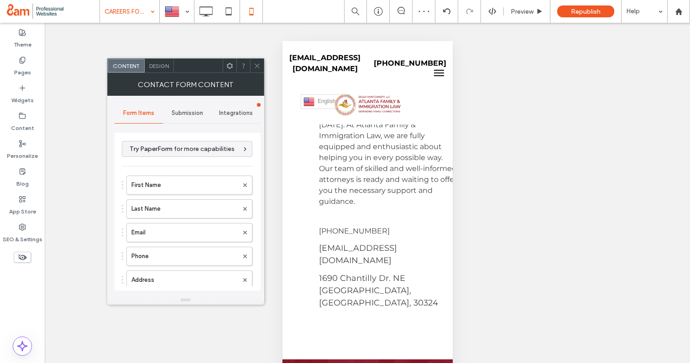
click at [193, 112] on span "Submission" at bounding box center [187, 112] width 31 height 7
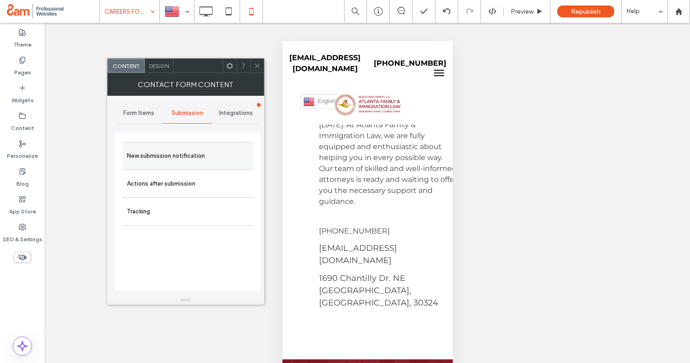
click at [200, 155] on label "New submission notification" at bounding box center [188, 156] width 122 height 18
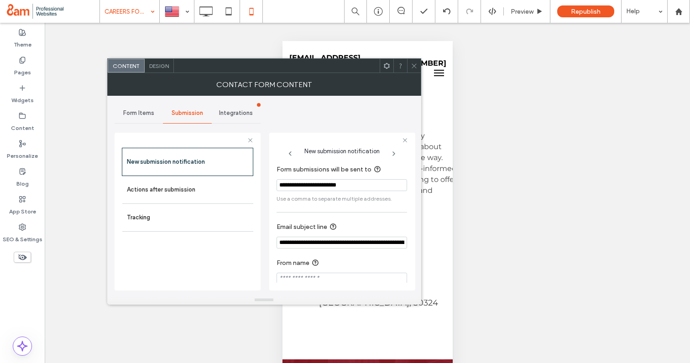
click at [342, 186] on input "**********" at bounding box center [341, 185] width 130 height 12
paste input "*"
type input "**********"
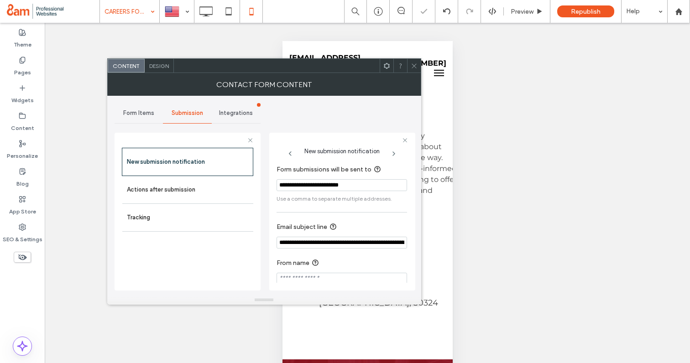
click at [415, 62] on icon at bounding box center [414, 65] width 7 height 7
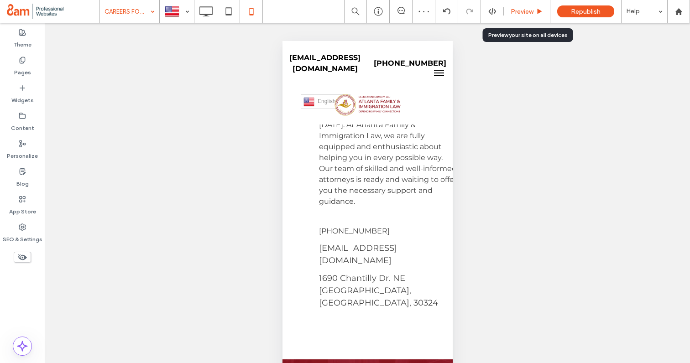
click at [521, 12] on span "Preview" at bounding box center [521, 12] width 23 height 8
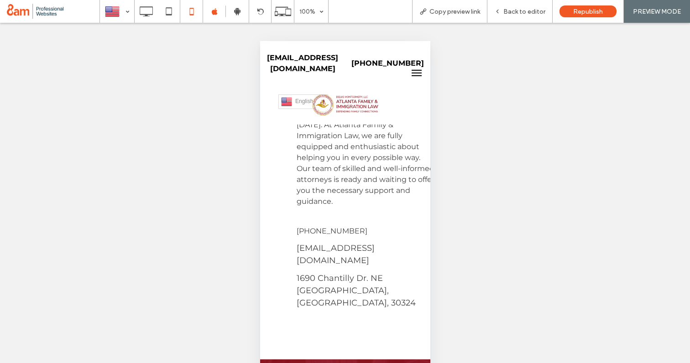
scroll to position [14, 0]
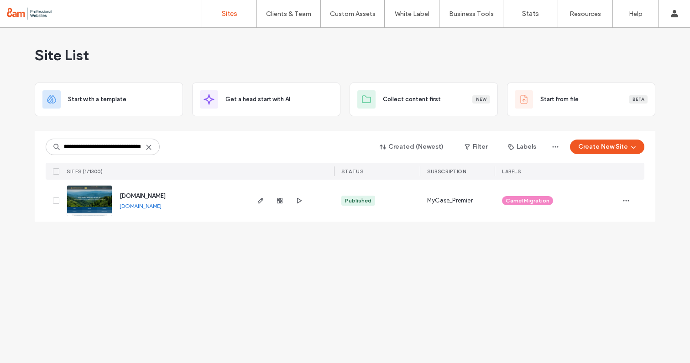
scroll to position [0, 26]
type input "**********"
click at [261, 200] on use "button" at bounding box center [260, 200] width 5 height 5
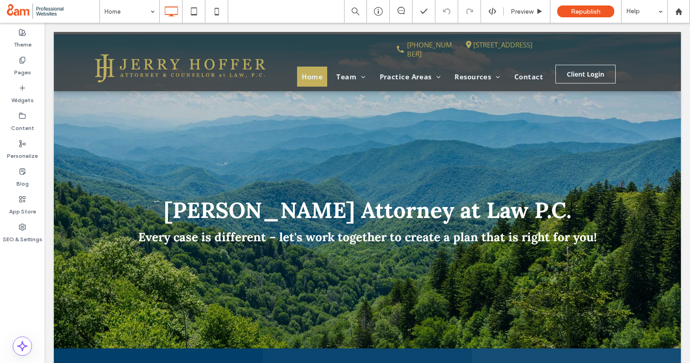
click at [60, 16] on span at bounding box center [53, 11] width 93 height 18
click at [24, 193] on div "App Store" at bounding box center [22, 206] width 45 height 28
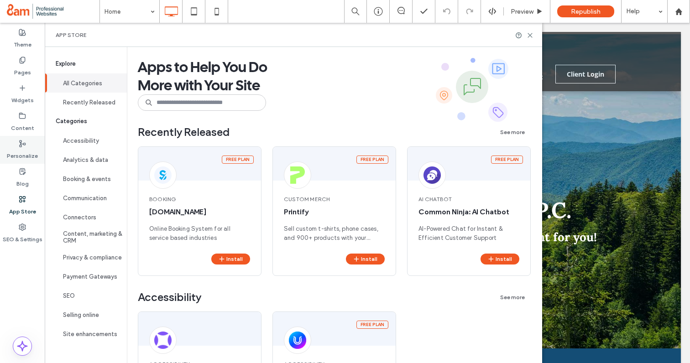
click at [22, 145] on icon at bounding box center [22, 143] width 7 height 7
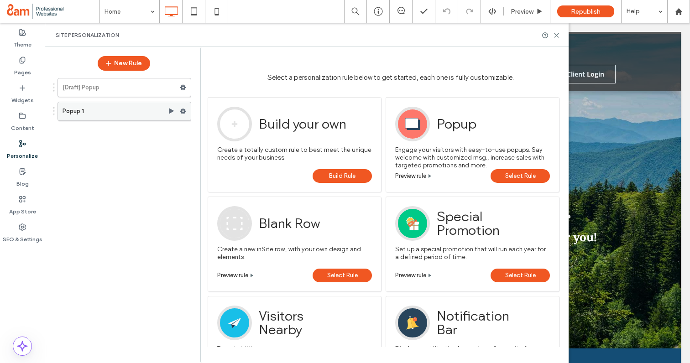
click at [131, 113] on label "Popup 1" at bounding box center [114, 111] width 105 height 18
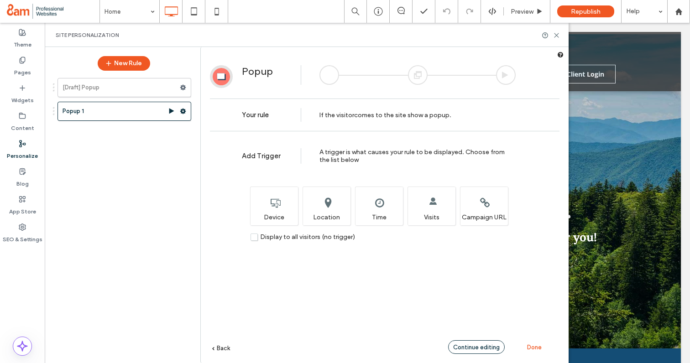
click at [467, 348] on span "Continue editing" at bounding box center [476, 347] width 47 height 7
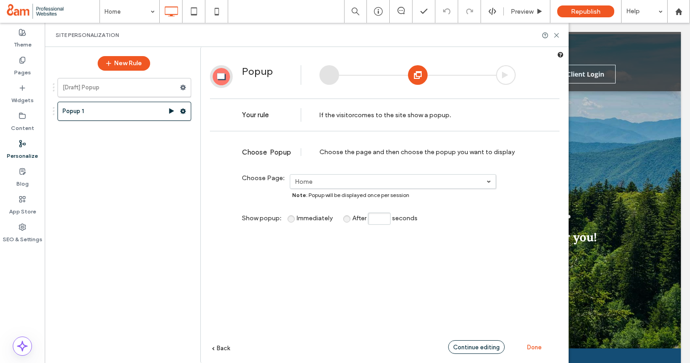
click at [463, 344] on span "Continue editing" at bounding box center [476, 347] width 47 height 7
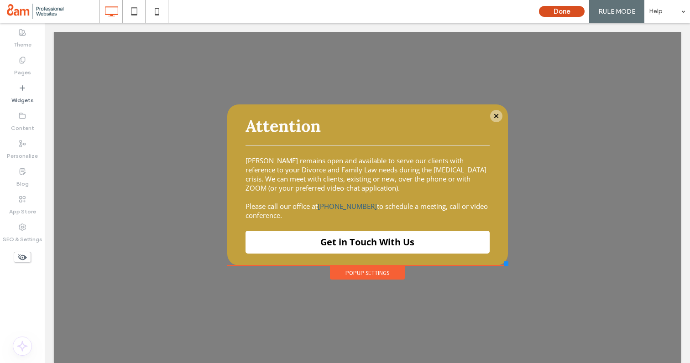
click at [552, 12] on button "Done" at bounding box center [562, 11] width 46 height 11
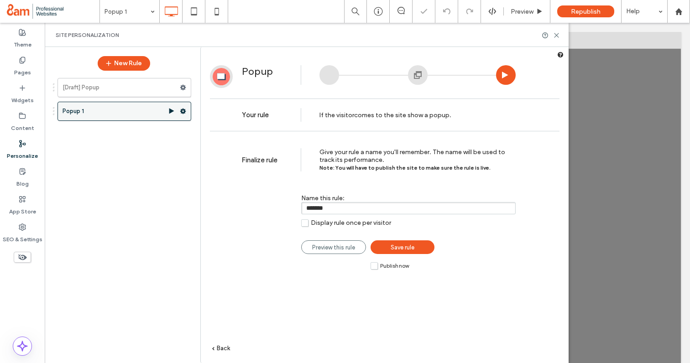
click at [184, 110] on use at bounding box center [183, 111] width 6 height 5
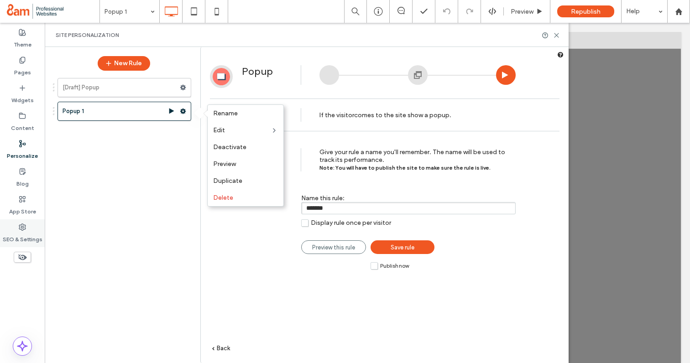
click at [24, 229] on icon at bounding box center [22, 227] width 7 height 7
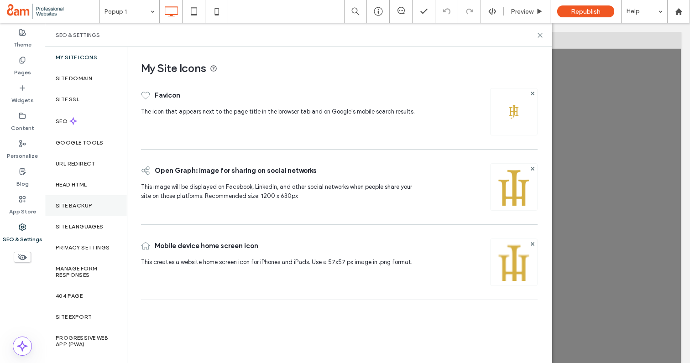
click at [76, 207] on label "Site Backup" at bounding box center [74, 206] width 36 height 6
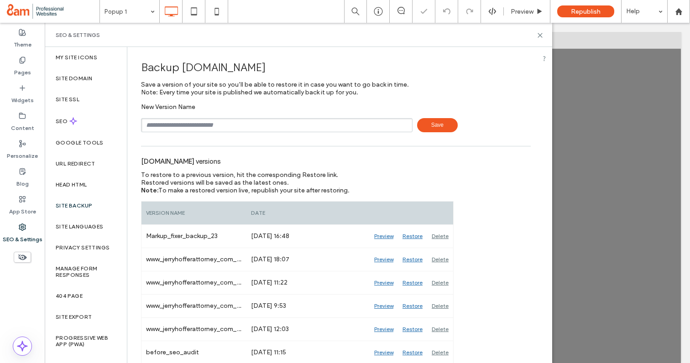
click at [187, 126] on input "text" at bounding box center [276, 125] width 271 height 14
paste input "********"
type input "**********"
click at [426, 129] on span "Save" at bounding box center [437, 125] width 41 height 14
click at [26, 69] on label "Pages" at bounding box center [22, 70] width 17 height 13
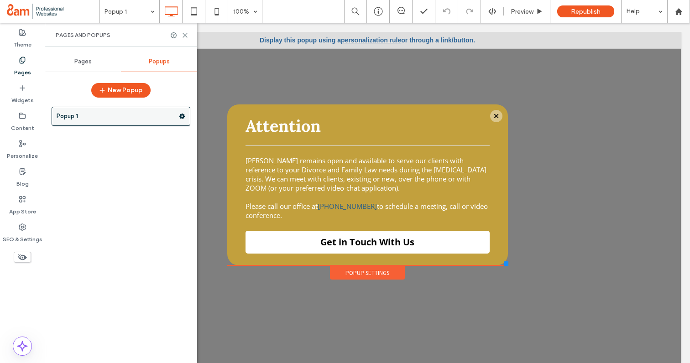
click at [182, 115] on use at bounding box center [182, 116] width 6 height 5
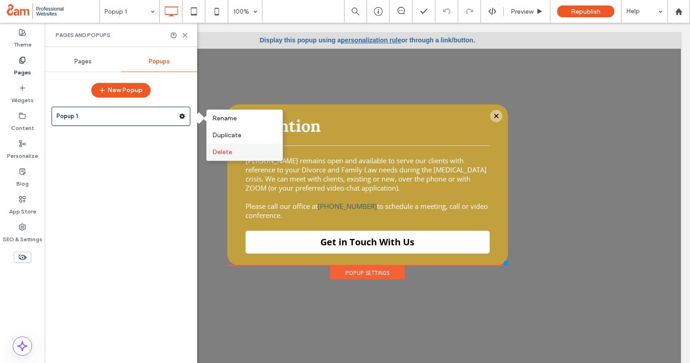
click at [220, 150] on span "Delete" at bounding box center [222, 152] width 20 height 8
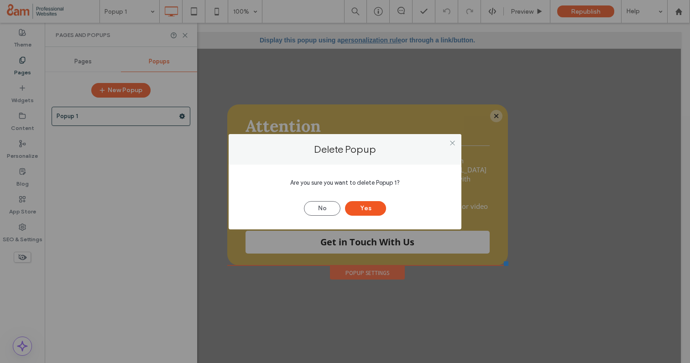
click at [365, 217] on div "Are you sure you want to delete Popup 1? No Yes" at bounding box center [345, 197] width 233 height 65
click at [361, 207] on button "Yes" at bounding box center [365, 208] width 41 height 15
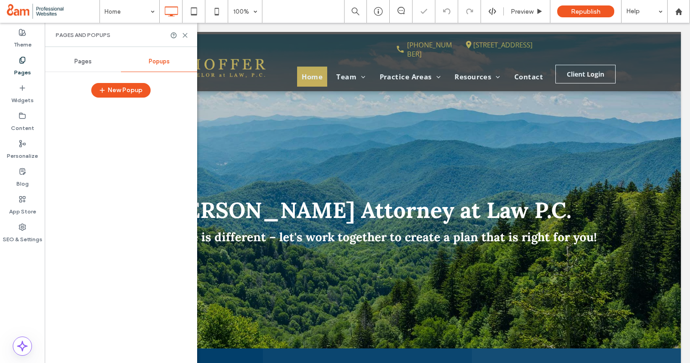
click at [77, 63] on span "Pages" at bounding box center [82, 61] width 17 height 7
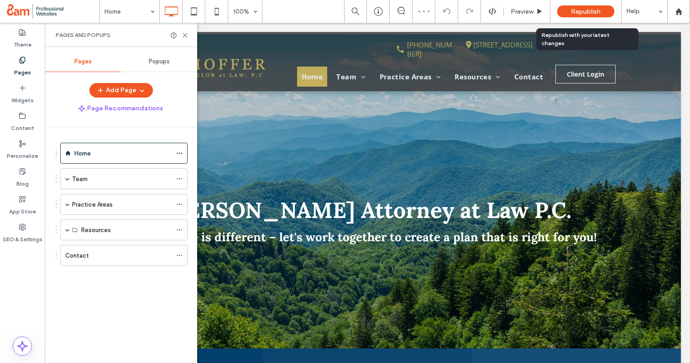
click at [578, 11] on span "Republish" at bounding box center [586, 12] width 30 height 8
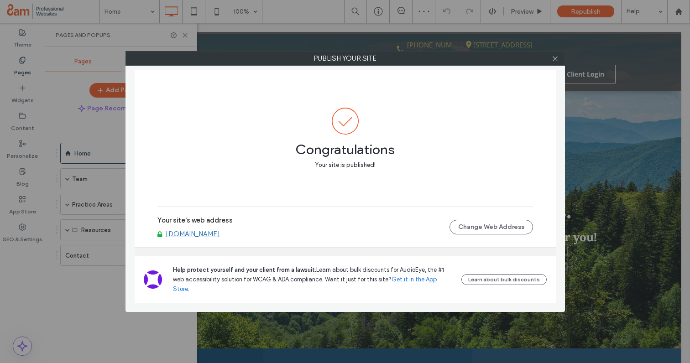
click at [198, 238] on link "[DOMAIN_NAME]" at bounding box center [193, 234] width 54 height 8
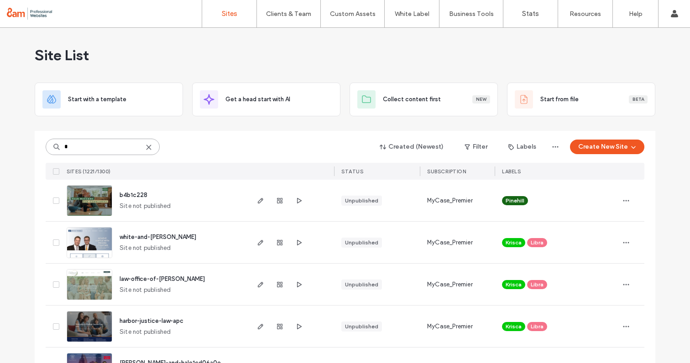
click at [111, 151] on input "*" at bounding box center [103, 147] width 114 height 16
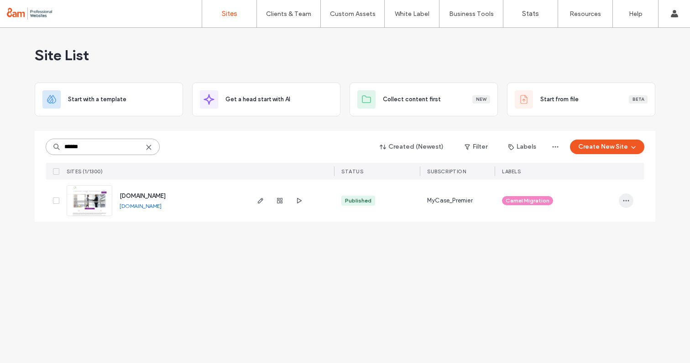
type input "******"
click at [630, 201] on span "button" at bounding box center [626, 200] width 15 height 15
click at [591, 250] on span "Assign Label" at bounding box center [585, 246] width 33 height 9
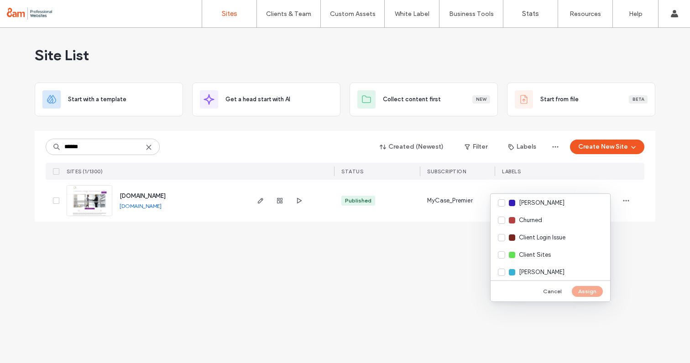
scroll to position [114, 0]
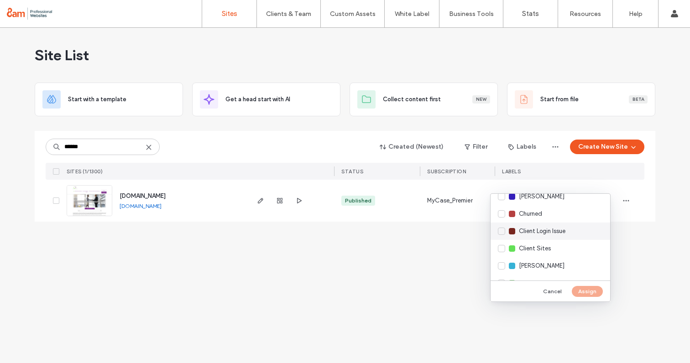
click at [532, 234] on span "Client Login Issue" at bounding box center [542, 231] width 47 height 9
click at [588, 292] on button "Assign" at bounding box center [587, 291] width 31 height 11
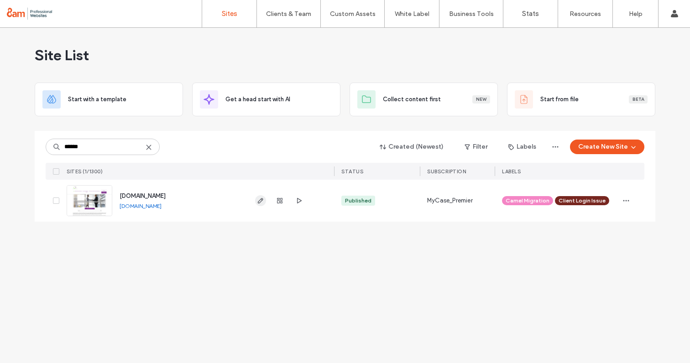
click at [261, 198] on icon "button" at bounding box center [260, 200] width 7 height 7
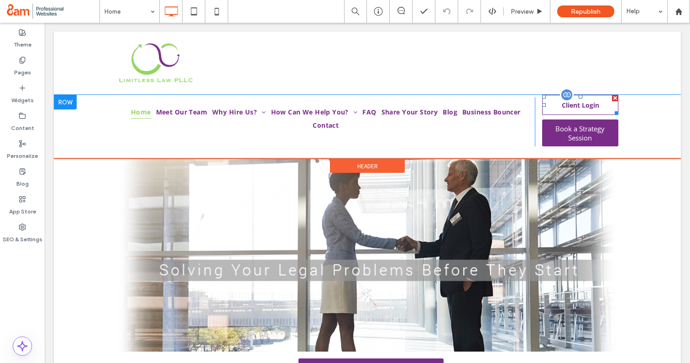
click at [560, 100] on span at bounding box center [580, 105] width 76 height 20
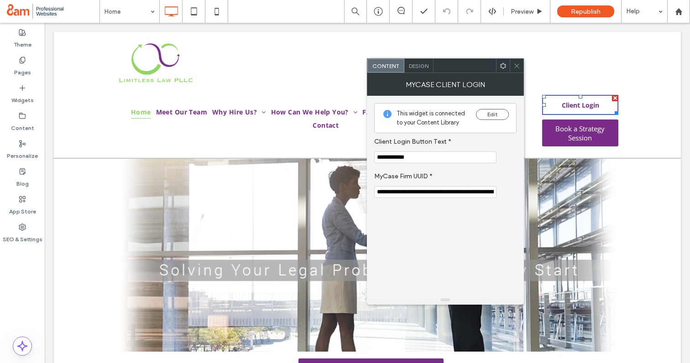
click at [516, 66] on use at bounding box center [517, 65] width 5 height 5
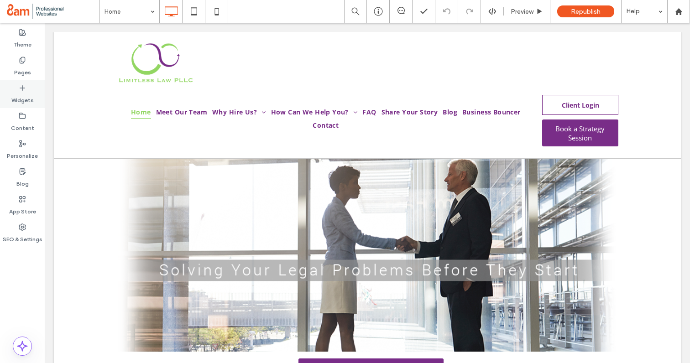
click at [20, 97] on label "Widgets" at bounding box center [22, 98] width 22 height 13
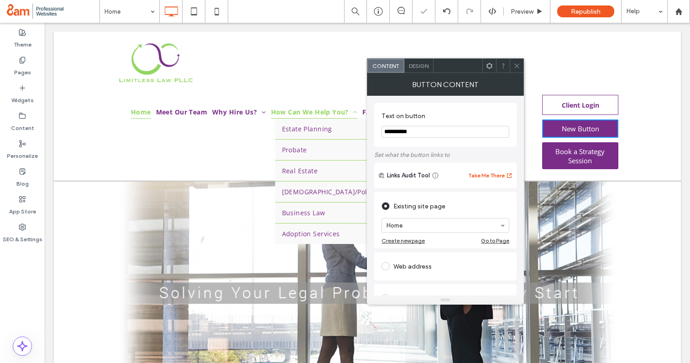
drag, startPoint x: 463, startPoint y: 155, endPoint x: 326, endPoint y: 111, distance: 143.3
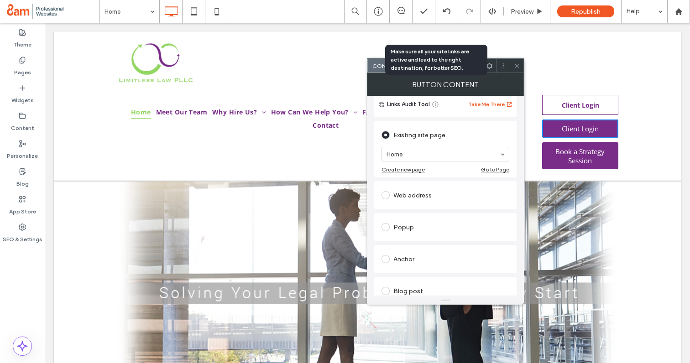
scroll to position [93, 0]
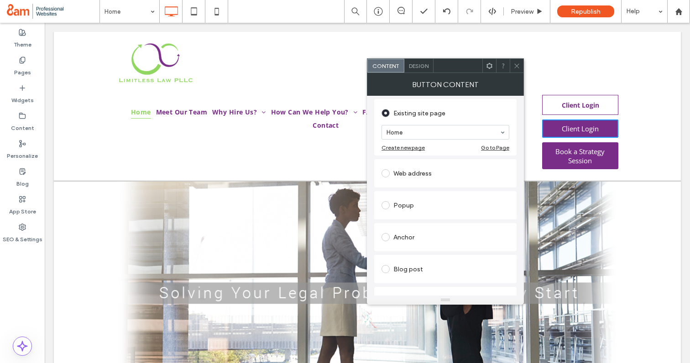
type input "**********"
click at [415, 172] on div "Web address" at bounding box center [445, 173] width 128 height 15
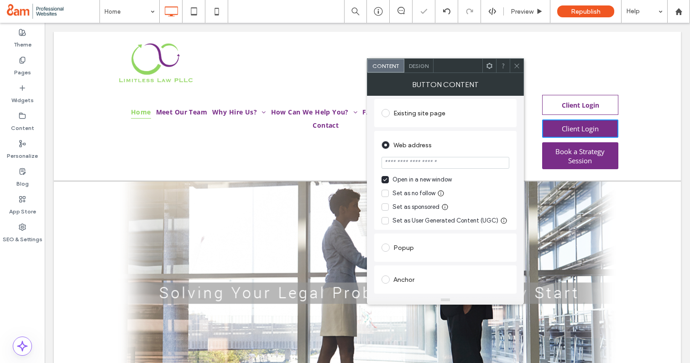
click at [414, 162] on input "url" at bounding box center [445, 163] width 128 height 12
paste input "**********"
type input "**********"
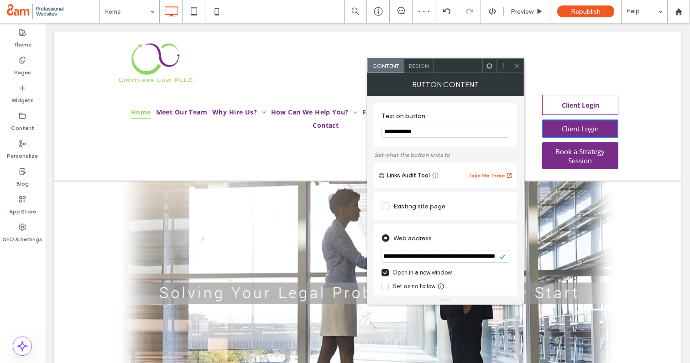
click at [418, 70] on div "Design" at bounding box center [418, 66] width 29 height 14
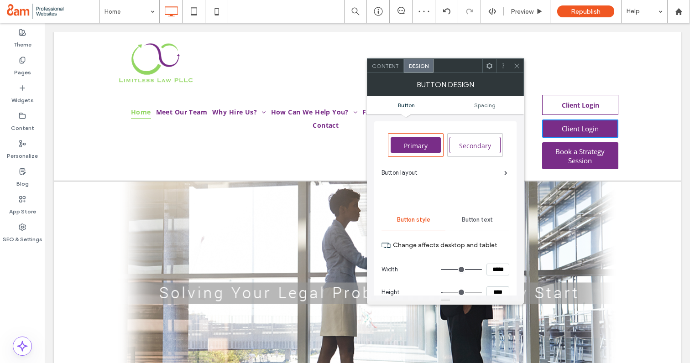
click at [472, 148] on span "Secondary" at bounding box center [475, 145] width 32 height 9
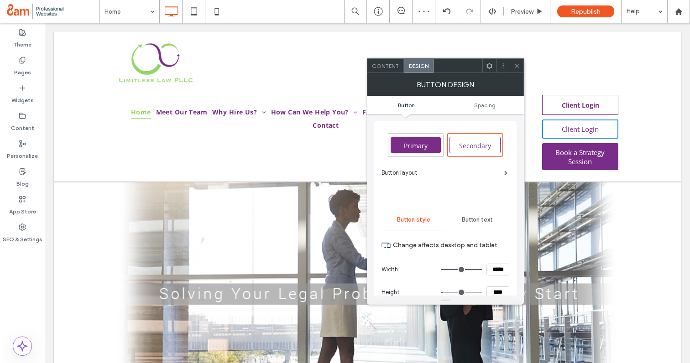
type input "**"
type input "****"
type input "*"
type input "***"
click at [394, 65] on span "Content" at bounding box center [385, 65] width 27 height 7
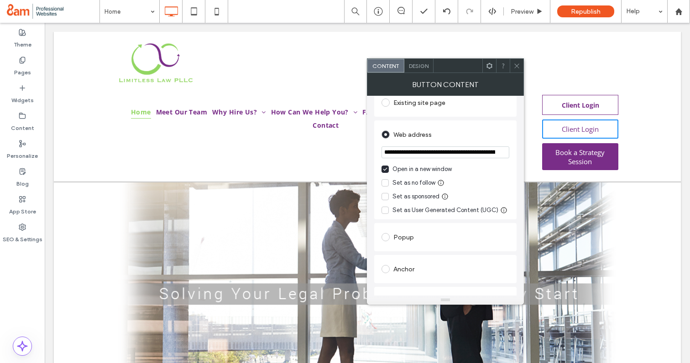
scroll to position [138, 0]
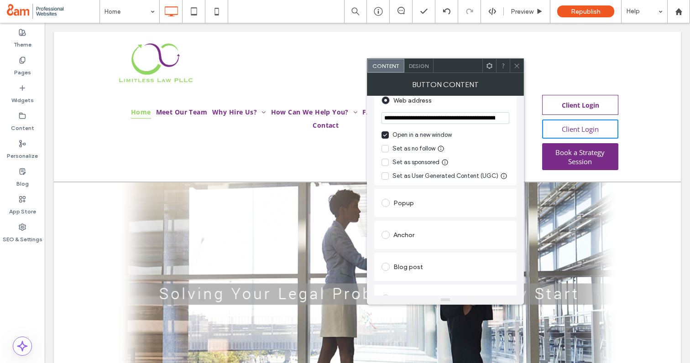
click at [418, 62] on span "Design" at bounding box center [419, 65] width 20 height 7
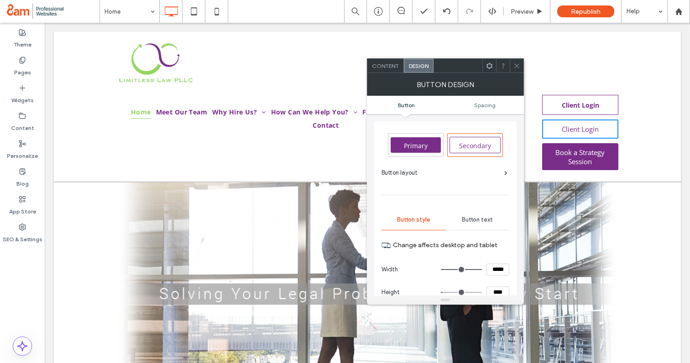
click at [458, 226] on div "Button text" at bounding box center [477, 220] width 64 height 20
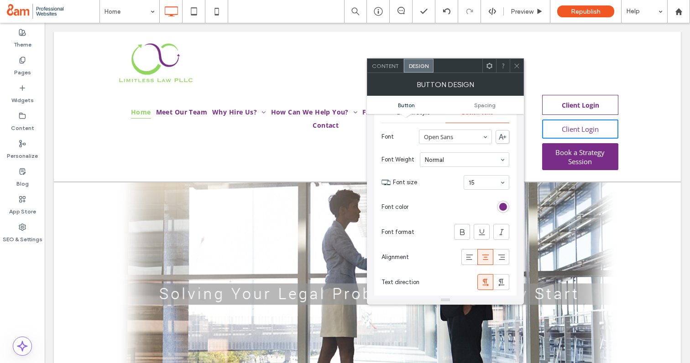
scroll to position [125, 0]
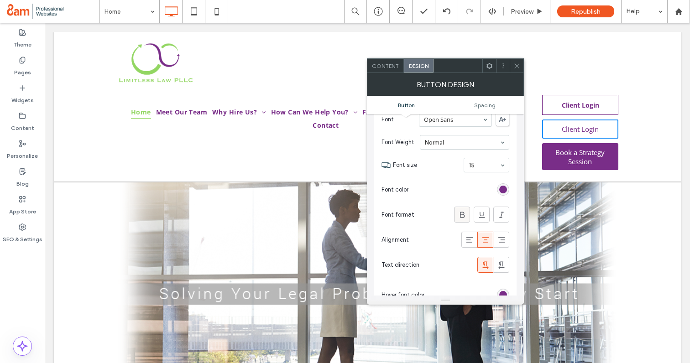
click at [463, 211] on icon at bounding box center [462, 214] width 9 height 9
click at [512, 65] on div at bounding box center [517, 66] width 14 height 14
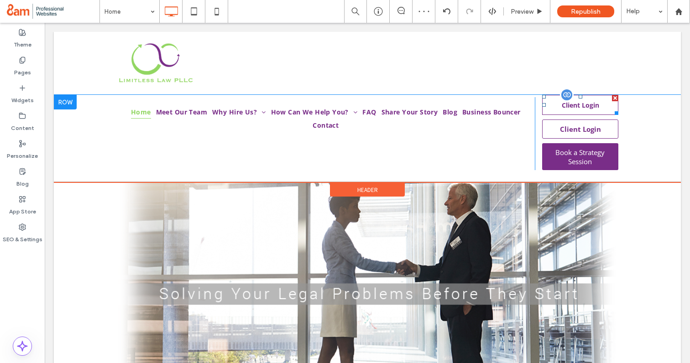
click at [615, 97] on div at bounding box center [615, 98] width 6 height 6
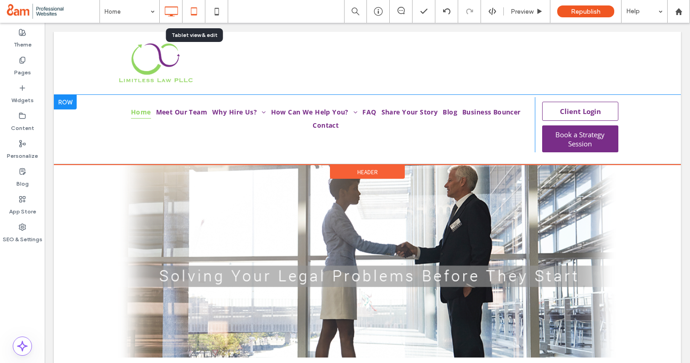
click at [193, 14] on use at bounding box center [194, 11] width 6 height 8
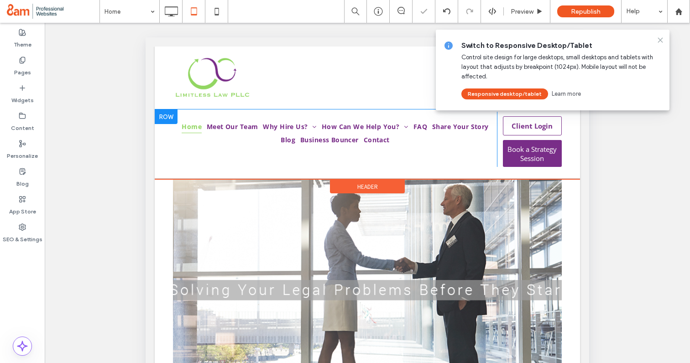
click at [659, 41] on use at bounding box center [660, 40] width 4 height 4
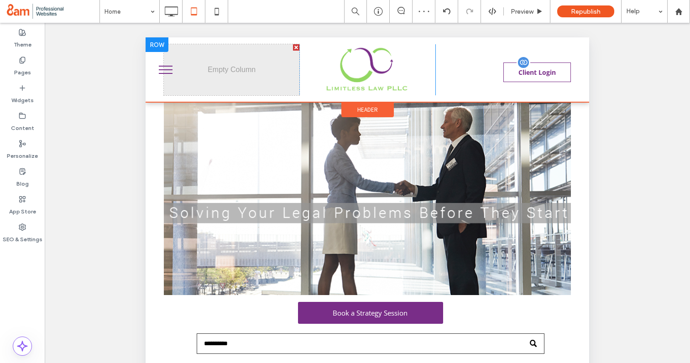
scroll to position [0, 0]
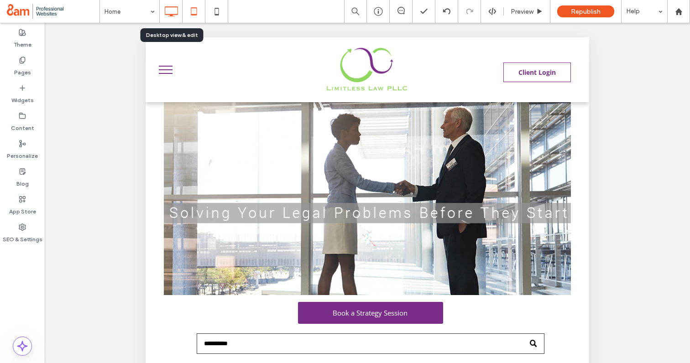
click at [172, 11] on icon at bounding box center [171, 11] width 18 height 18
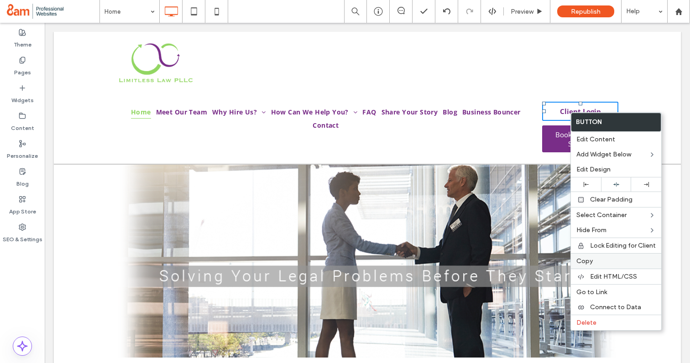
click at [583, 262] on span "Copy" at bounding box center [584, 261] width 16 height 8
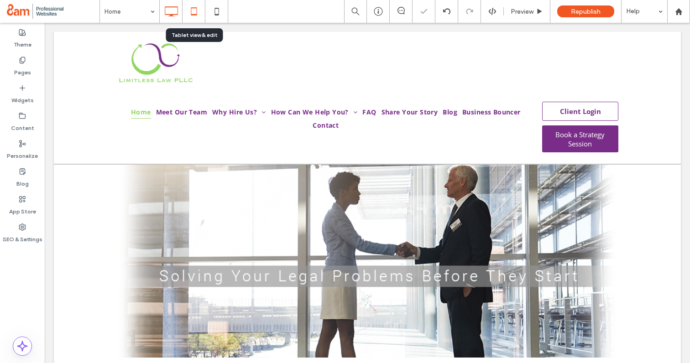
click at [195, 10] on icon at bounding box center [194, 11] width 18 height 18
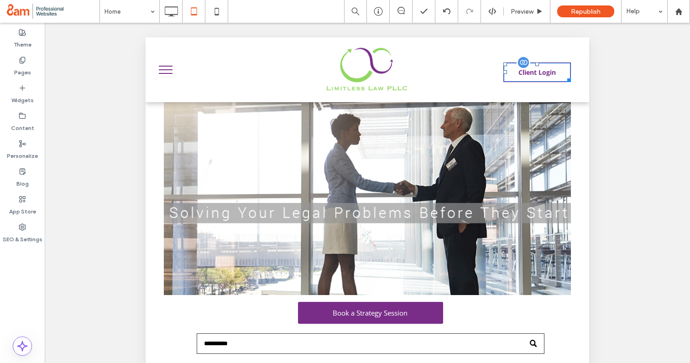
click at [529, 73] on span "Client Login" at bounding box center [536, 72] width 37 height 18
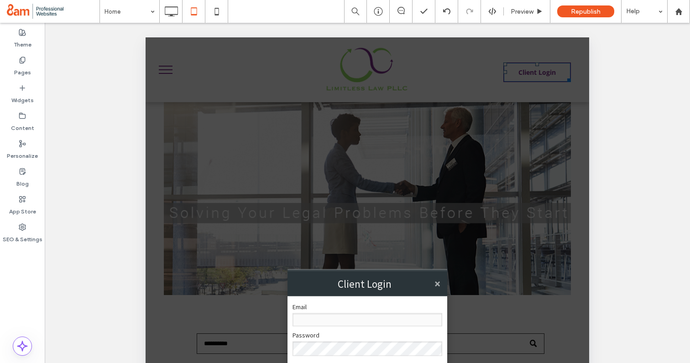
click at [432, 284] on h3 "Client Login" at bounding box center [364, 284] width 140 height 10
click at [433, 283] on h3 "Client Login" at bounding box center [364, 284] width 140 height 10
click at [436, 286] on link "×" at bounding box center [437, 283] width 6 height 11
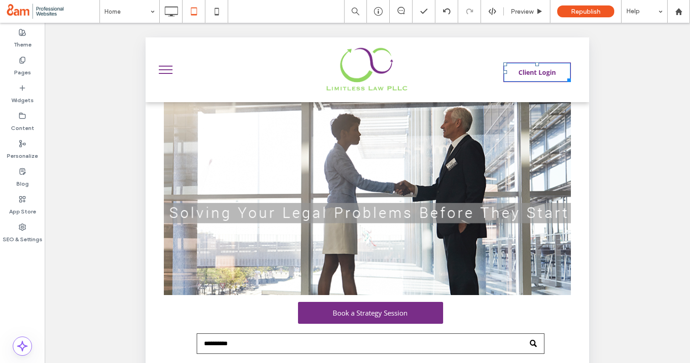
click at [364, 90] on img at bounding box center [367, 69] width 88 height 51
click at [270, 75] on div "Click To Paste" at bounding box center [231, 69] width 135 height 51
click at [519, 13] on span "Preview" at bounding box center [521, 12] width 23 height 8
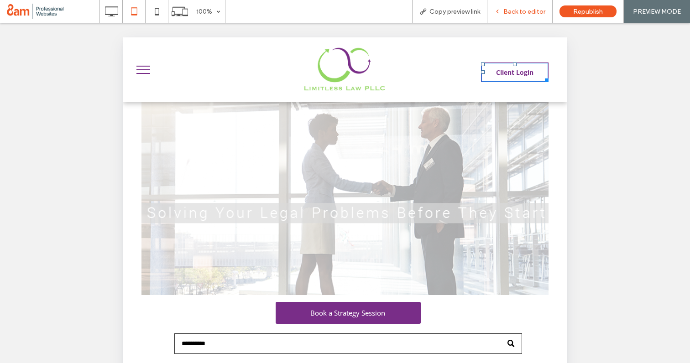
click at [521, 11] on span "Back to editor" at bounding box center [524, 12] width 42 height 8
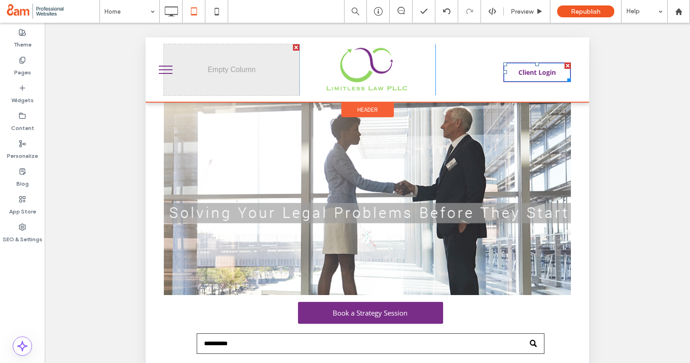
click at [482, 64] on div "Client Login Click To Paste" at bounding box center [502, 69] width 135 height 51
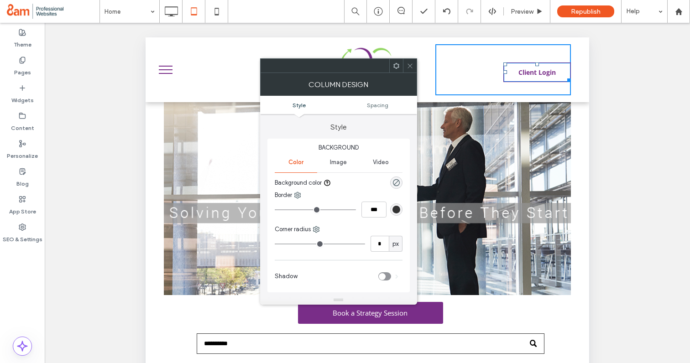
click at [410, 67] on icon at bounding box center [409, 65] width 7 height 7
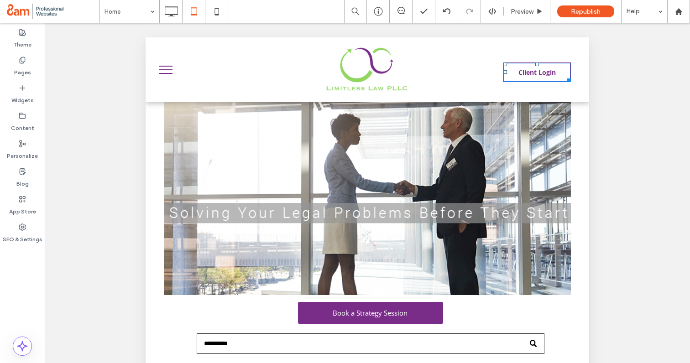
click at [469, 83] on div "Client Login Click To Paste" at bounding box center [502, 69] width 135 height 51
click at [515, 10] on span "Preview" at bounding box center [521, 12] width 23 height 8
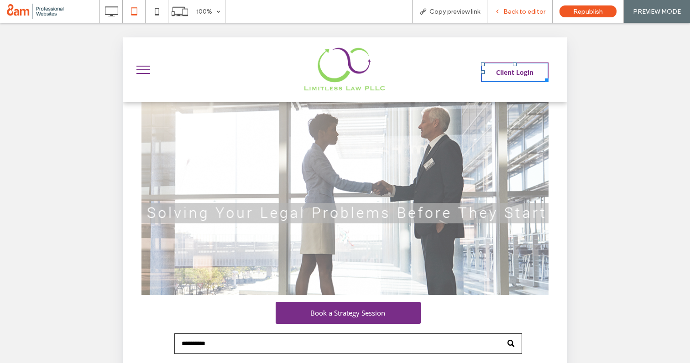
click at [519, 11] on span "Back to editor" at bounding box center [524, 12] width 42 height 8
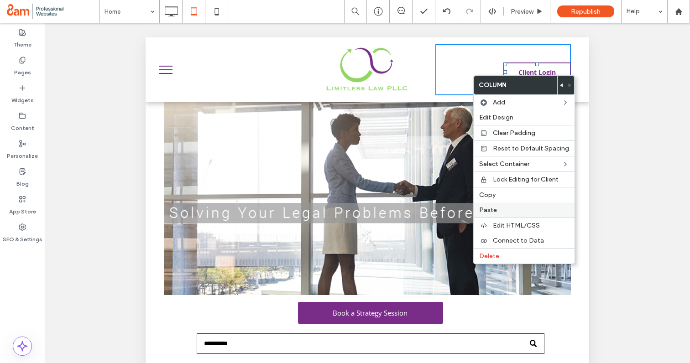
click at [500, 208] on label "Paste" at bounding box center [524, 210] width 90 height 8
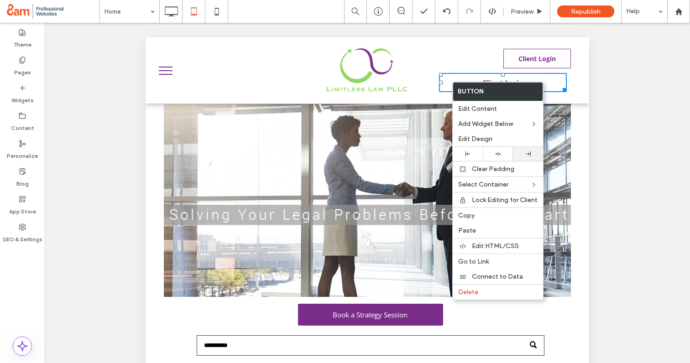
click at [524, 155] on div at bounding box center [527, 153] width 21 height 5
click at [475, 57] on div "Client Login Click To Paste Client Login" at bounding box center [502, 70] width 135 height 53
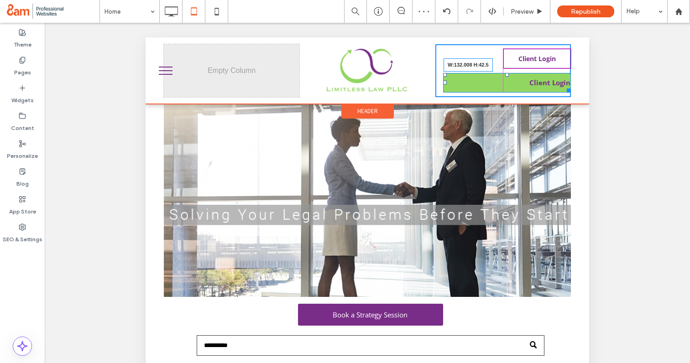
drag, startPoint x: 566, startPoint y: 89, endPoint x: 499, endPoint y: 88, distance: 67.5
click at [563, 88] on div at bounding box center [566, 88] width 7 height 7
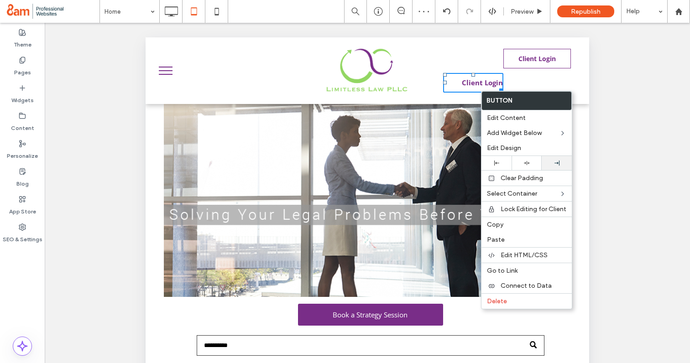
click at [551, 160] on div at bounding box center [556, 163] width 30 height 14
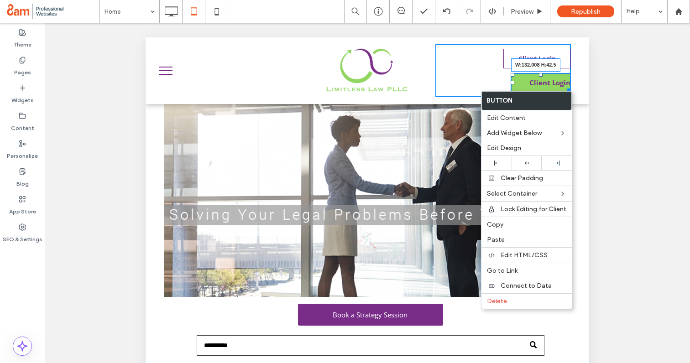
drag, startPoint x: 567, startPoint y: 86, endPoint x: 577, endPoint y: 83, distance: 10.1
click at [577, 83] on div "Click To Paste Click To Paste Client Login Click To Paste Client Login W:132.00…" at bounding box center [367, 70] width 443 height 67
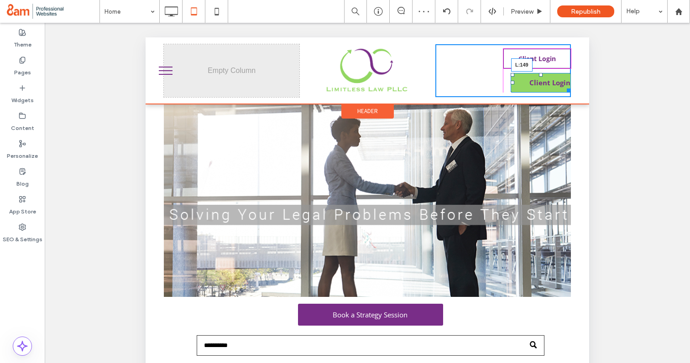
drag, startPoint x: 512, startPoint y: 82, endPoint x: 503, endPoint y: 82, distance: 9.1
click at [510, 82] on div at bounding box center [512, 83] width 4 height 4
drag, startPoint x: 561, startPoint y: 89, endPoint x: 569, endPoint y: 87, distance: 8.1
click at [562, 87] on div at bounding box center [558, 88] width 7 height 7
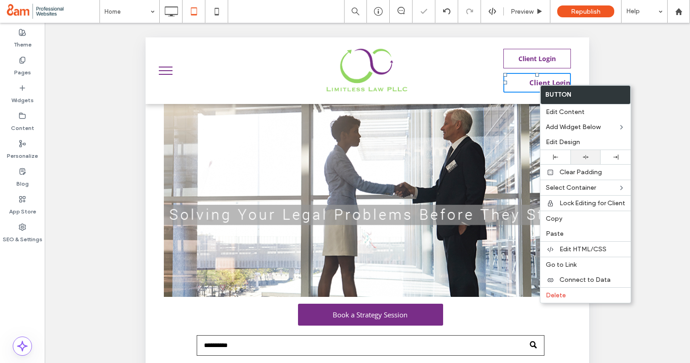
click at [588, 159] on div at bounding box center [585, 157] width 21 height 6
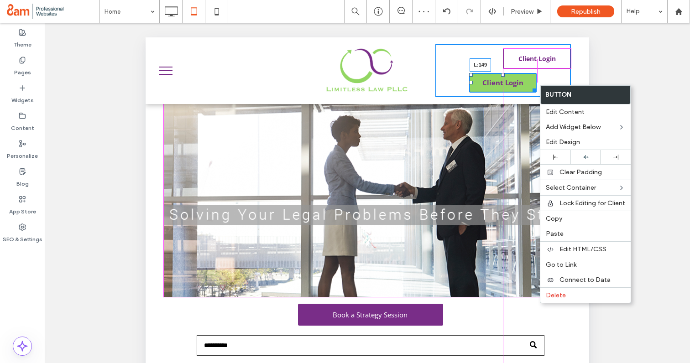
drag, startPoint x: 470, startPoint y: 82, endPoint x: 505, endPoint y: 83, distance: 34.7
click at [473, 83] on div at bounding box center [471, 83] width 4 height 4
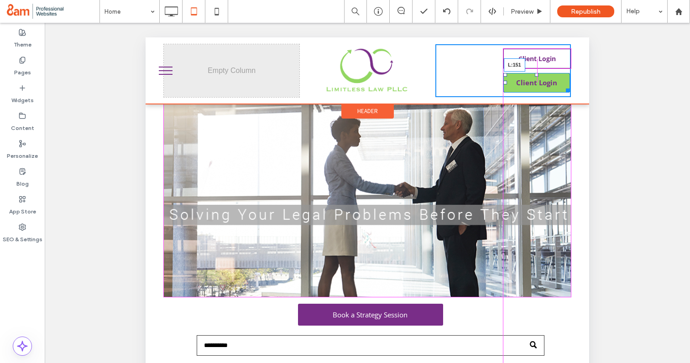
click at [505, 83] on div at bounding box center [505, 83] width 4 height 4
click at [569, 89] on div at bounding box center [565, 88] width 7 height 7
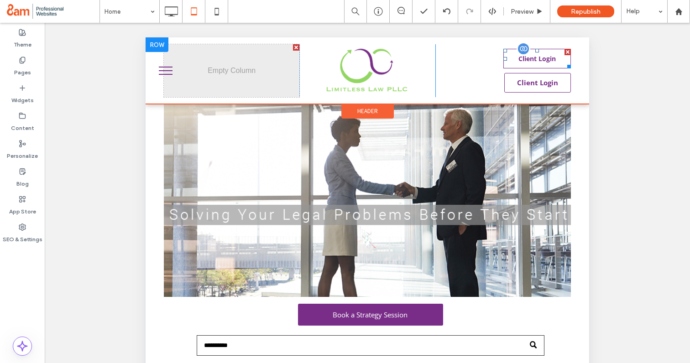
click at [568, 51] on div at bounding box center [567, 52] width 6 height 6
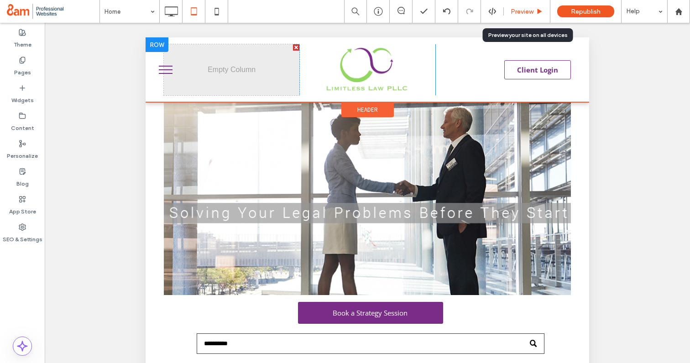
click at [523, 10] on span "Preview" at bounding box center [521, 12] width 23 height 8
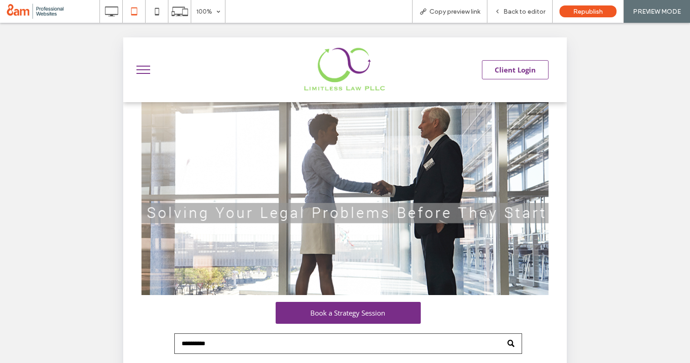
click at [138, 71] on button "menu" at bounding box center [143, 70] width 24 height 24
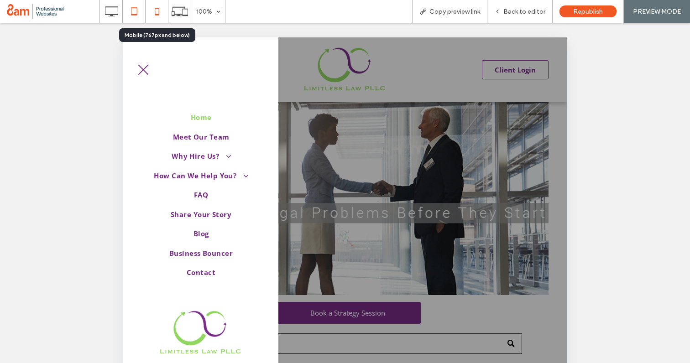
click at [152, 12] on icon at bounding box center [157, 11] width 18 height 18
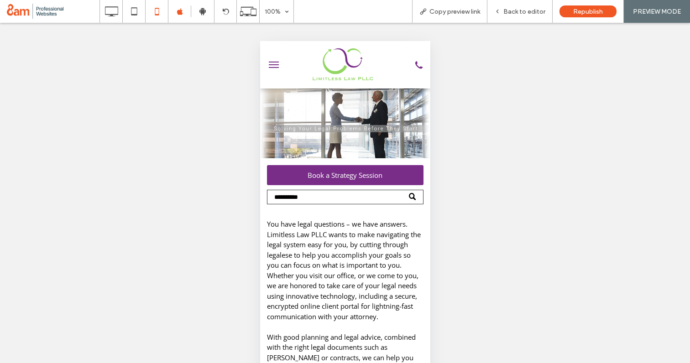
click at [273, 60] on button "menu" at bounding box center [273, 65] width 18 height 18
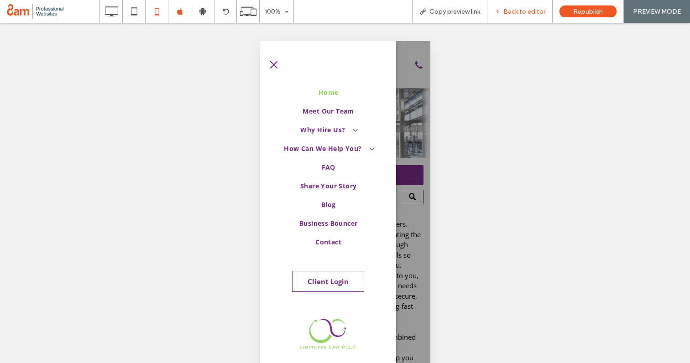
click at [524, 10] on span "Back to editor" at bounding box center [524, 12] width 42 height 8
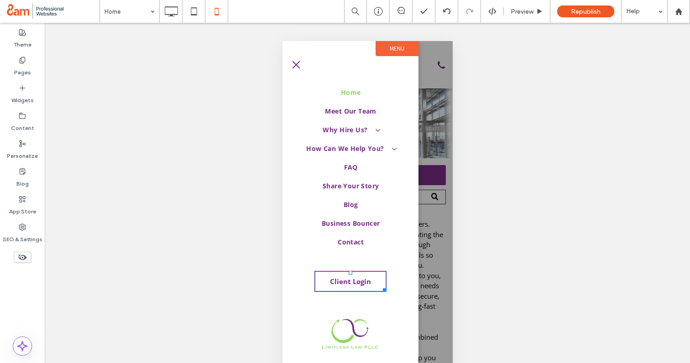
click at [371, 259] on div "Home Meet Our Team Why Hire Us? Video Testimonials How Can We Help You? Estate …" at bounding box center [350, 215] width 118 height 275
click at [525, 18] on div "Preview" at bounding box center [527, 11] width 47 height 23
click at [522, 16] on div "Preview" at bounding box center [527, 11] width 47 height 23
click at [520, 12] on span "Preview" at bounding box center [521, 12] width 23 height 8
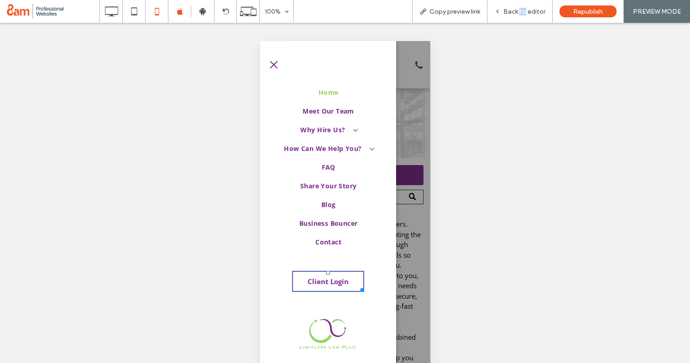
click at [520, 12] on span "Back to editor" at bounding box center [524, 12] width 42 height 8
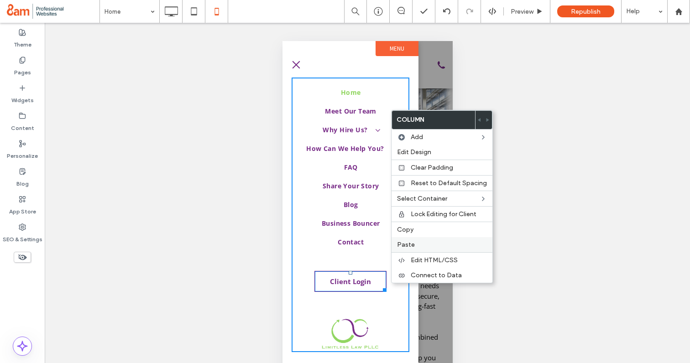
click at [412, 243] on span "Paste" at bounding box center [406, 245] width 18 height 8
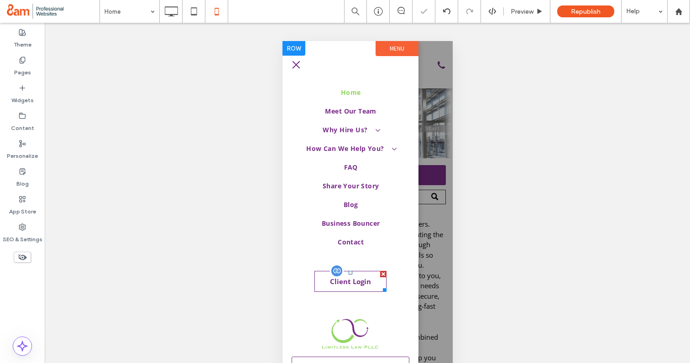
scroll to position [44, 0]
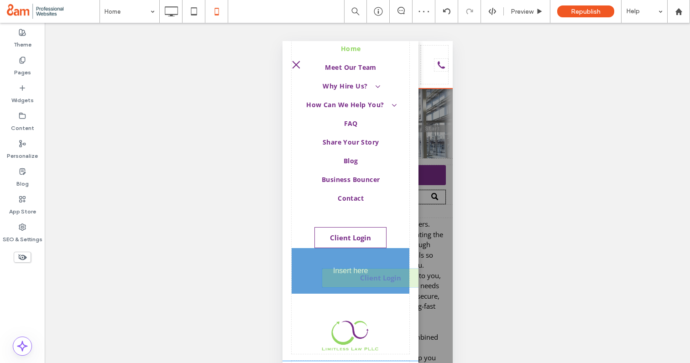
drag, startPoint x: 364, startPoint y: 321, endPoint x: 358, endPoint y: 276, distance: 45.2
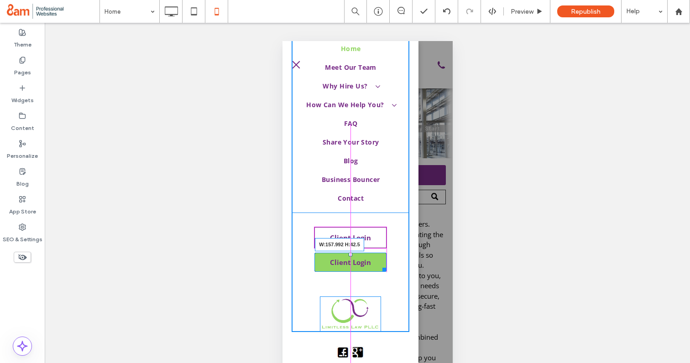
drag, startPoint x: 406, startPoint y: 269, endPoint x: 384, endPoint y: 268, distance: 22.4
click at [384, 268] on div at bounding box center [382, 268] width 7 height 7
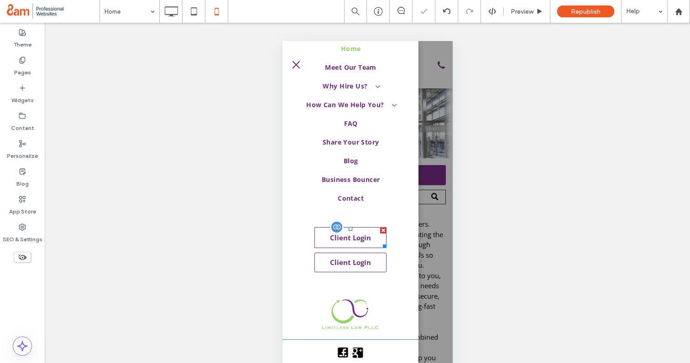
click at [383, 230] on div at bounding box center [383, 230] width 6 height 6
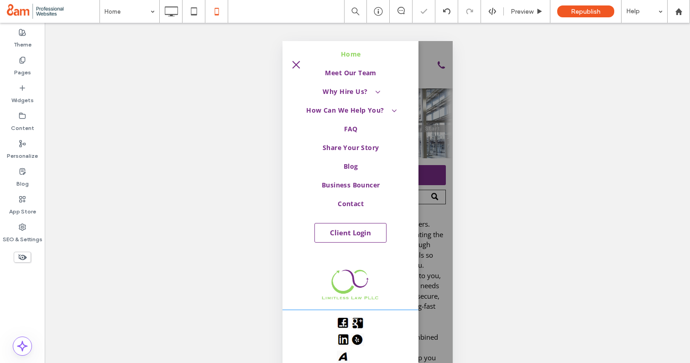
scroll to position [38, 0]
click at [513, 15] on span "Preview" at bounding box center [521, 12] width 23 height 8
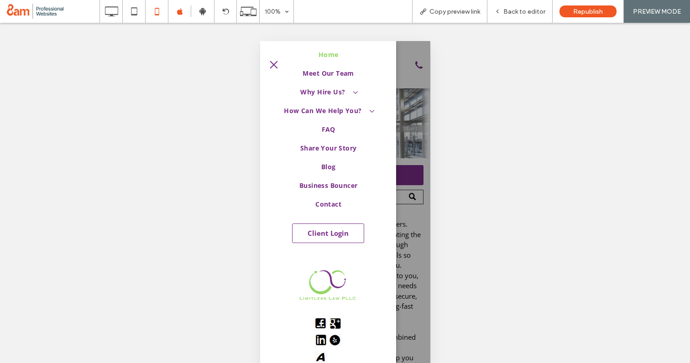
click at [270, 66] on button "menu" at bounding box center [273, 65] width 18 height 18
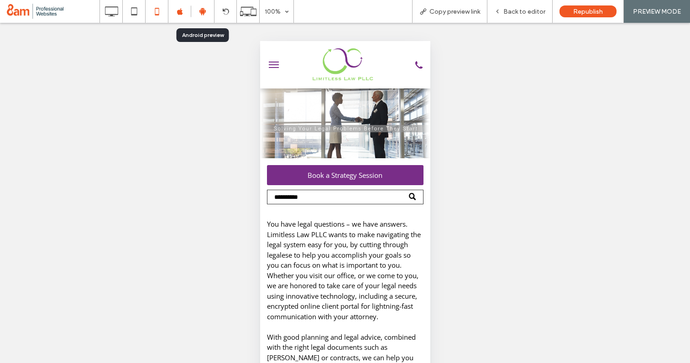
click at [201, 16] on div at bounding box center [202, 11] width 23 height 23
click at [198, 16] on div at bounding box center [202, 11] width 23 height 23
click at [204, 13] on icon at bounding box center [202, 11] width 8 height 8
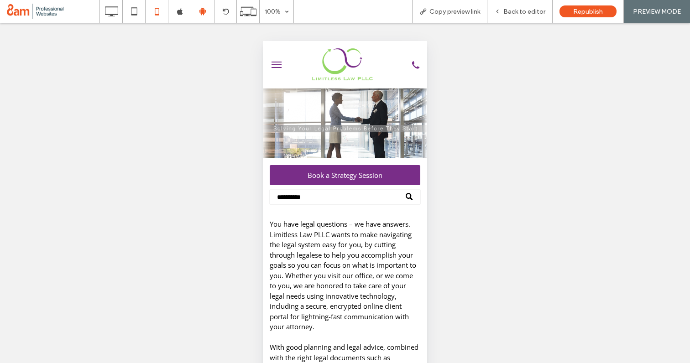
click at [276, 63] on button "menu" at bounding box center [276, 65] width 18 height 18
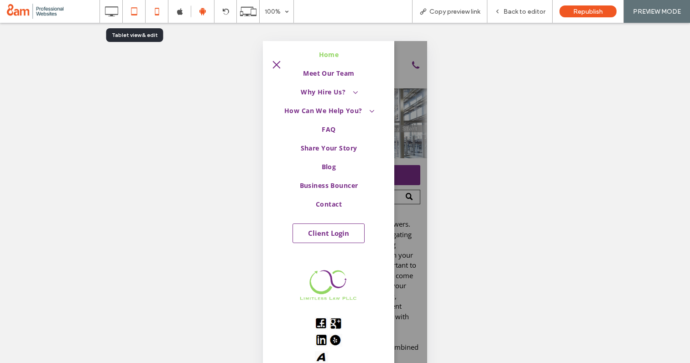
click at [131, 10] on icon at bounding box center [134, 11] width 18 height 18
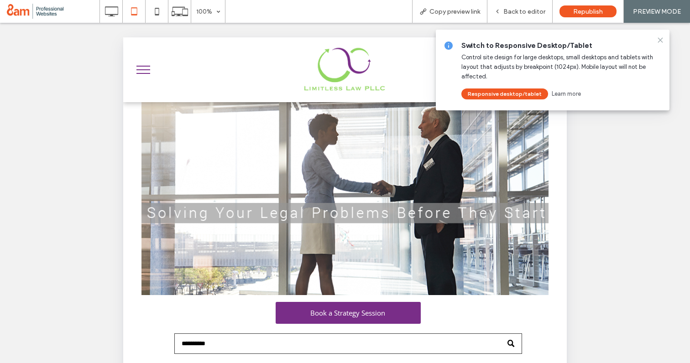
click at [660, 42] on icon at bounding box center [659, 39] width 7 height 7
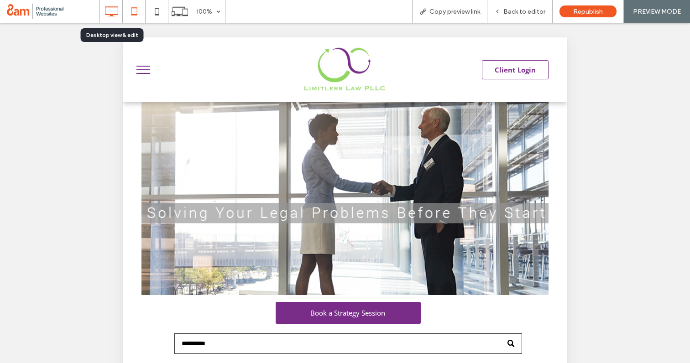
click at [112, 12] on icon at bounding box center [111, 11] width 18 height 18
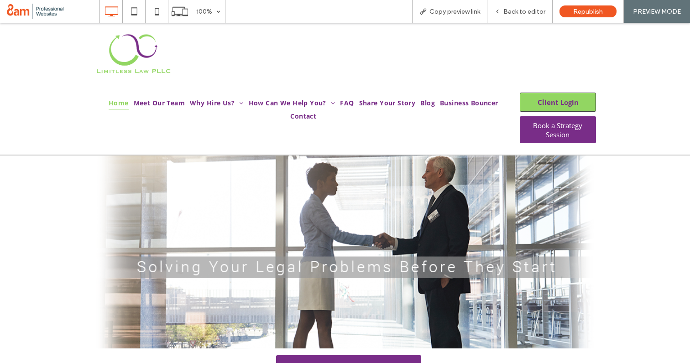
click at [546, 100] on span "Client Login" at bounding box center [557, 102] width 41 height 9
click at [577, 103] on span "Client Login" at bounding box center [557, 102] width 41 height 9
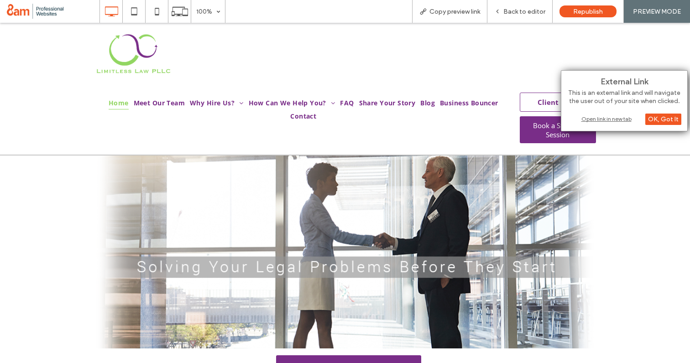
click at [604, 116] on div "Open link in new tab" at bounding box center [624, 119] width 114 height 10
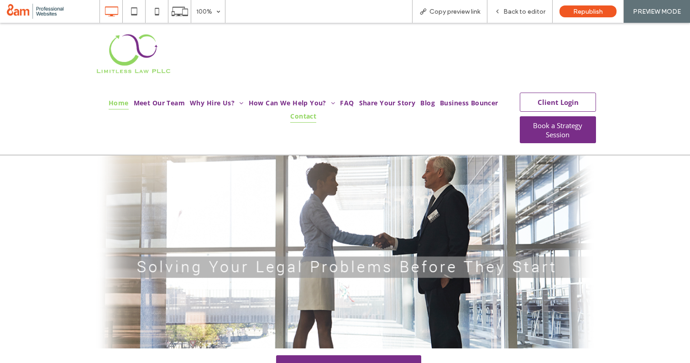
click at [307, 115] on span "Contact" at bounding box center [303, 116] width 26 height 14
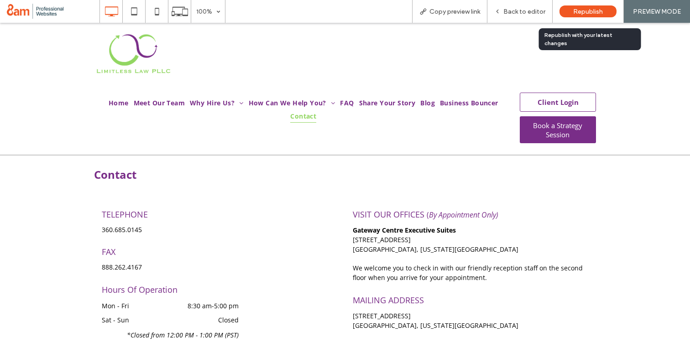
click at [575, 12] on span "Republish" at bounding box center [588, 12] width 30 height 8
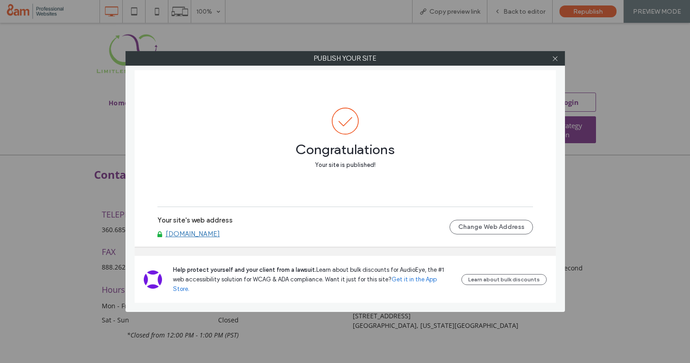
click at [201, 238] on link "[DOMAIN_NAME]" at bounding box center [193, 234] width 54 height 8
